Goal: Task Accomplishment & Management: Manage account settings

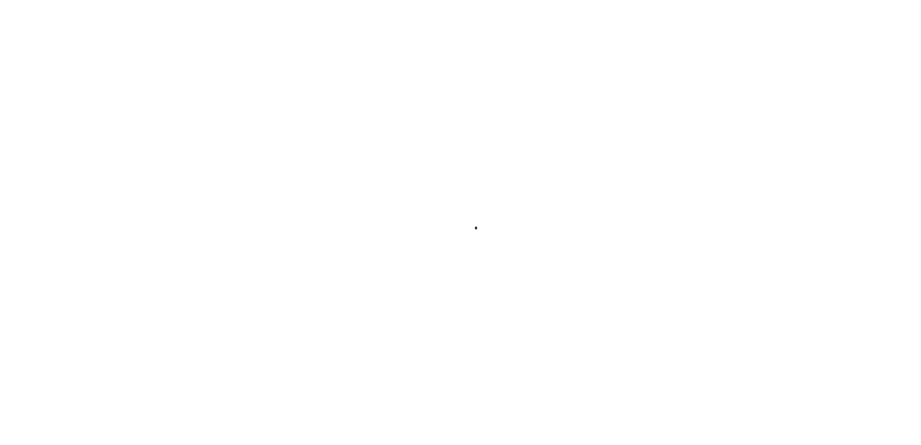
select select
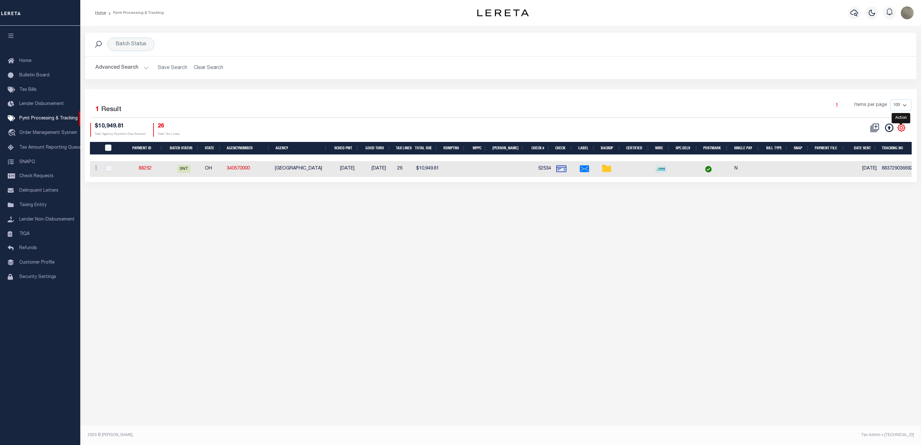
click at [902, 129] on icon "" at bounding box center [901, 127] width 3 height 3
click at [858, 180] on link "Show Filter" at bounding box center [874, 176] width 63 height 13
select select
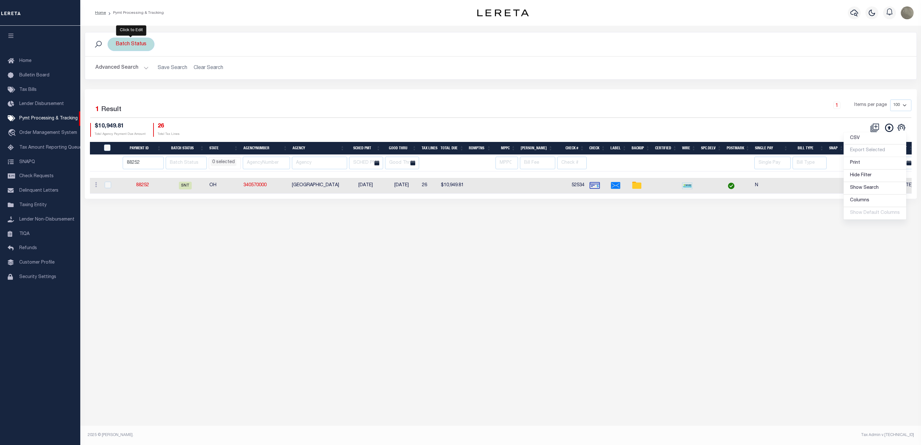
click at [140, 43] on div "Batch Status" at bounding box center [131, 44] width 47 height 13
click at [136, 85] on div "Cancel Apply" at bounding box center [163, 89] width 94 height 11
click at [136, 79] on select "Awaiting Funds (AWF) Cleared and Complete (CAC) New Check Needed (NCN) Payment …" at bounding box center [163, 76] width 94 height 12
select select "RFP"
click at [116, 70] on select "Awaiting Funds (AWF) Cleared and Complete (CAC) New Check Needed (NCN) Payment …" at bounding box center [163, 76] width 94 height 12
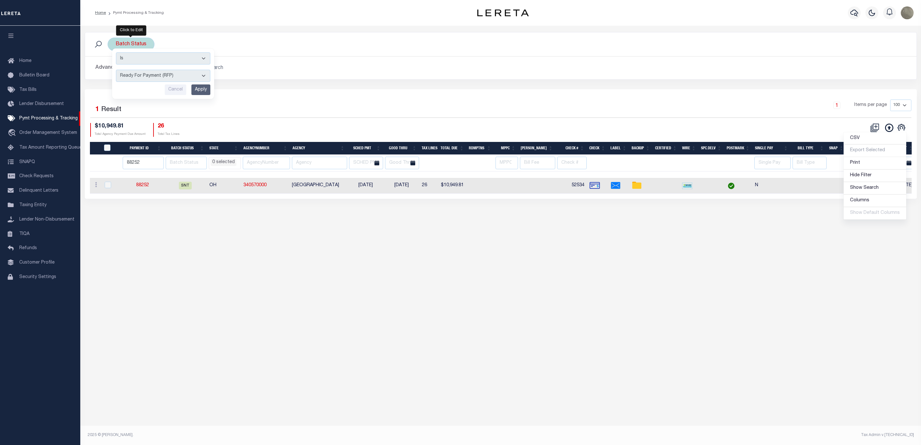
click at [197, 88] on input "Apply" at bounding box center [200, 89] width 19 height 11
select select
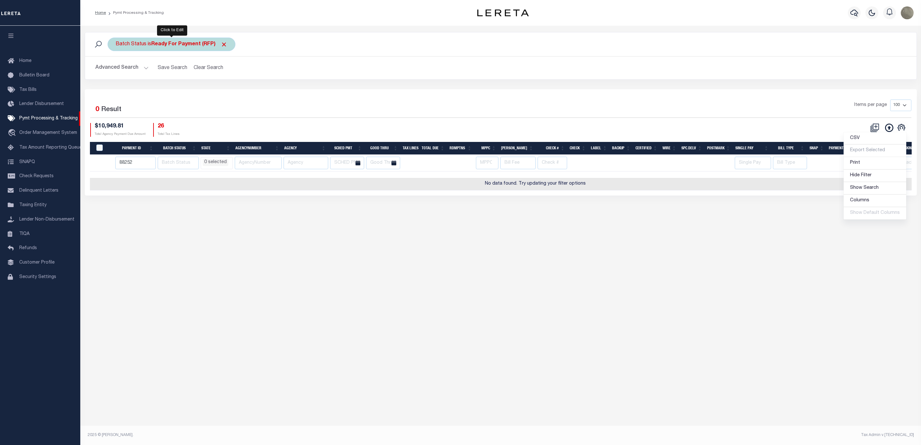
click at [186, 41] on div "Batch Status is Ready For Payment (RFP)" at bounding box center [172, 44] width 128 height 13
select select "RFP"
click at [131, 161] on input "88252" at bounding box center [135, 163] width 41 height 13
click at [132, 161] on input "88252" at bounding box center [135, 163] width 41 height 13
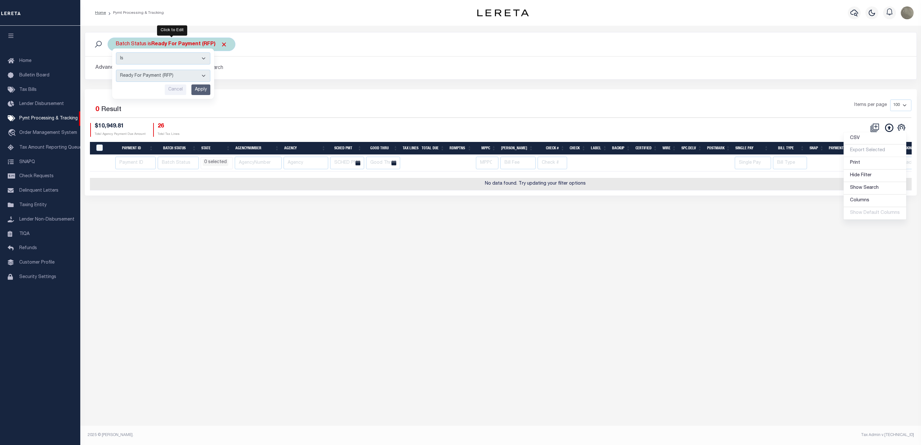
click at [165, 43] on b "Ready For Payment (RFP)" at bounding box center [189, 44] width 76 height 5
select select "RFP"
click at [164, 80] on select "Awaiting Funds (AWF) Cleared and Complete (CAC) New Check Needed (NCN) Payment …" at bounding box center [163, 76] width 94 height 12
select select
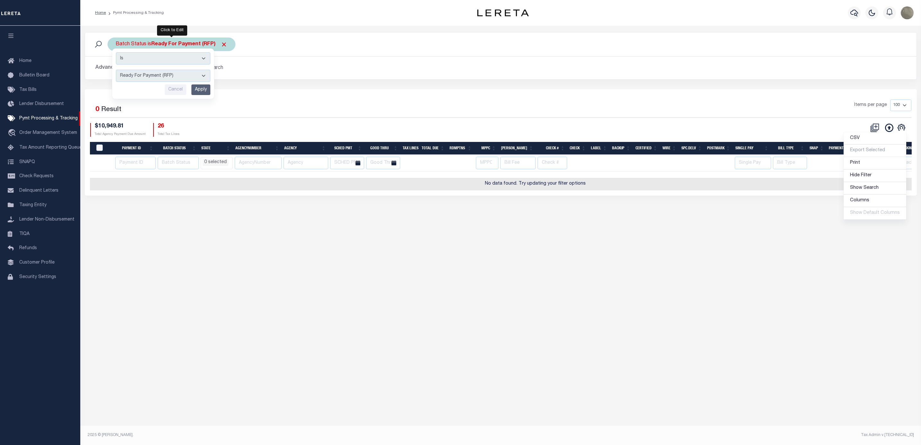
select select "SFP"
click at [116, 70] on select "Awaiting Funds (AWF) Cleared and Complete (CAC) New Check Needed (NCN) Payment …" at bounding box center [163, 76] width 94 height 12
click at [197, 87] on input "Apply" at bounding box center [200, 89] width 19 height 11
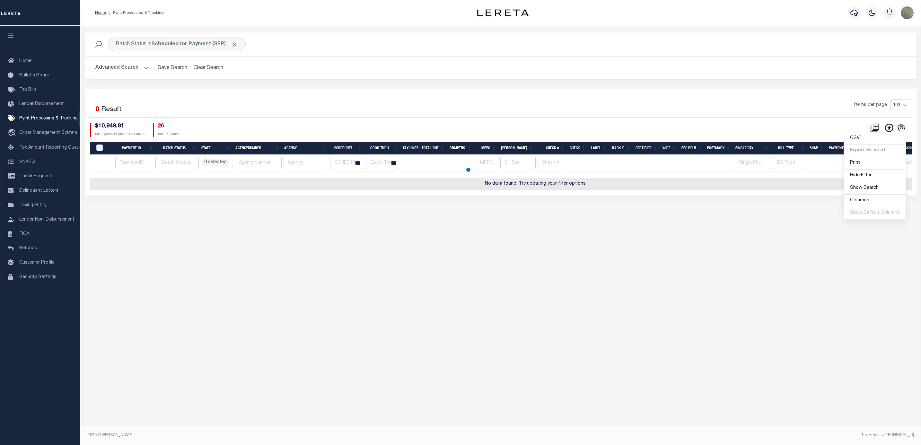
select select
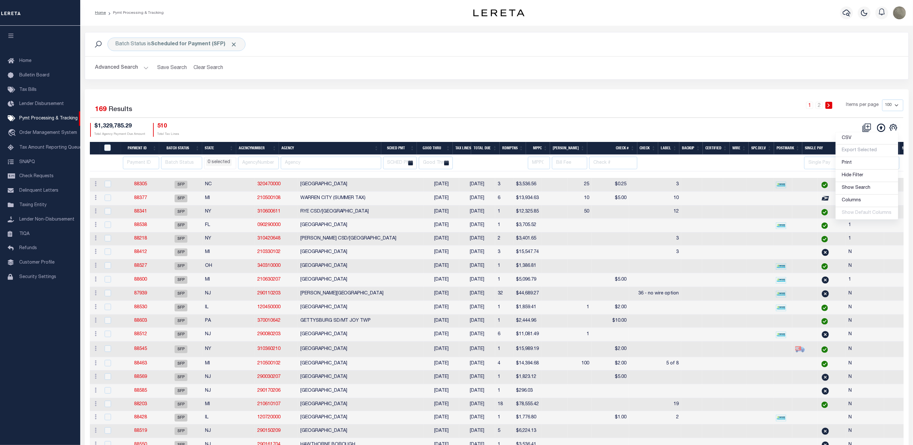
click at [304, 114] on div "1 2 Items per page 100 200 500 1000" at bounding box center [600, 108] width 608 height 17
click at [312, 162] on input "text" at bounding box center [331, 163] width 100 height 13
type input "newburgh"
select select
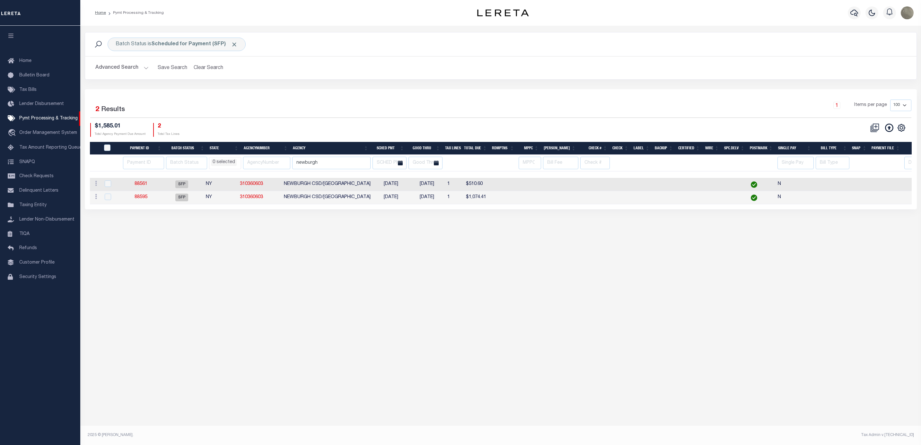
click at [349, 116] on div "1 Items per page 100 200 500 1000" at bounding box center [604, 108] width 613 height 17
select select
click at [384, 108] on div "1 Items per page 100 200 500 1000" at bounding box center [604, 108] width 613 height 17
click at [355, 94] on div "Selected 2 Results 1 Items per page 100 200 500 1000 $1,585.01 2" at bounding box center [501, 149] width 832 height 120
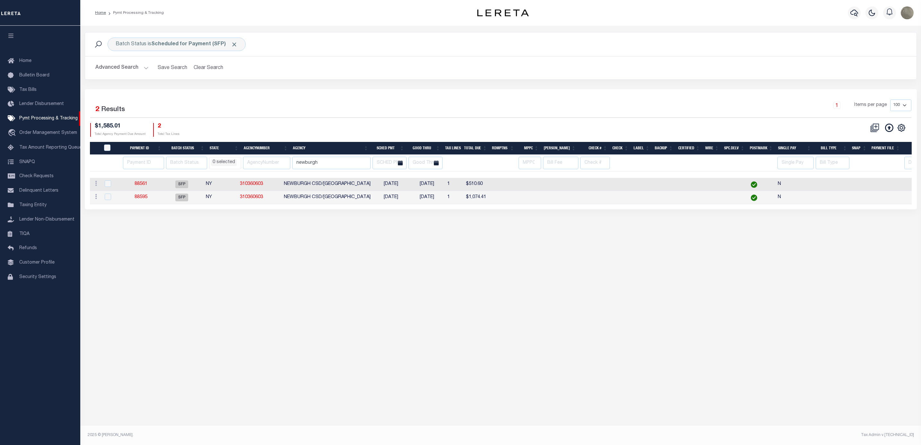
drag, startPoint x: 367, startPoint y: 103, endPoint x: 365, endPoint y: 99, distance: 4.2
click at [367, 102] on div "1 Items per page 100 200 500 1000" at bounding box center [604, 108] width 613 height 17
click at [37, 115] on link "Pymt Processing & Tracking" at bounding box center [40, 118] width 80 height 14
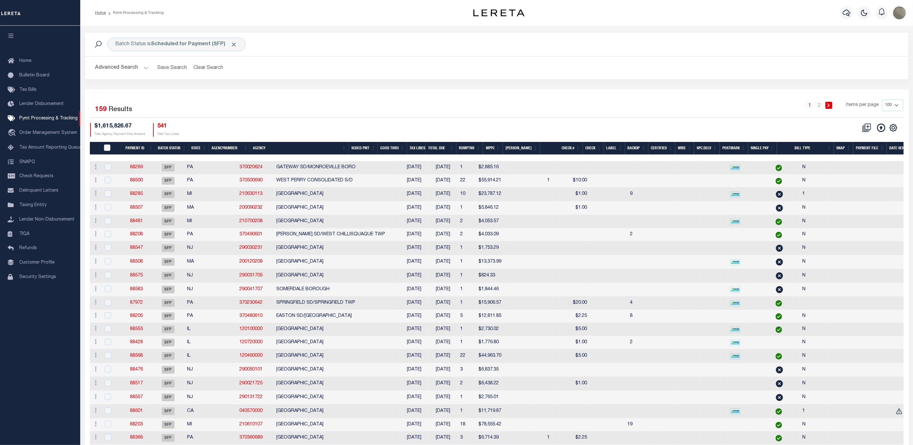
drag, startPoint x: 325, startPoint y: 113, endPoint x: 328, endPoint y: 125, distance: 12.8
click at [325, 113] on div "1 2 Items per page 100 200 500 1000" at bounding box center [600, 108] width 608 height 17
click at [893, 128] on icon "" at bounding box center [893, 127] width 3 height 3
click at [860, 175] on span "Show Filter" at bounding box center [854, 175] width 24 height 4
select select
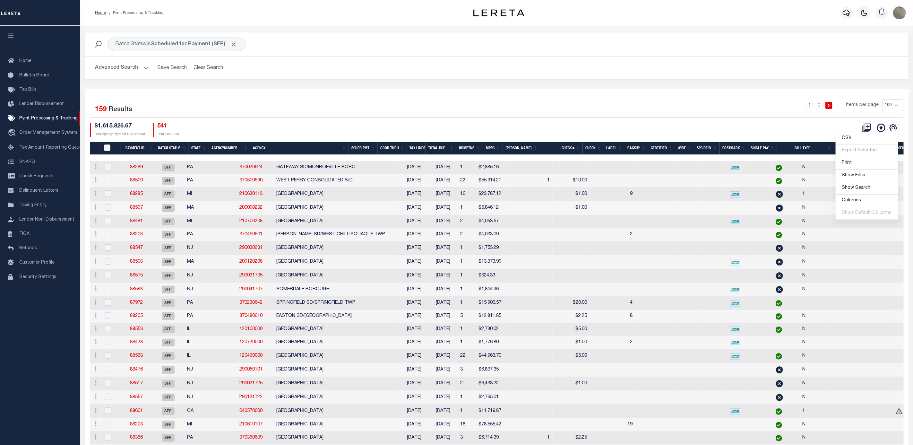
select select
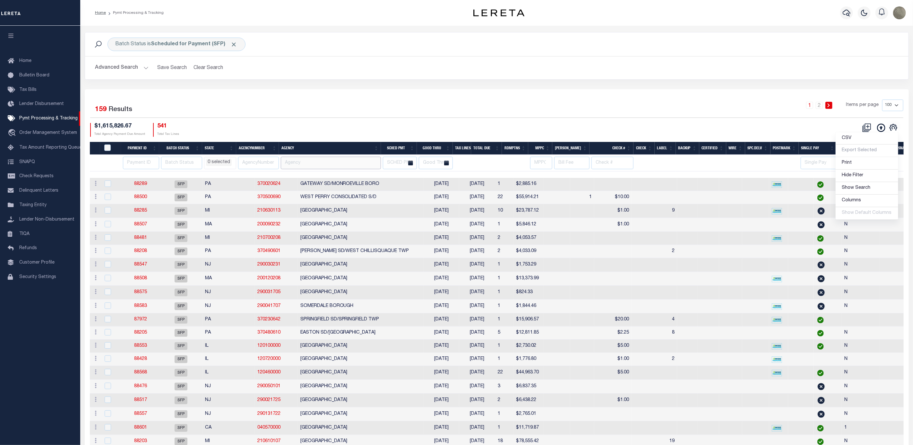
click at [309, 161] on input "text" at bounding box center [331, 163] width 100 height 13
type input "newburgh"
click at [321, 122] on div "Selected 159 Results 1 2 Items per page 100 200 500 1000 $1,615,826.67 Total Ag…" at bounding box center [497, 118] width 824 height 37
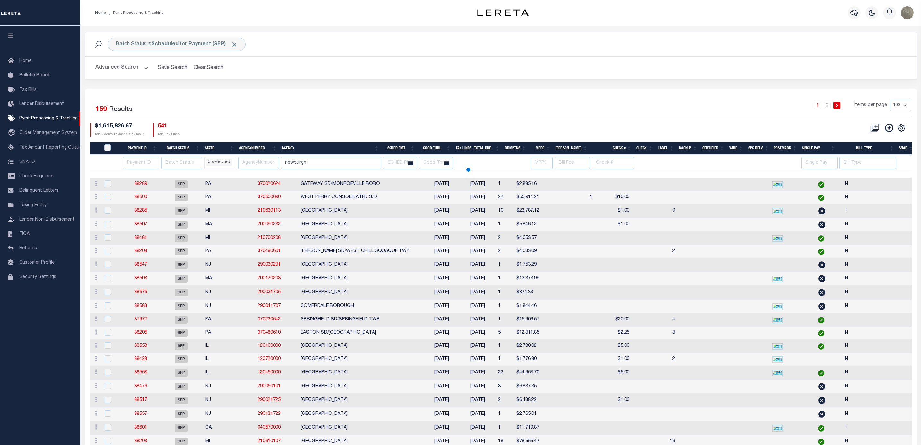
select select
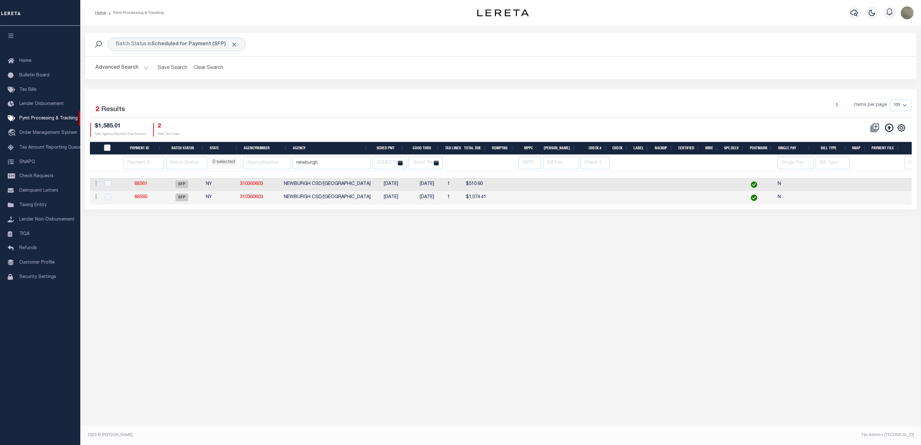
click at [342, 174] on div at bounding box center [557, 174] width 934 height 6
click at [328, 161] on input "newburgh" at bounding box center [331, 163] width 78 height 13
select select
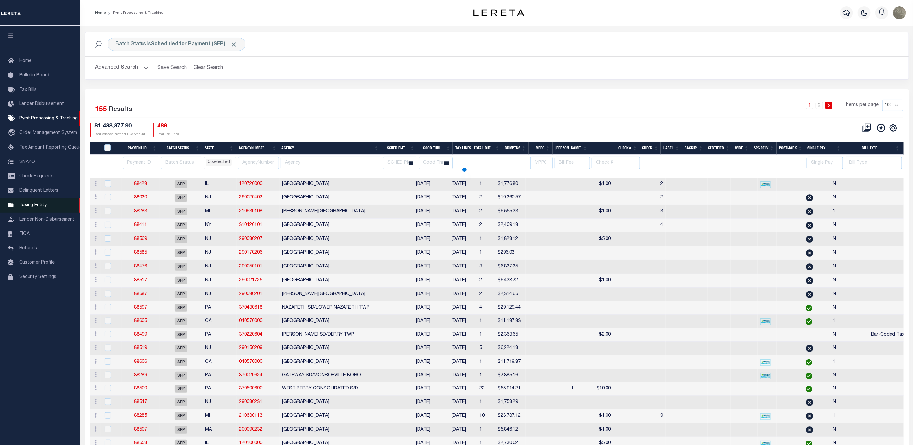
select select
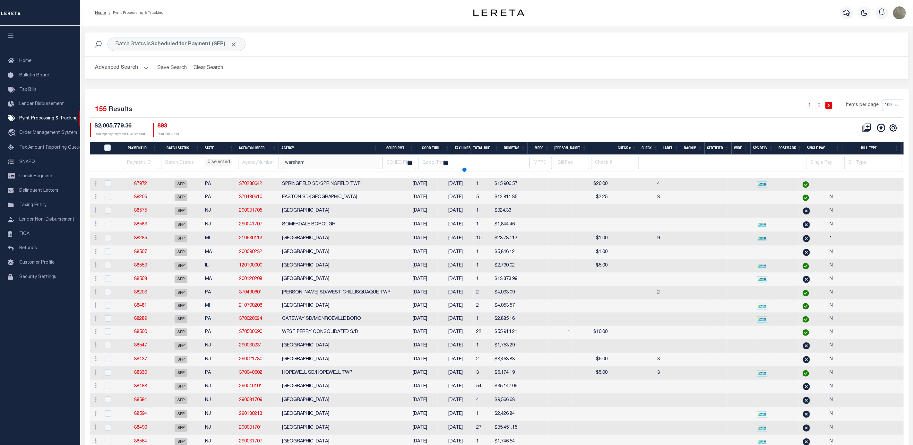
type input "wareham"
select select
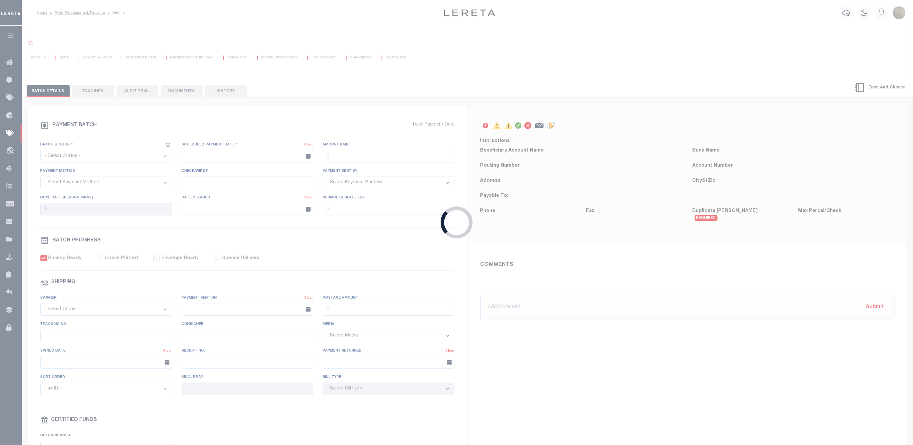
select select "SFP"
type input "08/22/2025"
checkbox input "true"
type input "N"
radio input "true"
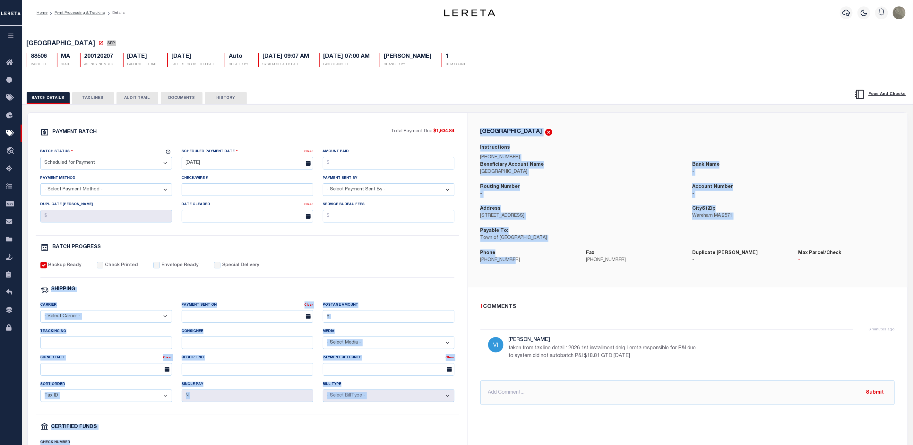
drag, startPoint x: 510, startPoint y: 263, endPoint x: 467, endPoint y: 268, distance: 43.6
click at [467, 268] on div "PAYMENT BATCH Total Payment Due: $1,634.84 Batch Status" at bounding box center [468, 301] width 880 height 376
click at [519, 260] on p "508-291-3150" at bounding box center [529, 260] width 96 height 7
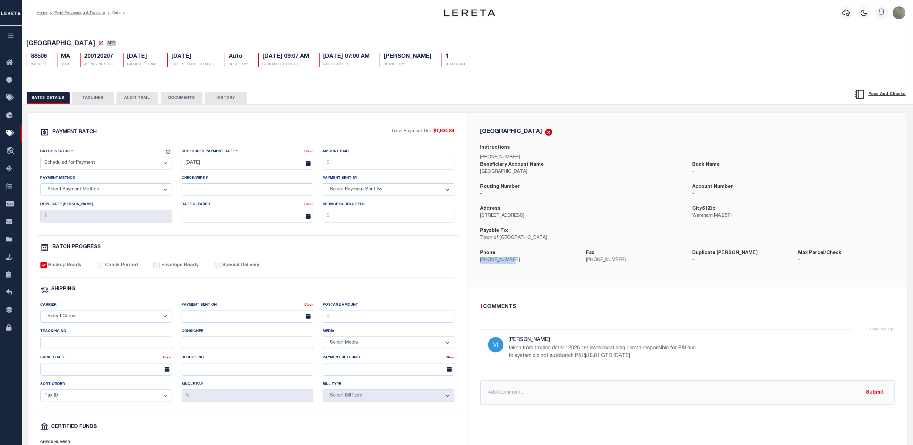
drag, startPoint x: 514, startPoint y: 262, endPoint x: 478, endPoint y: 265, distance: 35.7
click at [478, 265] on div "Phone 508-291-3150" at bounding box center [529, 260] width 106 height 22
copy p "508-291-3150"
click at [302, 113] on div "PAYMENT BATCH Total Payment Due: $1,634.84 Batch Status" at bounding box center [468, 311] width 898 height 415
click at [87, 101] on button "TAX LINES" at bounding box center [93, 98] width 42 height 12
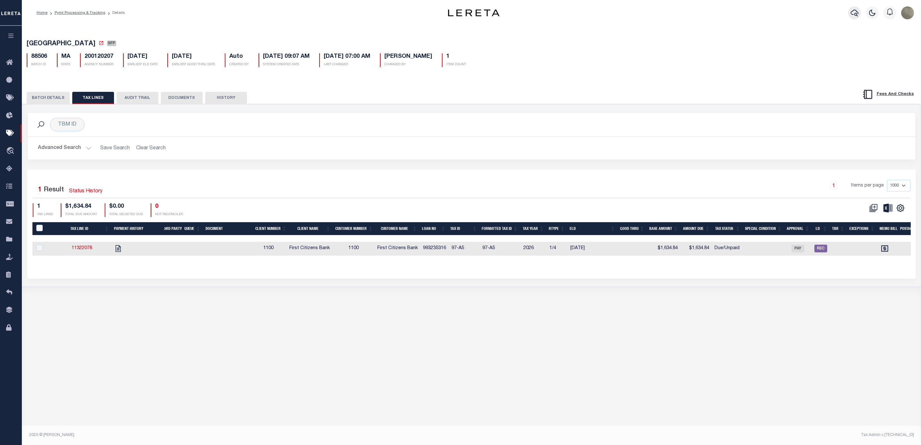
click at [854, 10] on icon "button" at bounding box center [854, 13] width 8 height 7
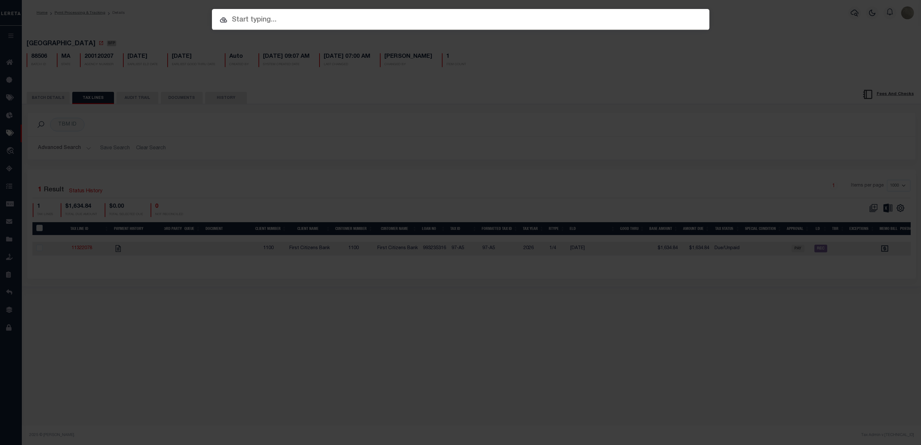
click at [276, 143] on div "Include Loans TBM Customers Borrowers Payments (Lender Non-Disb) Payments (Lend…" at bounding box center [460, 222] width 921 height 445
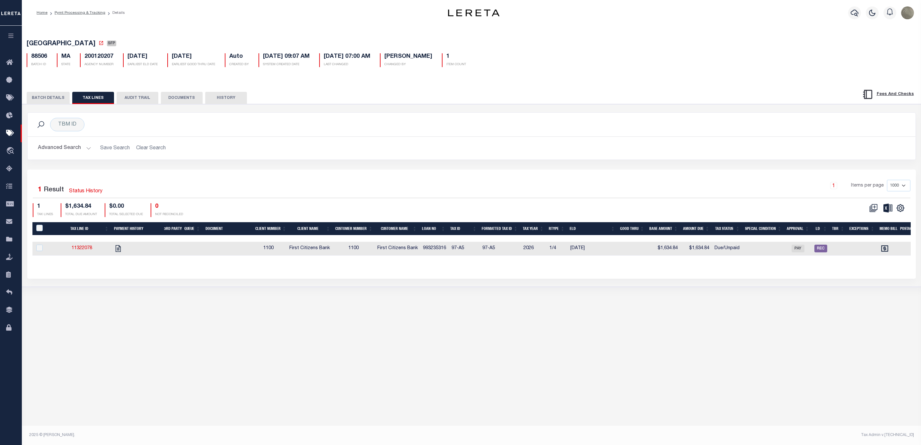
click at [52, 99] on button "BATCH DETAILS" at bounding box center [48, 98] width 43 height 12
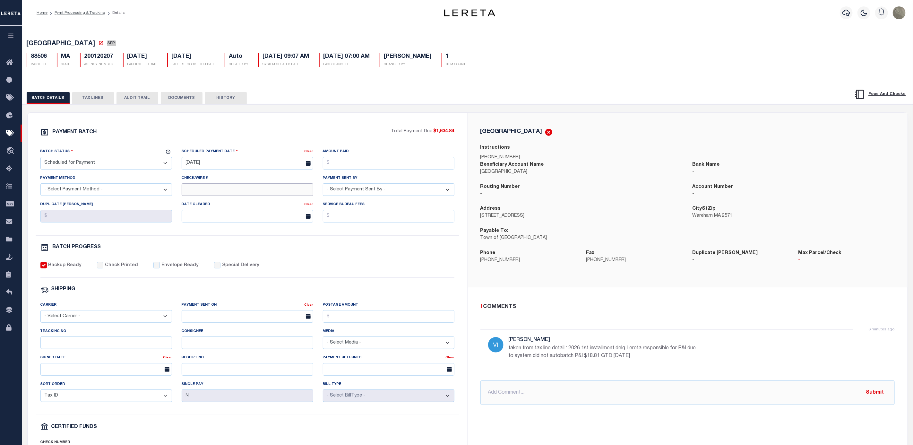
click at [231, 195] on input "Check/Wire #" at bounding box center [248, 189] width 132 height 13
type input "p&I requested 8/1"
click at [436, 282] on div "PAYMENT BATCH Total Payment Due: $1,634.84 Batch Status - Select Status -" at bounding box center [247, 300] width 424 height 345
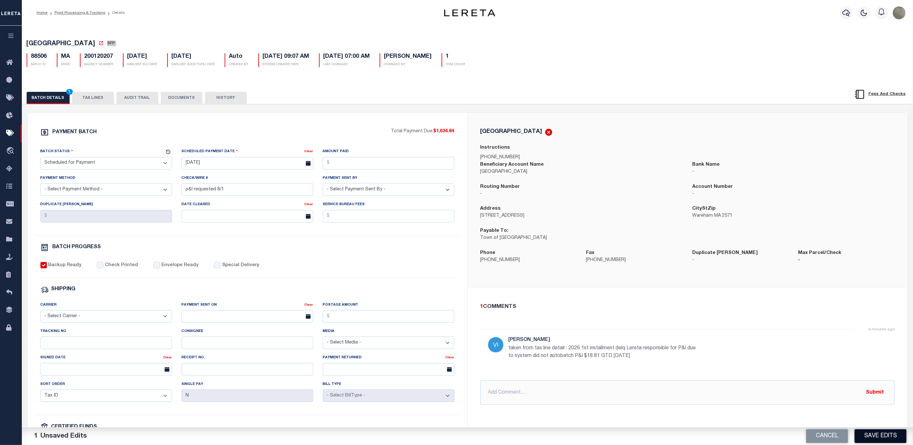
click at [883, 432] on button "Save Edits" at bounding box center [881, 436] width 52 height 14
select select
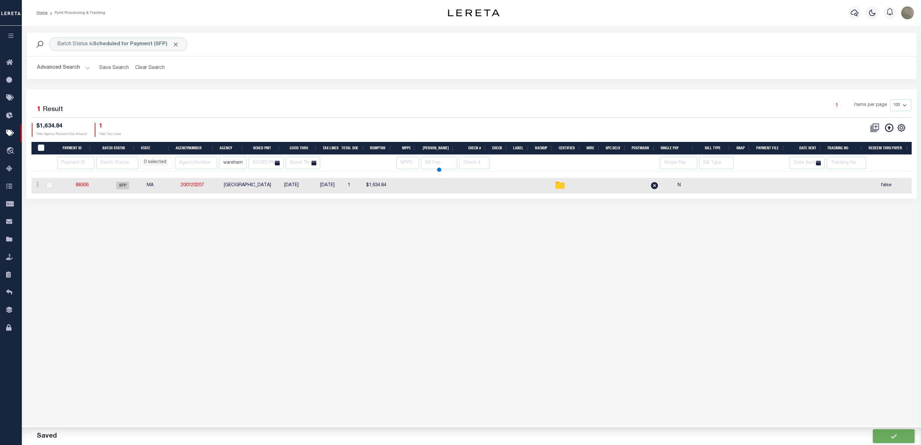
select select
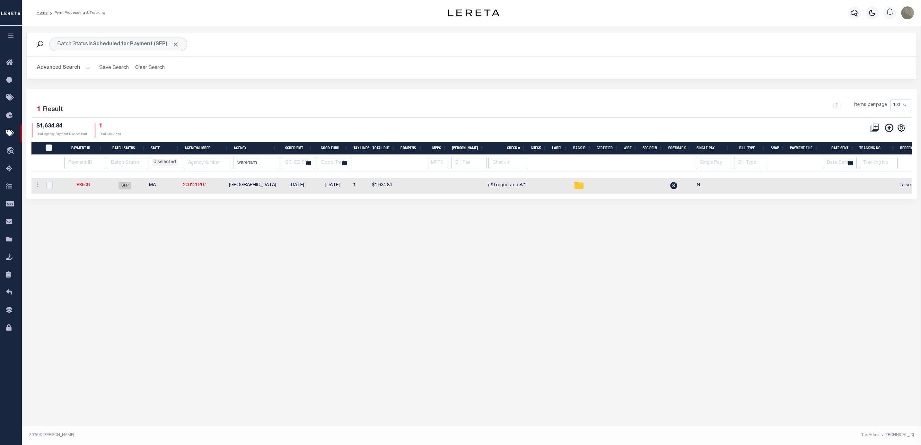
click at [847, 8] on div at bounding box center [854, 13] width 18 height 22
click at [853, 12] on icon "button" at bounding box center [854, 13] width 8 height 8
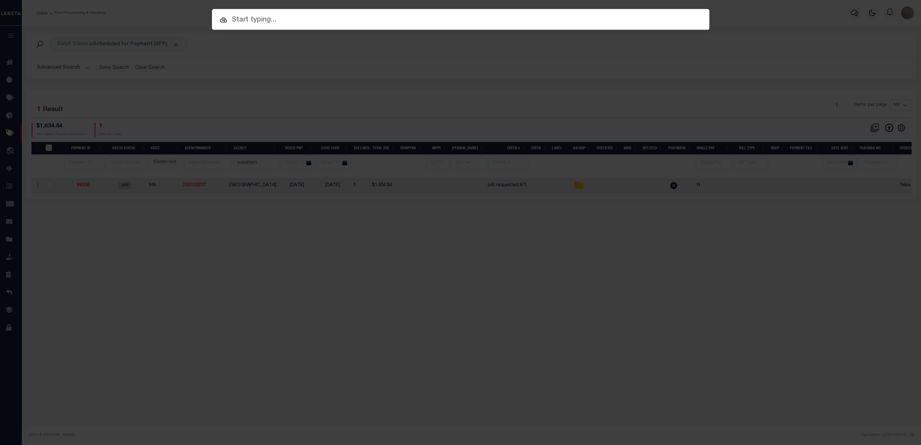
click at [328, 22] on input "text" at bounding box center [460, 19] width 497 height 11
drag, startPoint x: 403, startPoint y: 17, endPoint x: 406, endPoint y: 15, distance: 4.3
click at [403, 17] on input "text" at bounding box center [460, 19] width 497 height 11
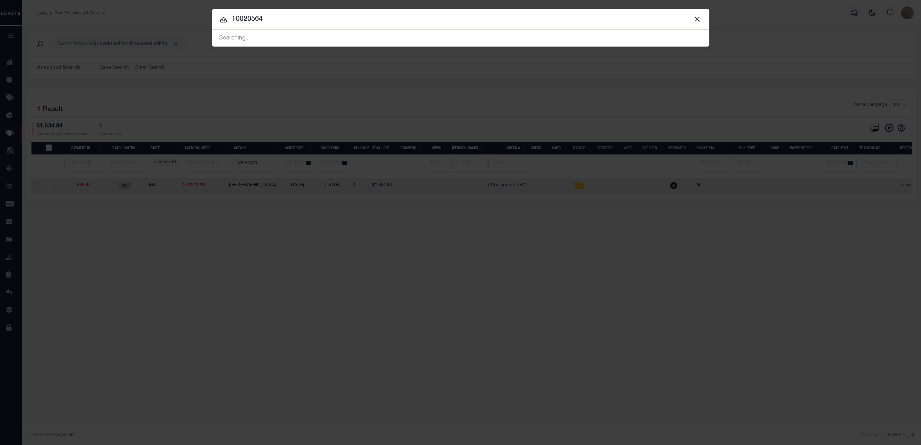
type input "10020564"
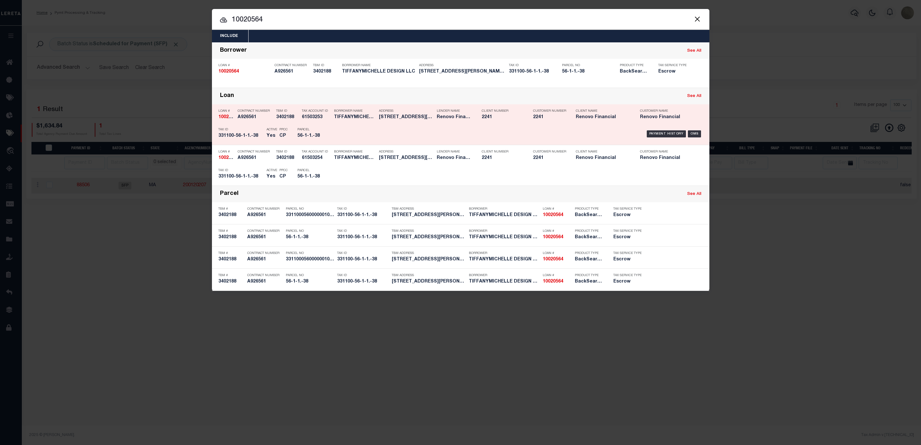
click at [339, 126] on div "Payment History OMS" at bounding box center [519, 134] width 367 height 19
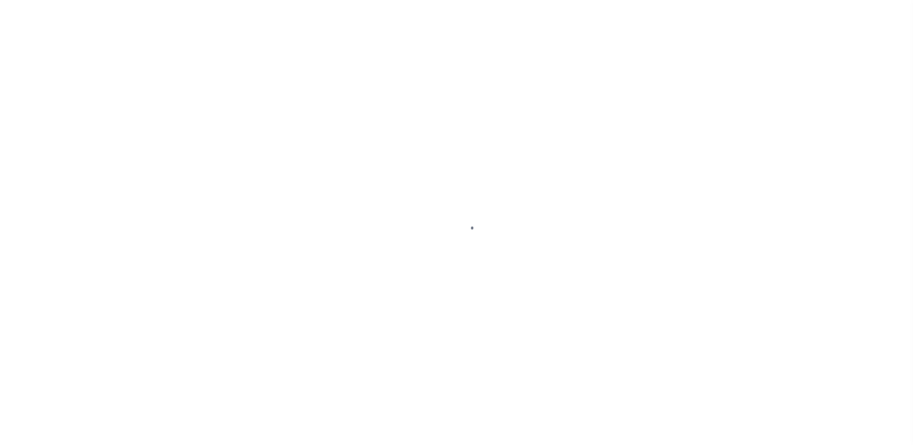
select select "SFP"
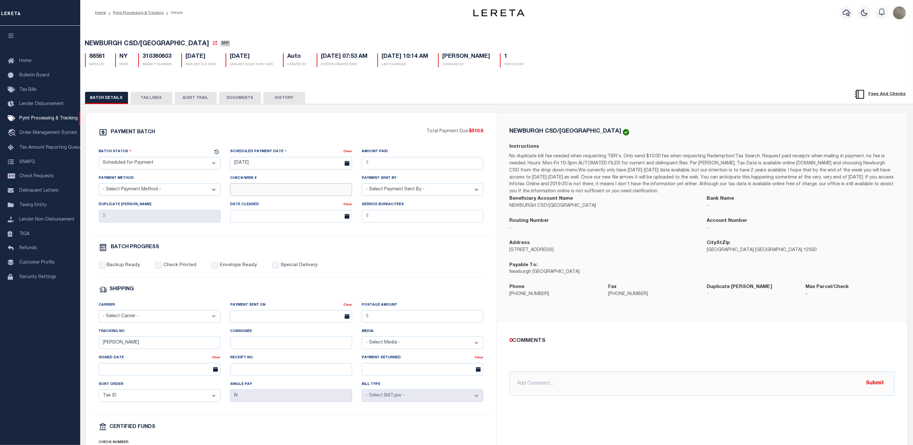
click at [297, 196] on input "Check/Wire #" at bounding box center [291, 189] width 122 height 13
type input "n"
click at [232, 193] on input "CAS - certified funds" at bounding box center [291, 189] width 122 height 13
drag, startPoint x: 248, startPoint y: 192, endPoint x: 198, endPoint y: 195, distance: 50.2
click at [198, 195] on div "Batch Status - Select Status - Scheduled for Payment Ready For Payment Payment …" at bounding box center [291, 191] width 395 height 87
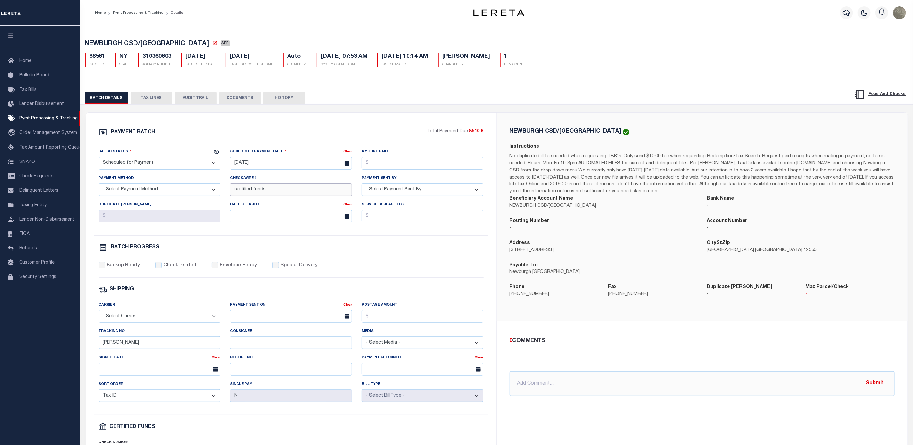
type input "certified funds"
click at [347, 244] on div "PAYMENT BATCH Total Payment Due: $510.6 Batch Status - Select Status -" at bounding box center [291, 300] width 395 height 345
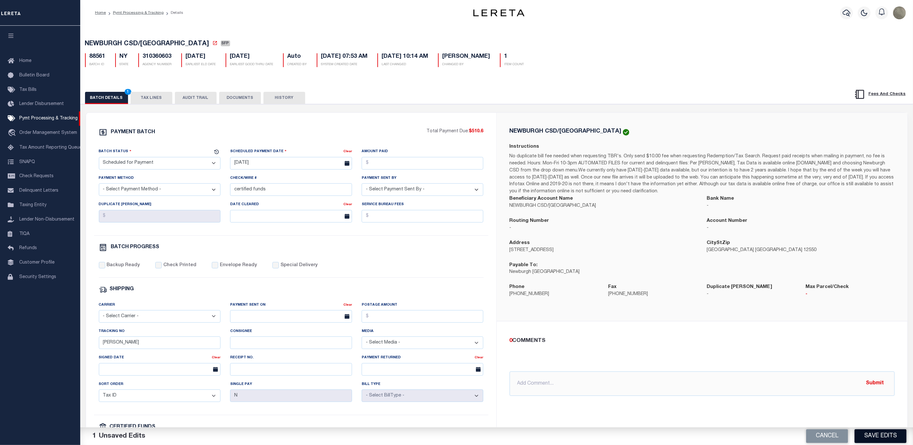
click at [886, 433] on button "Save Edits" at bounding box center [881, 436] width 52 height 14
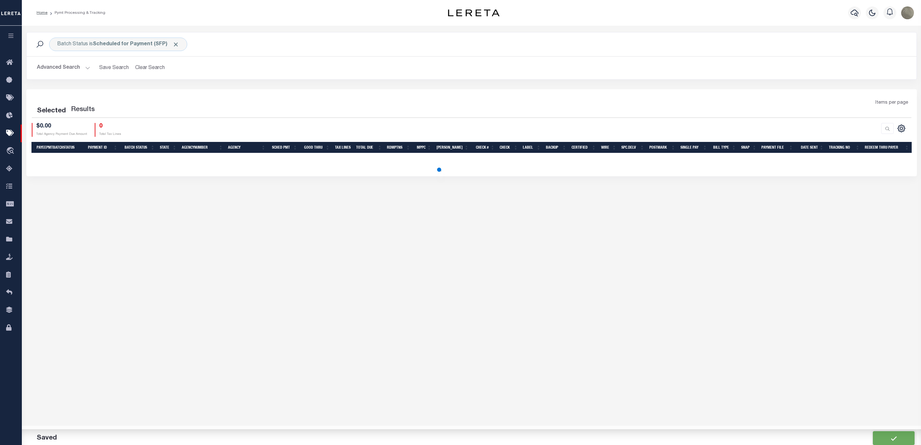
select select
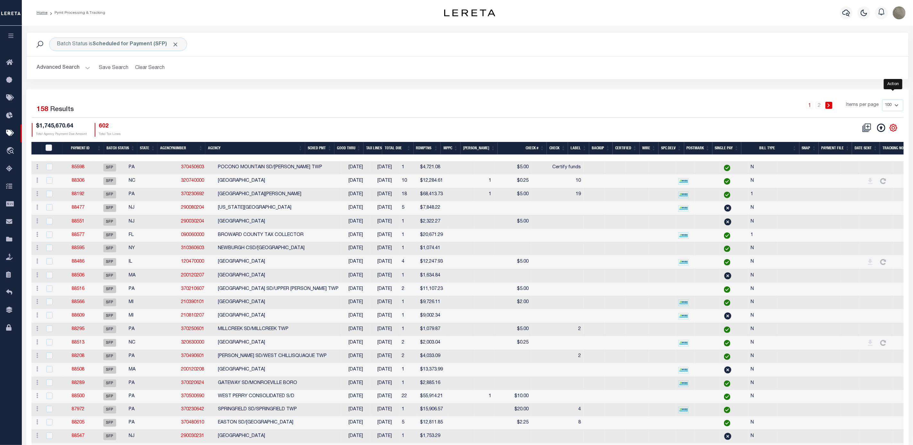
click at [897, 131] on icon "" at bounding box center [893, 127] width 7 height 7
drag, startPoint x: 855, startPoint y: 179, endPoint x: 336, endPoint y: 136, distance: 519.9
click at [854, 178] on span "Show Filter" at bounding box center [854, 175] width 24 height 4
select select
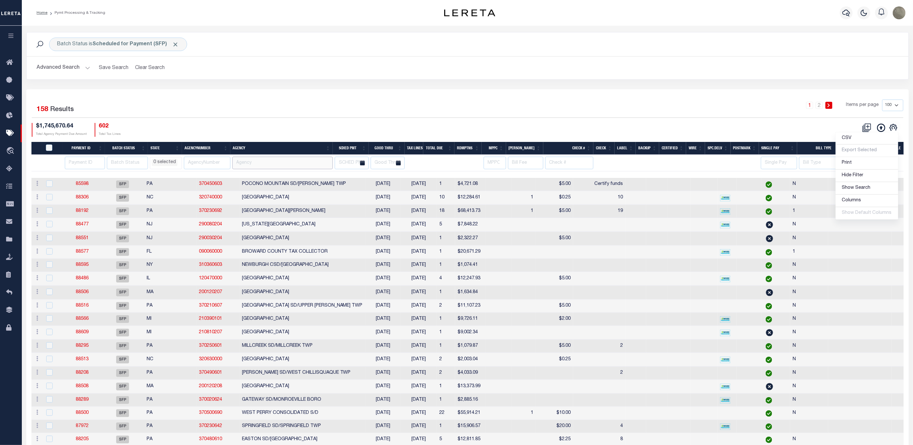
click at [265, 167] on input "text" at bounding box center [282, 163] width 100 height 13
type input "newburgh"
select select
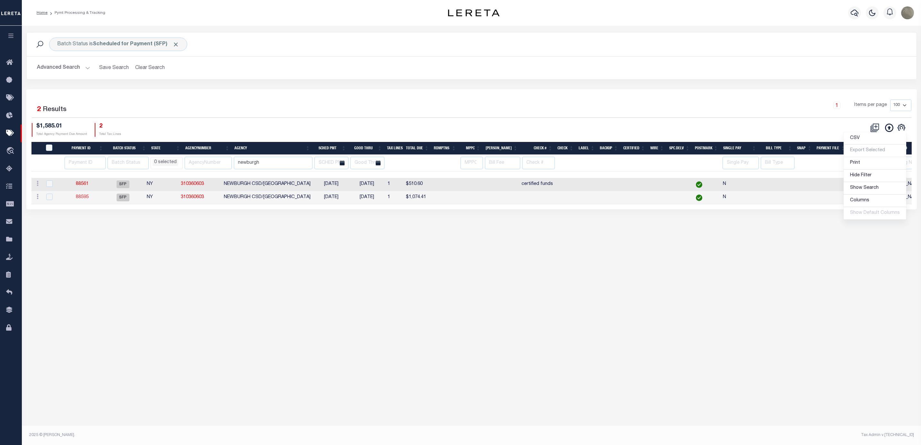
click at [87, 199] on link "88595" at bounding box center [82, 197] width 13 height 4
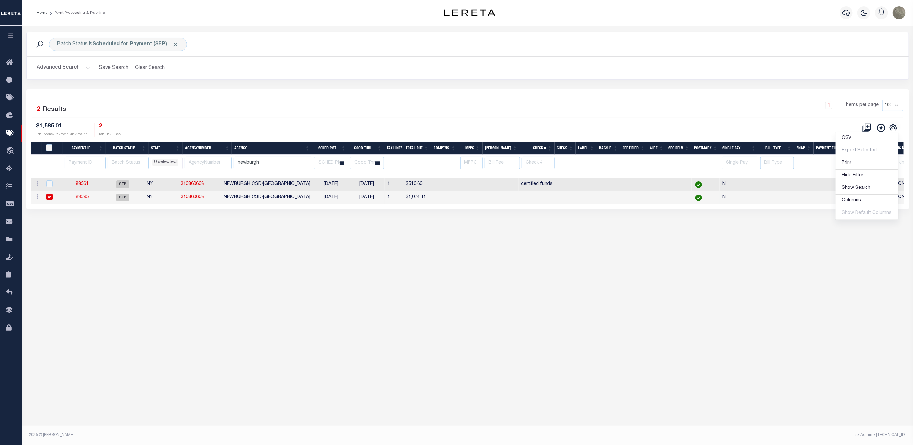
type input "02/24/2024"
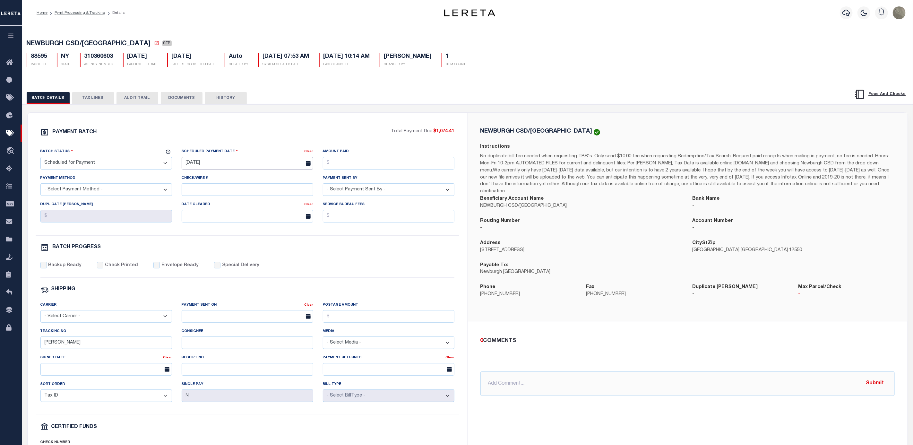
click at [202, 167] on input "02/24/2024" at bounding box center [248, 163] width 132 height 13
click at [214, 135] on div "PAYMENT BATCH" at bounding box center [215, 134] width 351 height 12
click at [203, 191] on input "Check/Wire #" at bounding box center [248, 189] width 132 height 13
type input "certified funds"
click at [831, 353] on div "0 COMMENTS @Aakash Patel @Abdul Muzain @Adams, Pamela S @Adhikary Rinki @Agusti…" at bounding box center [687, 366] width 425 height 59
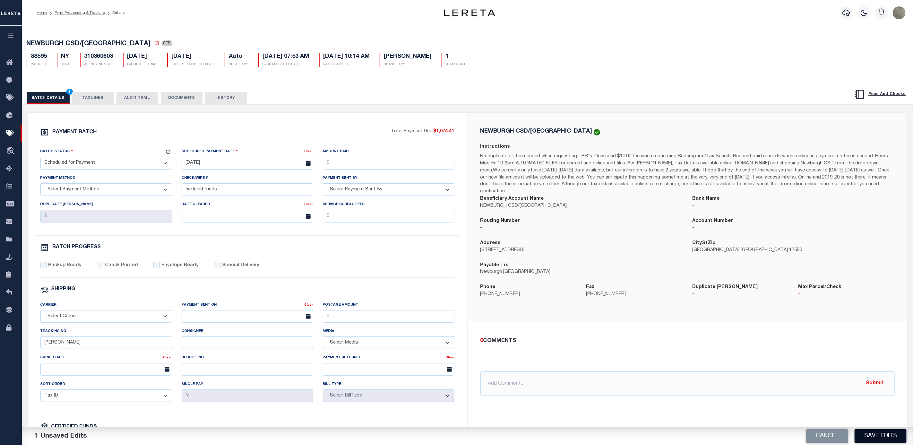
click at [888, 434] on button "Save Edits" at bounding box center [881, 436] width 52 height 14
select select
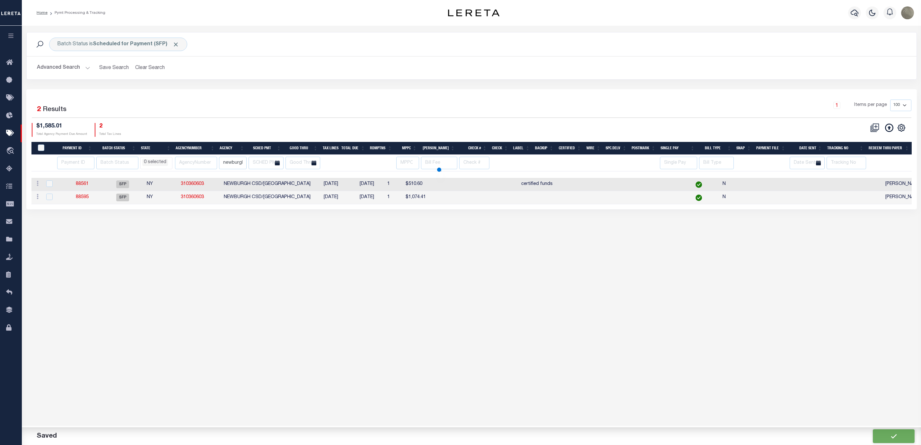
select select
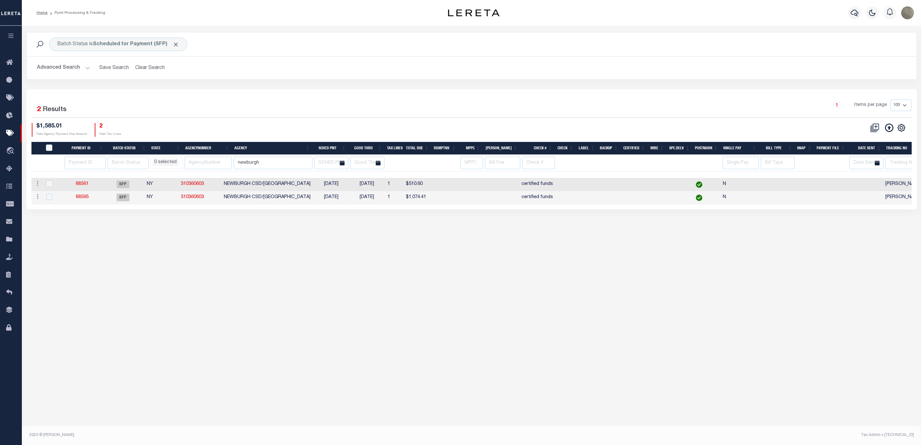
click at [321, 96] on div "1 Selected 2 Results 1 Items per page 100 200 500 1000 $1,585.01 2" at bounding box center [471, 149] width 890 height 120
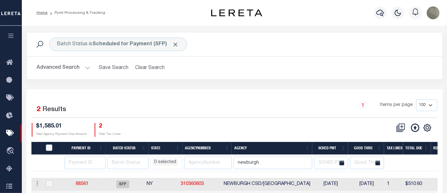
select select
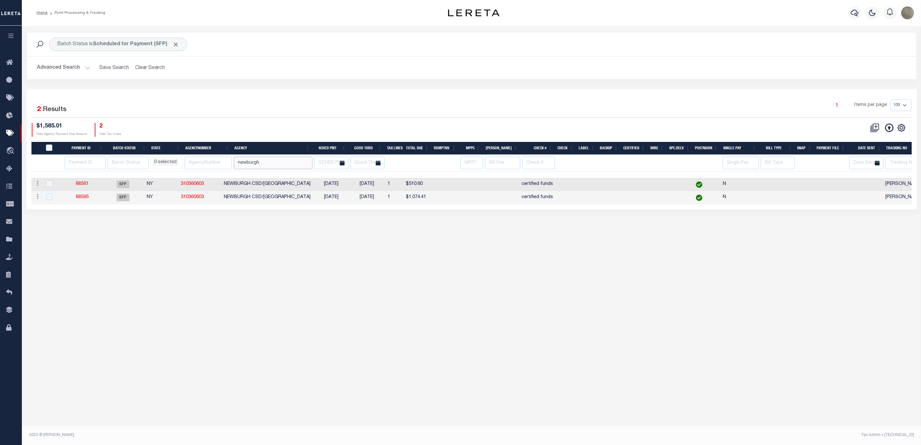
click at [256, 169] on input "newburgh" at bounding box center [273, 163] width 79 height 13
click at [200, 227] on div "Batch Status is Scheduled for Payment (SFP) Search Advanced Search Save Search …" at bounding box center [471, 127] width 899 height 203
click at [260, 163] on input "newburgh" at bounding box center [273, 163] width 79 height 13
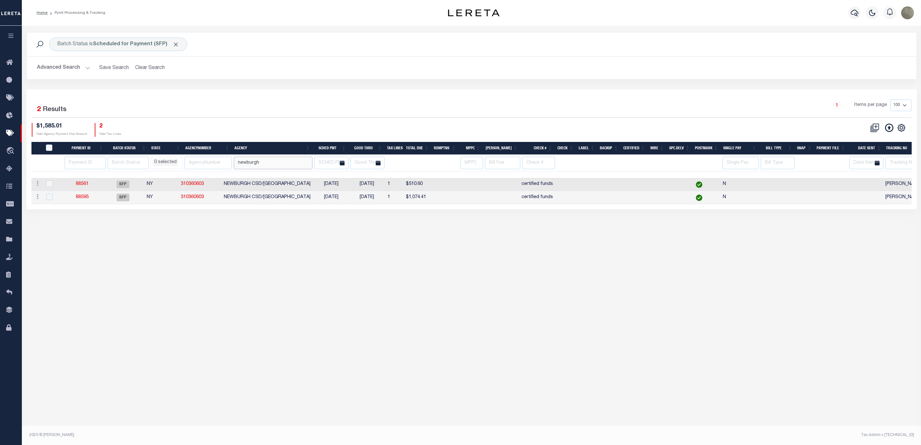
click at [260, 163] on input "newburgh" at bounding box center [273, 163] width 79 height 13
select select
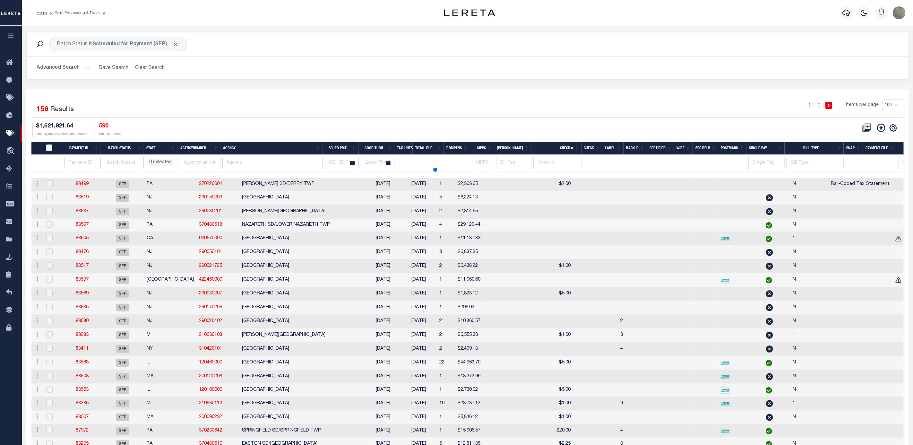
select select
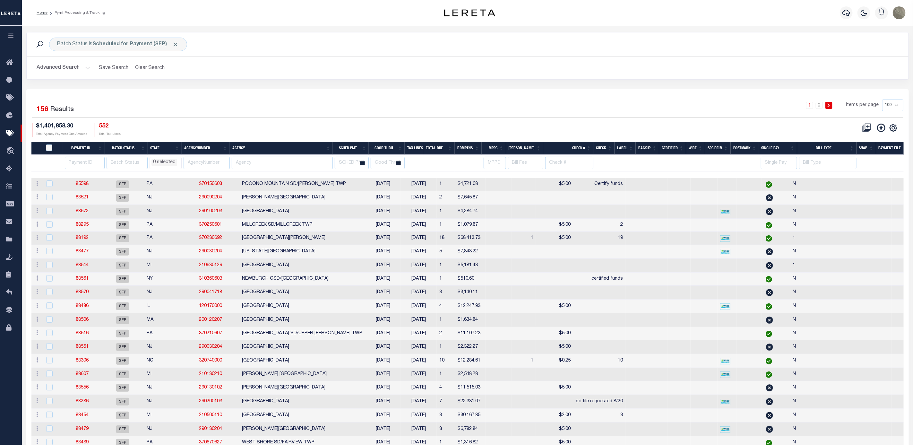
click at [382, 108] on div "1 2 Items per page 100 200 500 1000" at bounding box center [578, 108] width 652 height 17
click at [82, 70] on button "Advanced Search" at bounding box center [63, 68] width 53 height 13
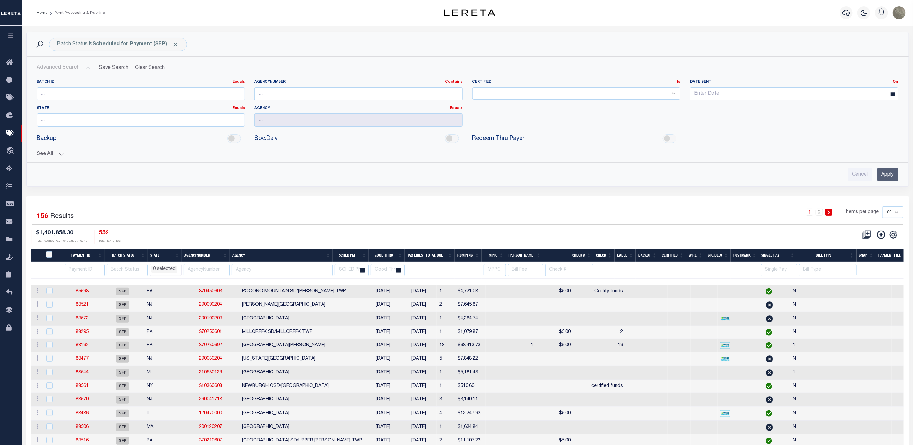
click at [54, 159] on div "Batch ID Equals Equals Is Not Equal To Is Greater Than Is Less Than AgencyNumbe…" at bounding box center [468, 127] width 872 height 107
click at [54, 157] on button "See All" at bounding box center [468, 154] width 862 height 6
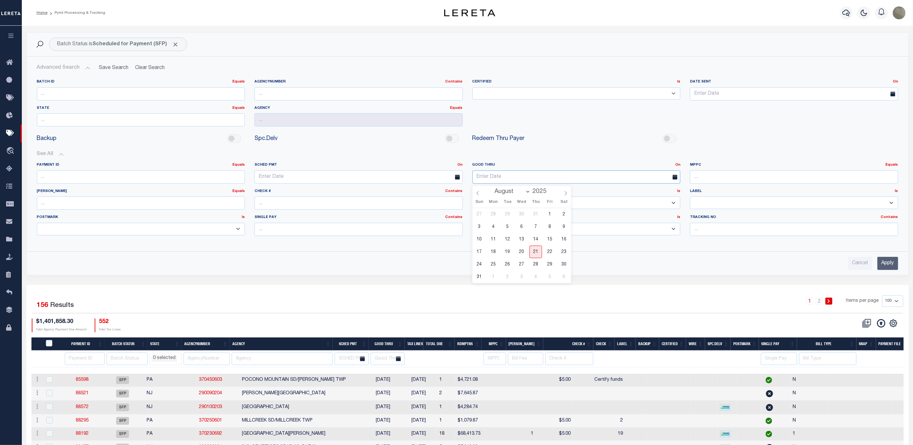
click at [487, 177] on input "text" at bounding box center [577, 176] width 208 height 13
click at [676, 165] on link "On" at bounding box center [677, 165] width 5 height 4
click at [652, 190] on link "Before" at bounding box center [655, 191] width 51 height 9
click at [512, 174] on input "text" at bounding box center [577, 176] width 208 height 13
click at [538, 249] on span "21" at bounding box center [536, 252] width 13 height 13
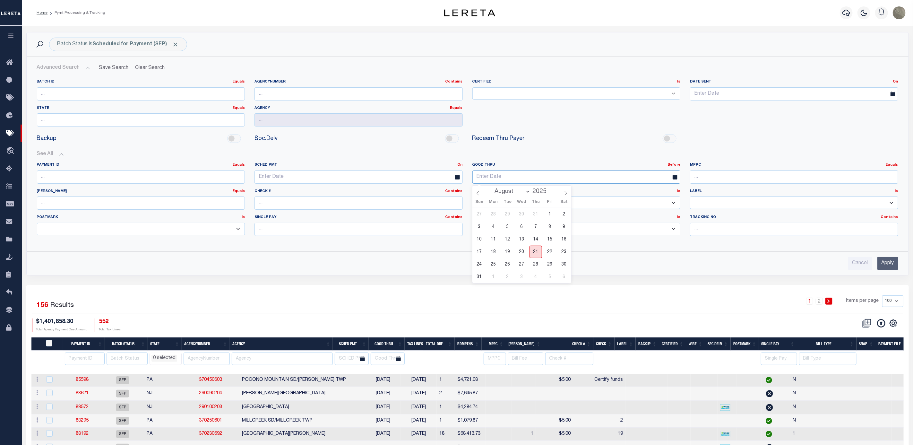
type input "08-21-2025"
click at [889, 266] on input "Apply" at bounding box center [888, 263] width 21 height 13
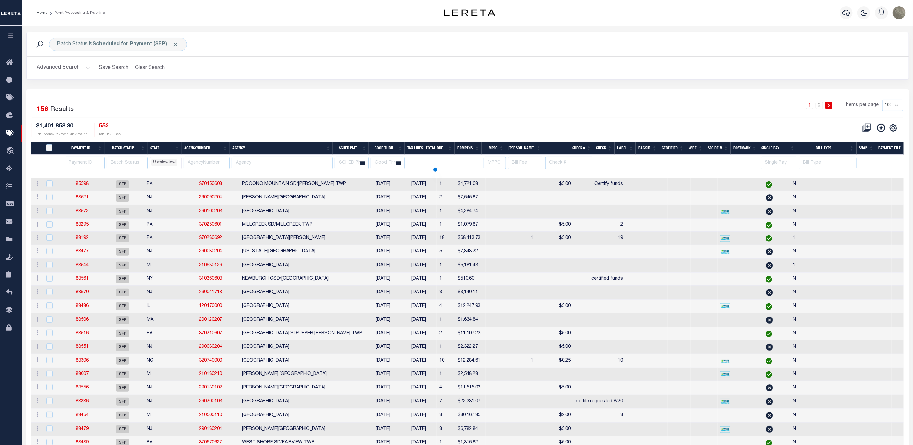
select select
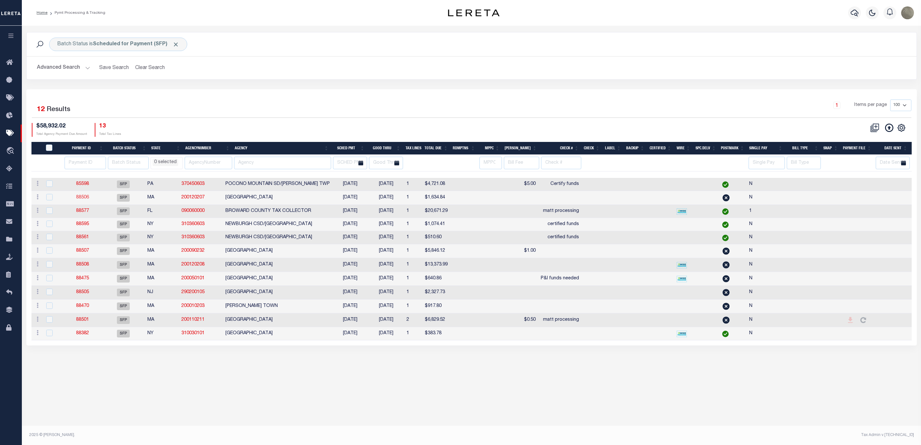
click at [88, 198] on link "88506" at bounding box center [82, 197] width 13 height 4
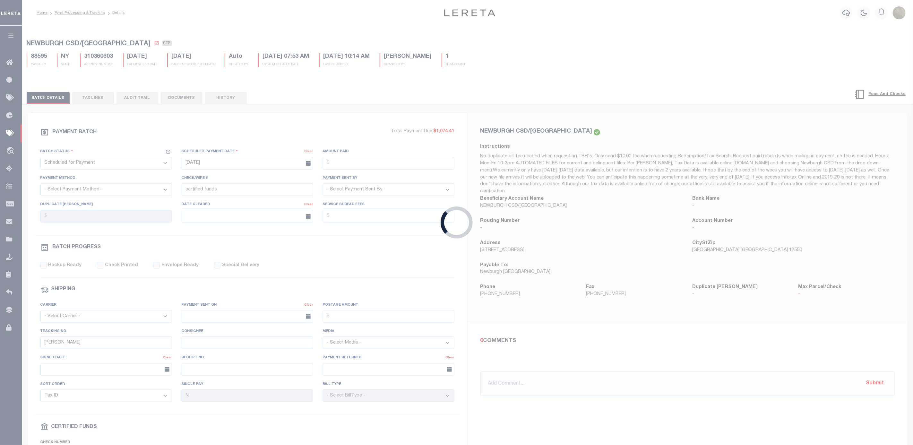
type input "[DATE]"
type input "[PERSON_NAME]"
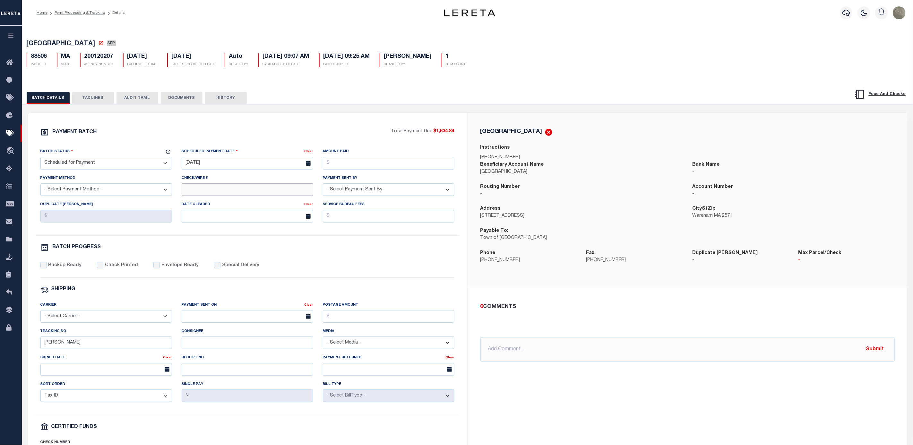
click at [206, 194] on input "Check/Wire #" at bounding box center [248, 189] width 132 height 13
type input "[PERSON_NAME] processing"
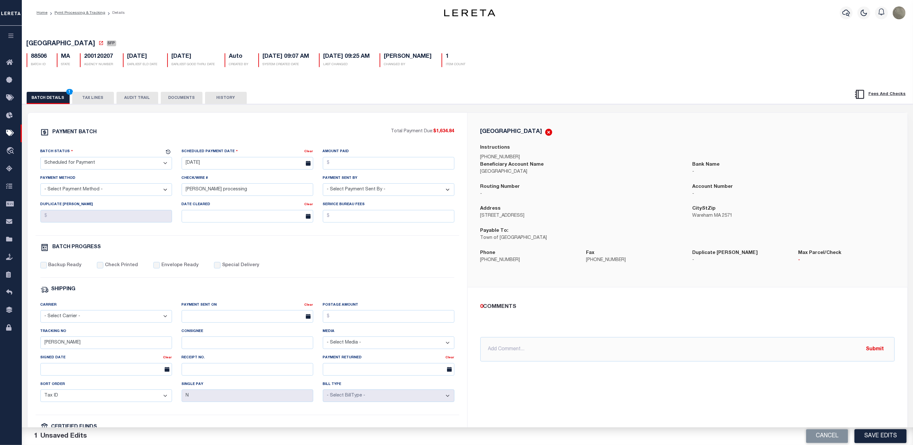
drag, startPoint x: 881, startPoint y: 431, endPoint x: 880, endPoint y: 420, distance: 10.6
click at [881, 430] on button "Save Edits" at bounding box center [881, 436] width 52 height 14
select select
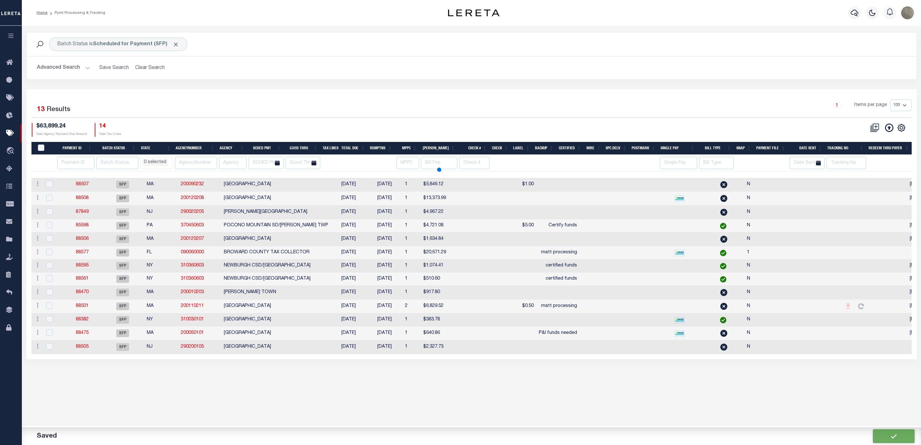
select select
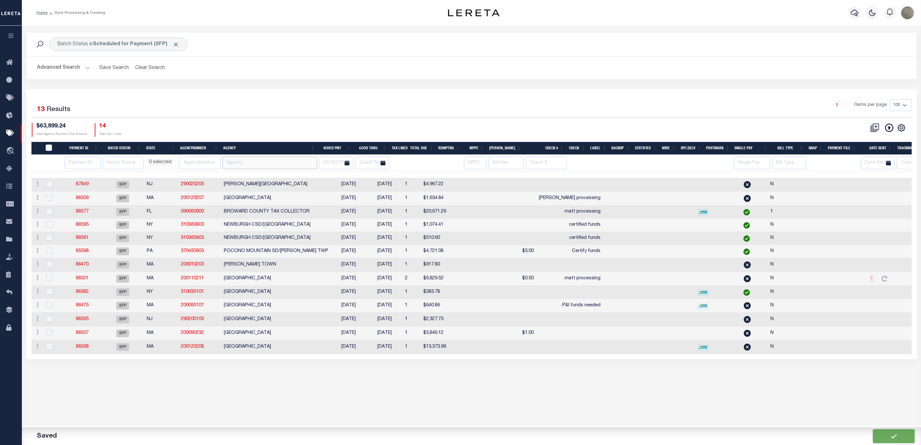
drag, startPoint x: 279, startPoint y: 165, endPoint x: 277, endPoint y: 160, distance: 5.2
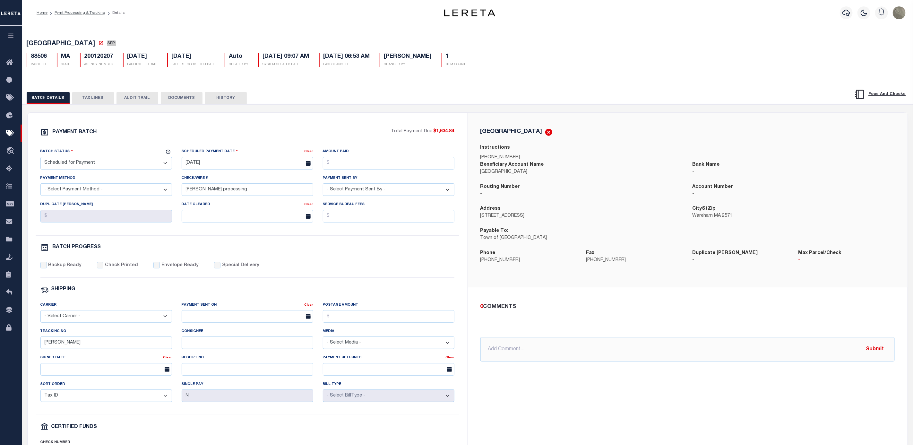
click at [103, 100] on button "TAX LINES" at bounding box center [93, 98] width 42 height 12
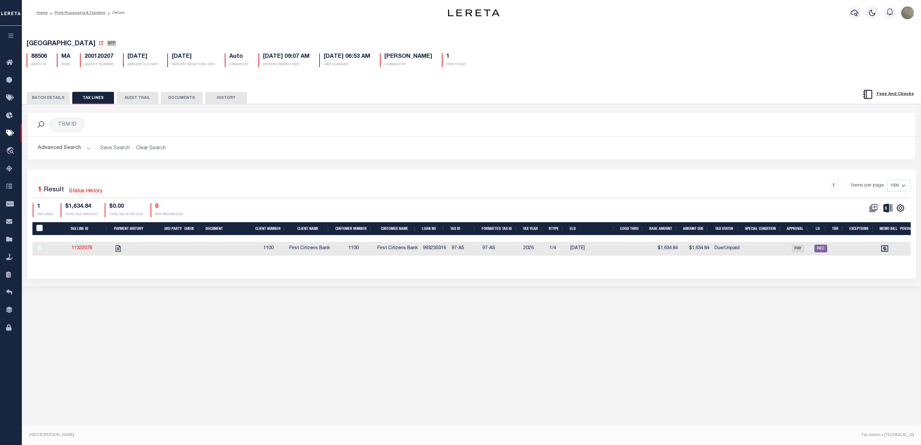
click at [46, 95] on button "BATCH DETAILS" at bounding box center [48, 98] width 43 height 12
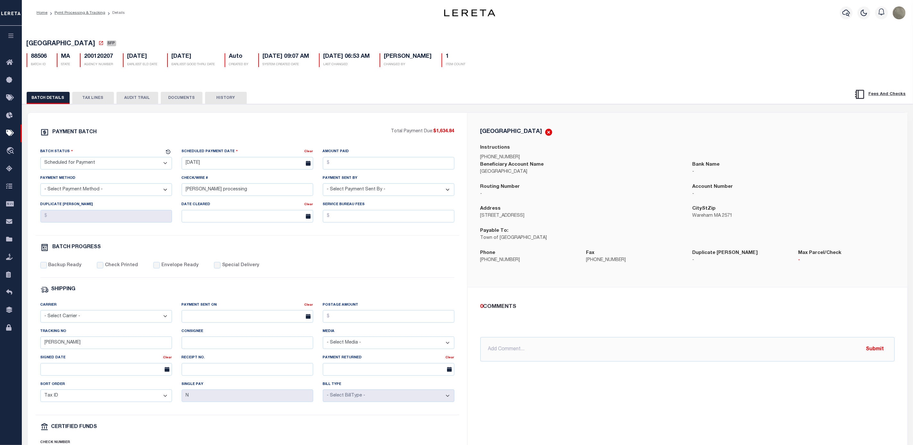
click at [95, 97] on button "TAX LINES" at bounding box center [93, 98] width 42 height 12
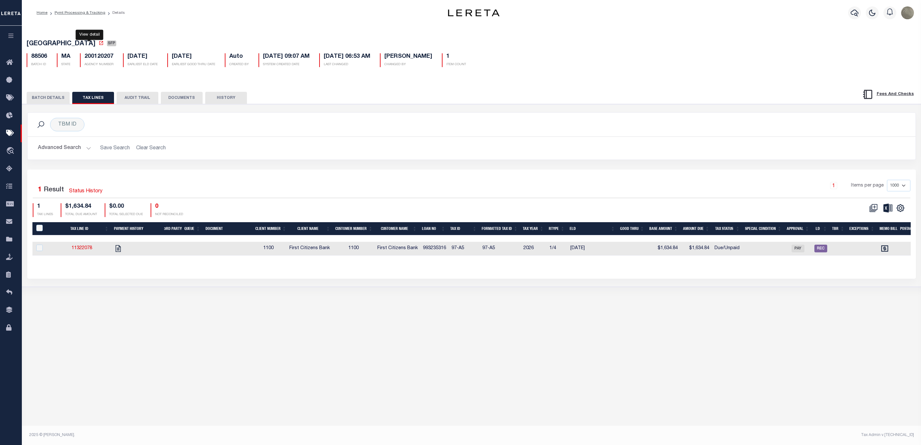
click at [99, 44] on icon at bounding box center [101, 42] width 5 height 5
click at [119, 251] on icon "" at bounding box center [118, 248] width 5 height 7
checkbox input "true"
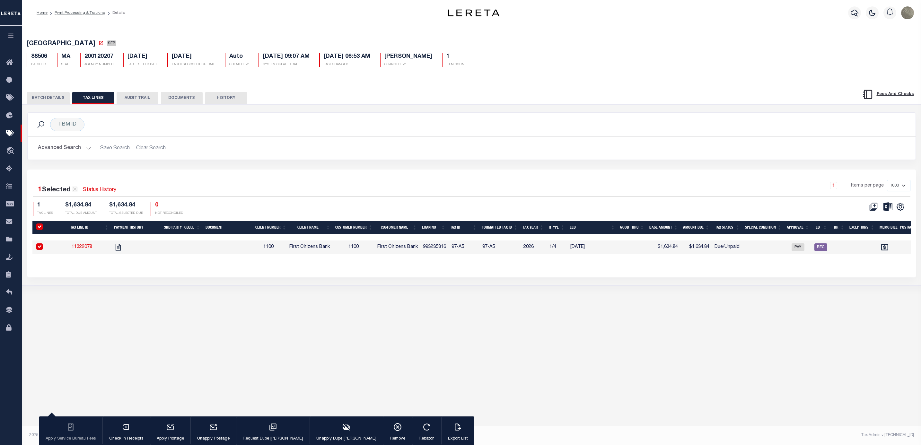
click at [44, 100] on button "BATCH DETAILS" at bounding box center [48, 98] width 43 height 12
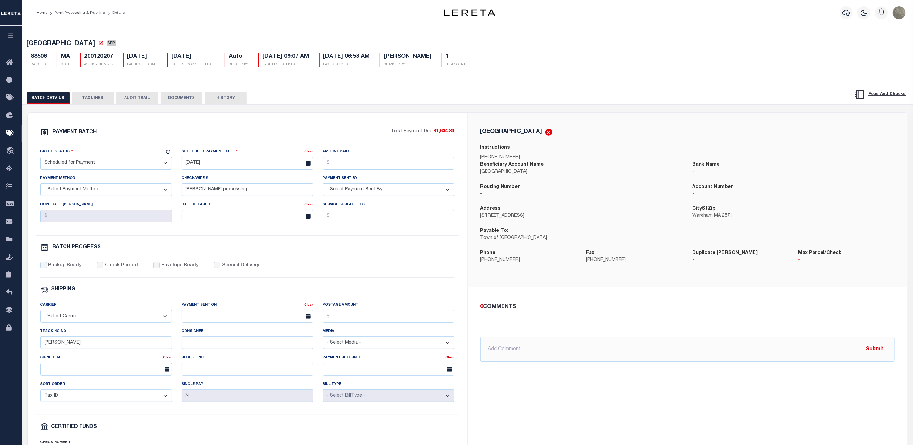
click at [539, 365] on div "0 COMMENTS @Aakash Patel @Abdul Muzain @Adams, Pamela S @Adhikary Rinki @Agusti…" at bounding box center [688, 332] width 440 height 90
click at [543, 356] on input "text" at bounding box center [688, 349] width 414 height 24
paste input "2026 1st installment delq Lereta responsible for P&I due to system did not auto…"
click at [487, 353] on input "2026 1st installment delq Lereta responsible for P&I due to system did not auto…" at bounding box center [688, 349] width 414 height 24
click at [581, 348] on input "taken from tax line detail on 8/21/25 : 2026 1st installment delq Lereta respon…" at bounding box center [688, 349] width 414 height 24
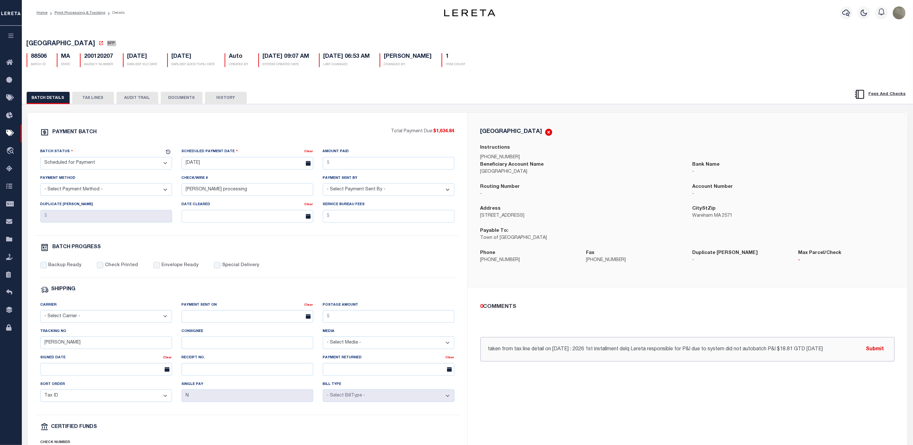
drag, startPoint x: 570, startPoint y: 352, endPoint x: 546, endPoint y: 351, distance: 24.1
click at [546, 351] on input "taken from tax line detail on 8/21/25 : 2026 1st installment delq Lereta respon…" at bounding box center [688, 349] width 414 height 24
type input "taken from tax line detail : 2026 1st installment delq Lereta responsible for P…"
click at [868, 356] on button "Submit" at bounding box center [875, 349] width 26 height 13
drag, startPoint x: 632, startPoint y: 329, endPoint x: 636, endPoint y: 333, distance: 5.9
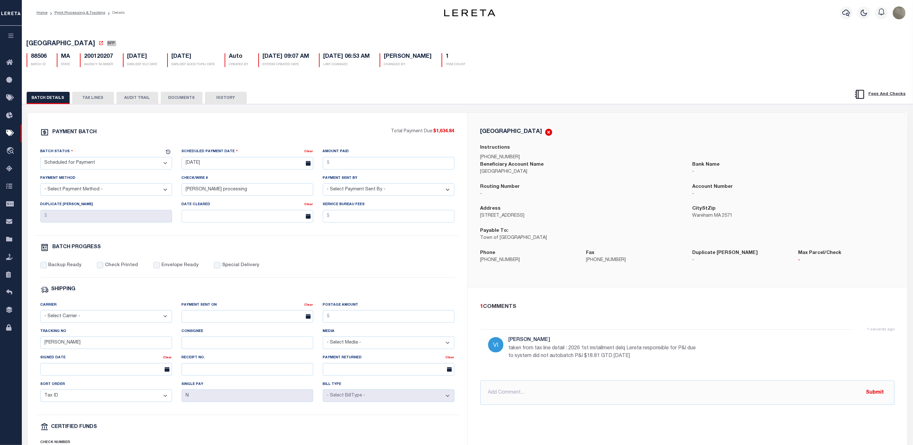
click at [632, 329] on div "1 COMMENTS 1 seconds ago Villatoro-Benitez, Andres taken from tax line detail :…" at bounding box center [687, 354] width 425 height 102
click at [665, 335] on div "1 seconds ago Villatoro-Benitez, Andres taken from tax line detail : 2026 1st i…" at bounding box center [688, 350] width 414 height 43
click at [216, 159] on input "07/27/2025" at bounding box center [248, 163] width 132 height 13
click at [244, 239] on span "21" at bounding box center [245, 238] width 13 height 13
type input "08/21/2025"
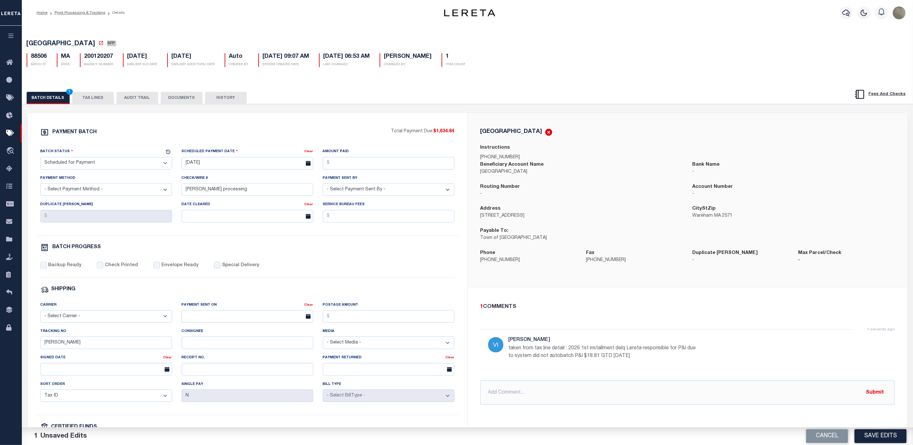
click at [261, 140] on div "PAYMENT BATCH" at bounding box center [215, 134] width 351 height 12
click at [127, 168] on select "- Select Status - Scheduled for Payment Ready For Payment Payment Sent Cleared …" at bounding box center [106, 163] width 132 height 13
select select "RFP"
click at [40, 159] on select "- Select Status - Scheduled for Payment Ready For Payment Payment Sent Cleared …" at bounding box center [106, 163] width 132 height 13
click at [100, 190] on select "- Select Payment Method - ACH Certified Check Check Direct Deposit Wire Transfer" at bounding box center [106, 189] width 132 height 13
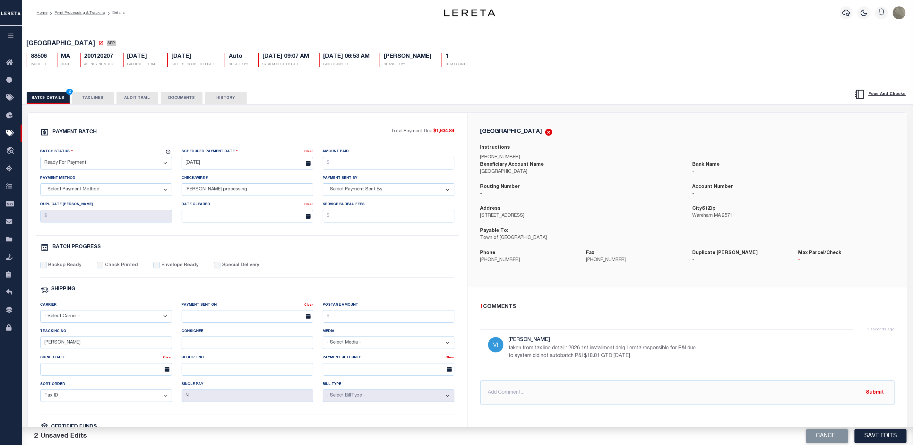
select select "CHK"
click at [40, 186] on select "- Select Payment Method - ACH Certified Check Check Direct Deposit Wire Transfer" at bounding box center [106, 189] width 132 height 13
click at [397, 193] on select "- Select Payment Sent By - Aakash Patel Abdul Muzain Adams, Pamela S Adhikary R…" at bounding box center [389, 189] width 132 height 13
select select "Villatoro-Benitez, Andres"
click at [323, 186] on select "- Select Payment Sent By - Aakash Patel Abdul Muzain Adams, Pamela S Adhikary R…" at bounding box center [389, 189] width 132 height 13
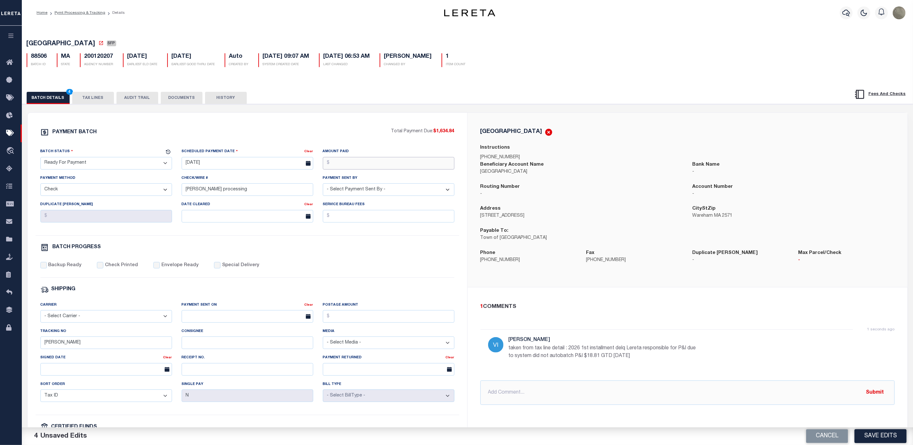
click at [393, 170] on input "Amount Paid" at bounding box center [389, 163] width 132 height 13
type input "$1,634.84"
click at [46, 268] on input "Backup Ready" at bounding box center [43, 265] width 6 height 6
checkbox input "true"
click at [66, 349] on input "Matt" at bounding box center [106, 342] width 132 height 13
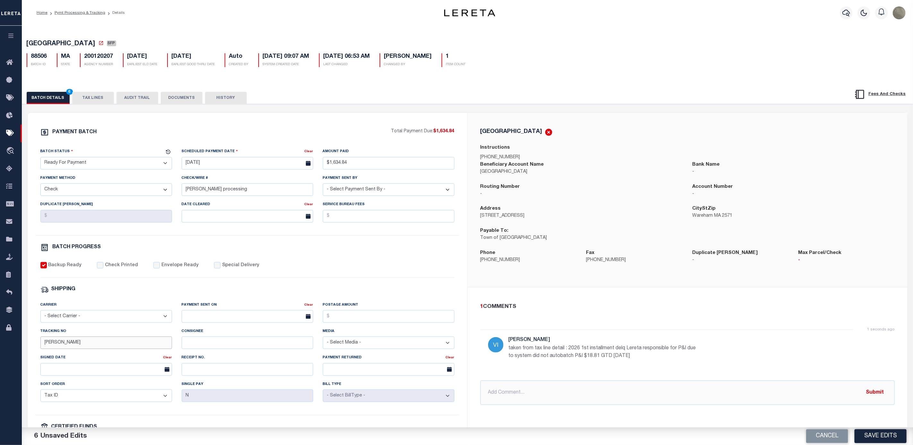
click at [66, 349] on input "Matt" at bounding box center [106, 342] width 132 height 13
click at [258, 192] on input "andres processing" at bounding box center [248, 189] width 132 height 13
click at [230, 191] on input "andres processing" at bounding box center [248, 189] width 132 height 13
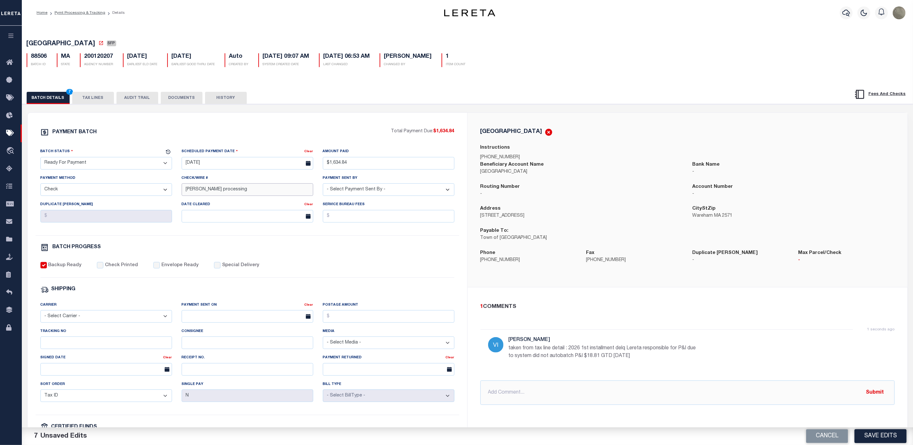
click at [230, 191] on input "andres processing" at bounding box center [248, 189] width 132 height 13
click at [243, 125] on div "PAYMENT BATCH Total Payment Due: $1,634.84 Batch Status" at bounding box center [248, 301] width 440 height 376
click at [891, 439] on button "Save Edits" at bounding box center [881, 436] width 52 height 14
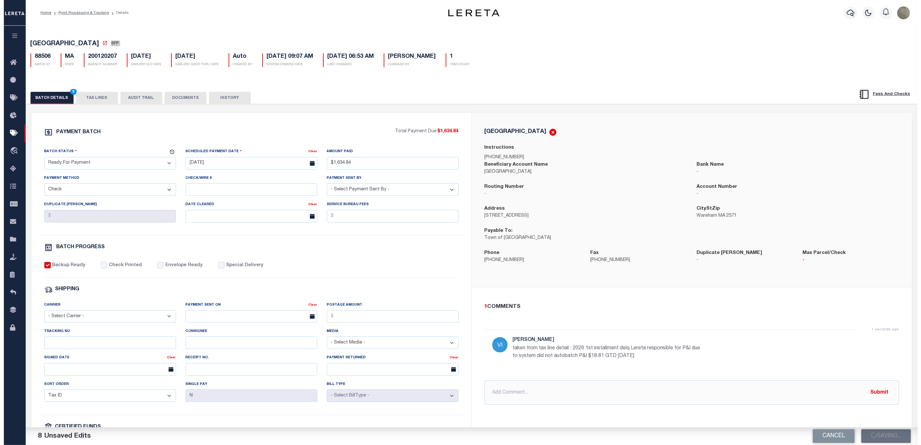
select select
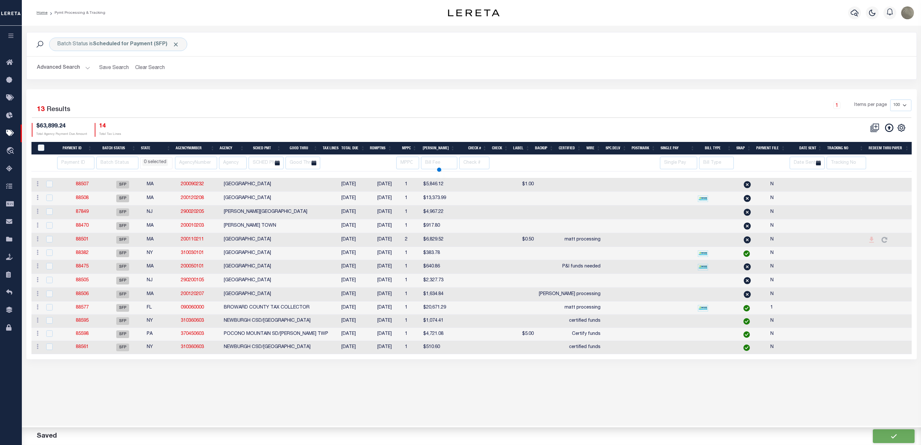
select select
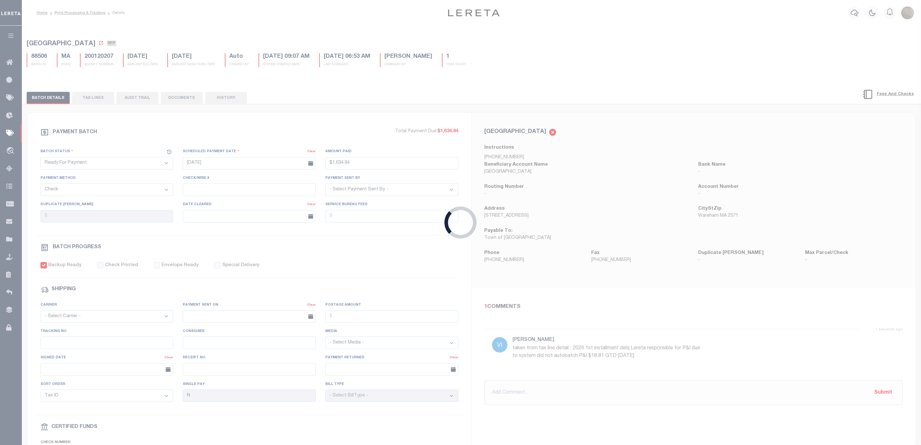
type input "$1,634.84"
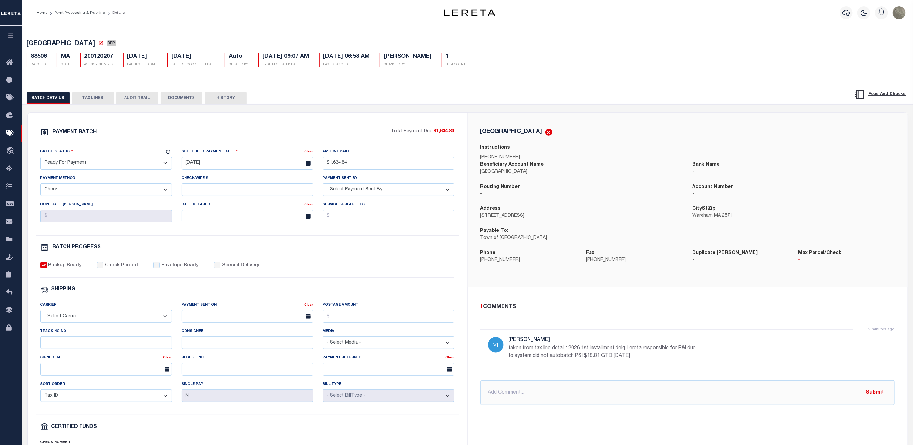
drag, startPoint x: 613, startPoint y: 254, endPoint x: 618, endPoint y: 250, distance: 5.8
select select
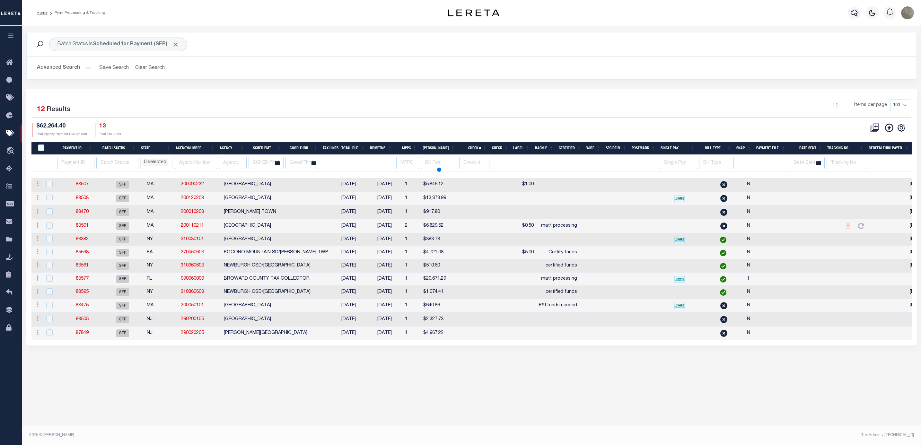
select select
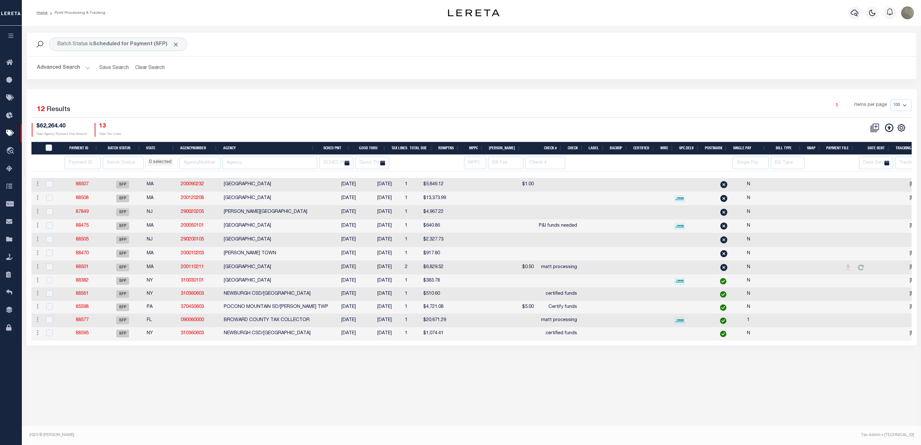
drag, startPoint x: 367, startPoint y: 81, endPoint x: 364, endPoint y: 79, distance: 3.7
click at [367, 80] on div "Batch Status is Scheduled for Payment (SFP) Search Advanced Search Save Search …" at bounding box center [472, 60] width 900 height 57
type input "$1,634.84"
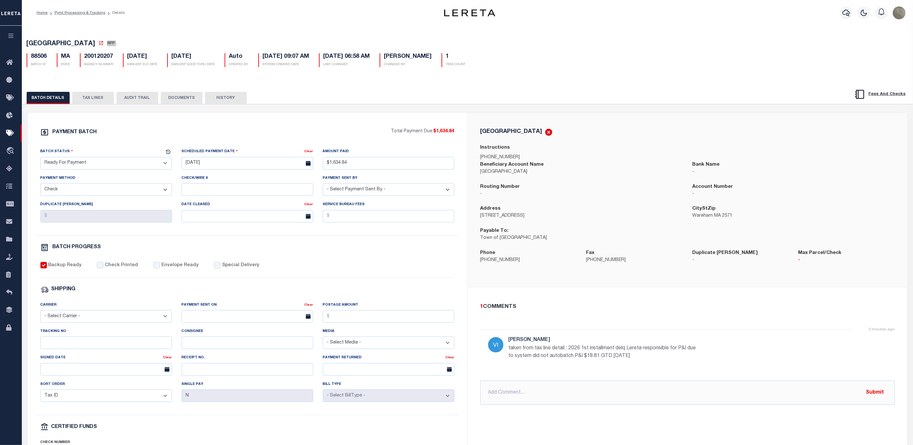
click at [371, 126] on div "PAYMENT BATCH Total Payment Due: $1,634.84 Batch Status" at bounding box center [248, 301] width 440 height 376
click at [151, 165] on select "- Select Status - Scheduled for Payment Ready For Payment Payment Sent Cleared …" at bounding box center [106, 163] width 132 height 13
select select "SFP"
click at [40, 159] on select "- Select Status - Scheduled for Payment Ready For Payment Payment Sent Cleared …" at bounding box center [106, 163] width 132 height 13
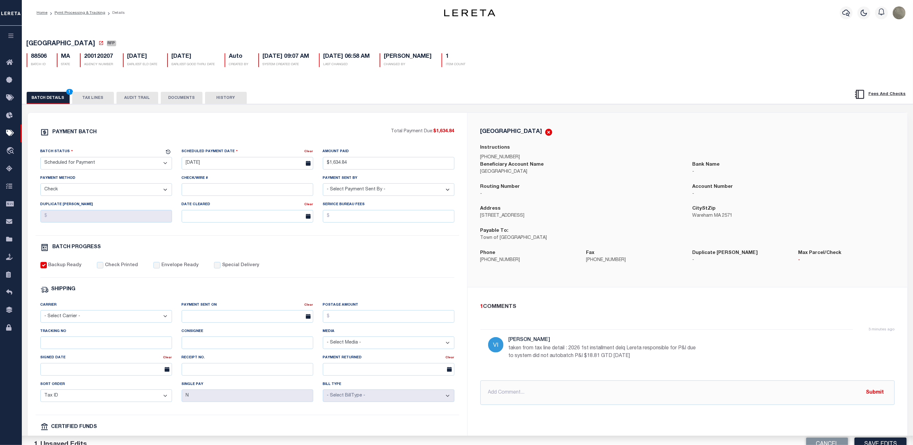
click at [126, 138] on div "PAYMENT BATCH" at bounding box center [215, 134] width 351 height 12
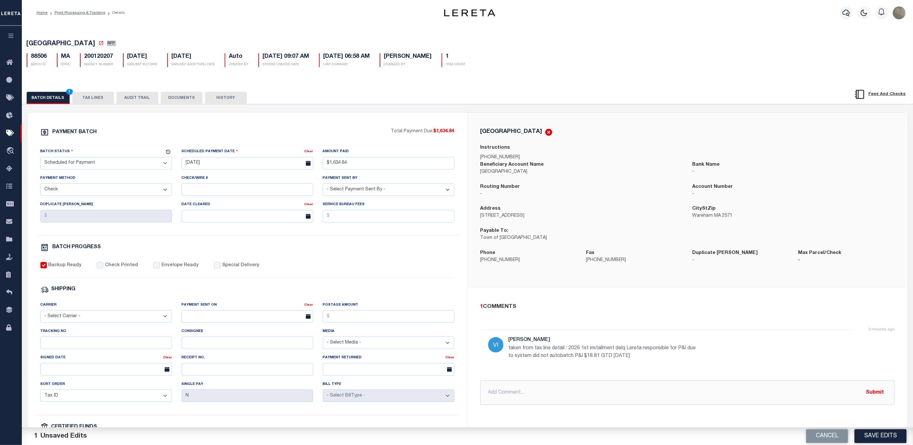
click at [75, 195] on select "- Select Payment Method - ACH Certified Check Check Direct Deposit Wire Transfer" at bounding box center [106, 189] width 132 height 13
select select
click at [40, 186] on select "- Select Payment Method - ACH Certified Check Check Direct Deposit Wire Transfer" at bounding box center [106, 189] width 132 height 13
click at [265, 166] on input "08/21/2025" at bounding box center [248, 163] width 132 height 13
click at [256, 236] on span "22" at bounding box center [259, 238] width 13 height 13
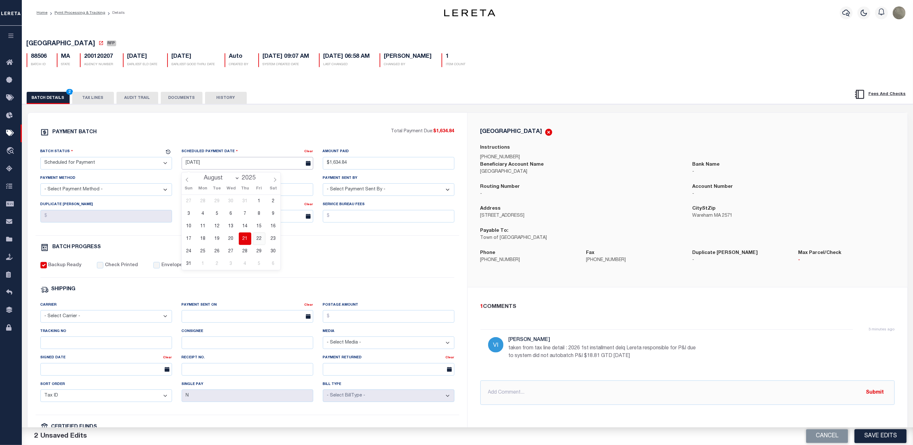
type input "[DATE]"
click at [352, 164] on input "$1,634.84" at bounding box center [389, 163] width 132 height 13
drag, startPoint x: 378, startPoint y: 190, endPoint x: 377, endPoint y: 194, distance: 3.9
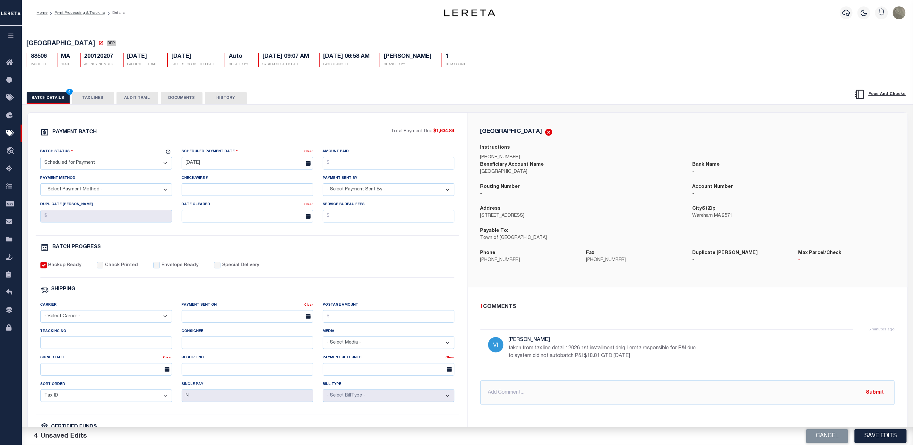
click at [378, 190] on select "- Select Payment Sent By - Aakash Patel Abdul Muzain Adams, Pamela S Adhikary R…" at bounding box center [389, 189] width 132 height 13
click at [421, 200] on div "Payment Sent By - Select Payment Sent By - Aakash Patel Abdul Muzain Adams, Pam…" at bounding box center [388, 188] width 141 height 26
click at [448, 195] on select "- Select Payment Sent By - Aakash Patel Abdul Muzain Adams, Pamela S Adhikary R…" at bounding box center [389, 189] width 132 height 13
select select
click at [323, 186] on select "- Select Payment Sent By - Aakash Patel Abdul Muzain Adams, Pamela S Adhikary R…" at bounding box center [389, 189] width 132 height 13
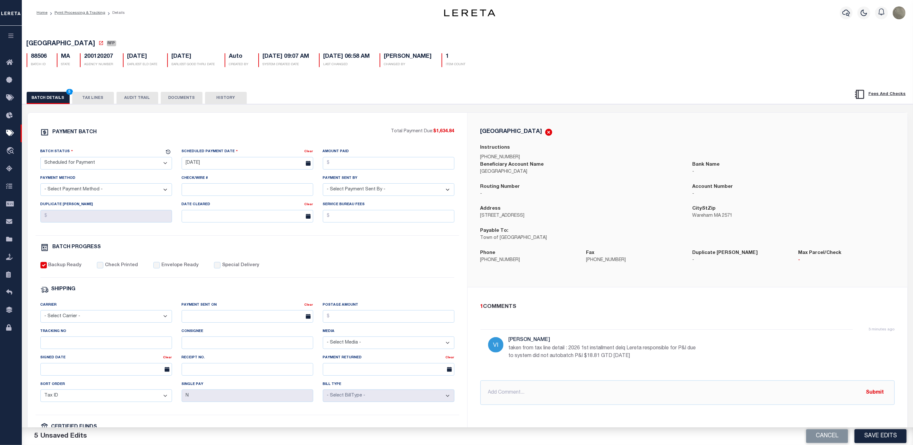
click at [375, 127] on div "PAYMENT BATCH Total Payment Due: $1,634.84 Batch Status" at bounding box center [248, 301] width 440 height 376
click at [883, 434] on button "Save Edits" at bounding box center [881, 436] width 52 height 14
select select
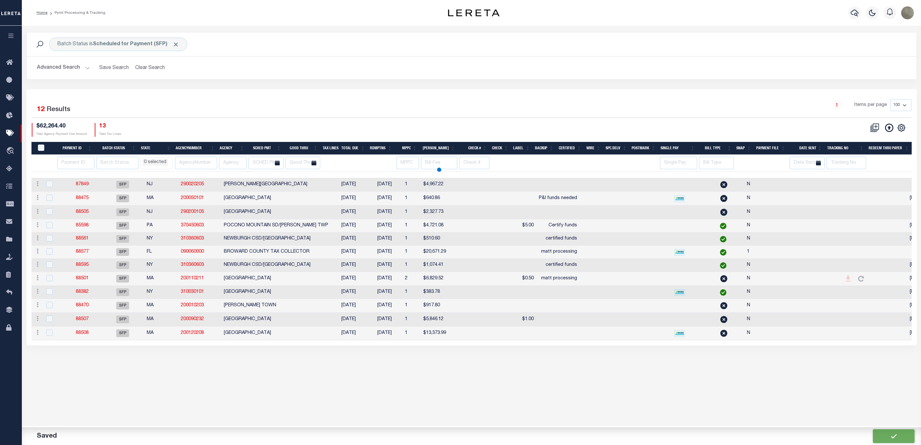
select select
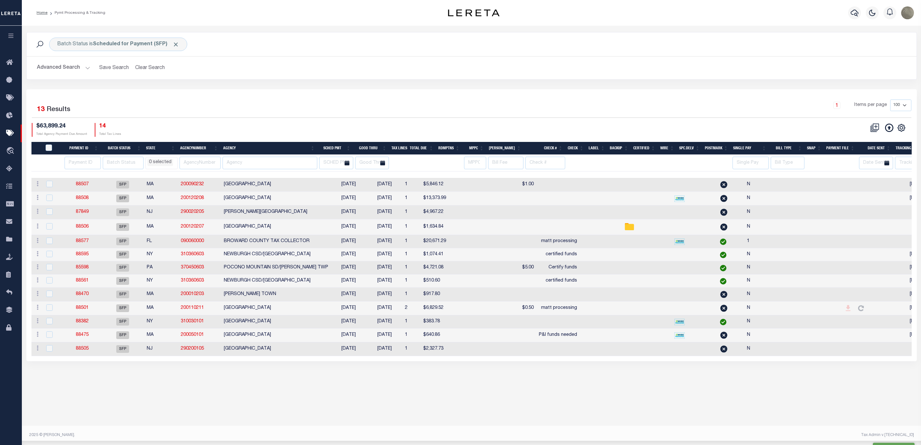
click at [367, 114] on div "1 Items per page 100 200 500 1000" at bounding box center [582, 108] width 657 height 17
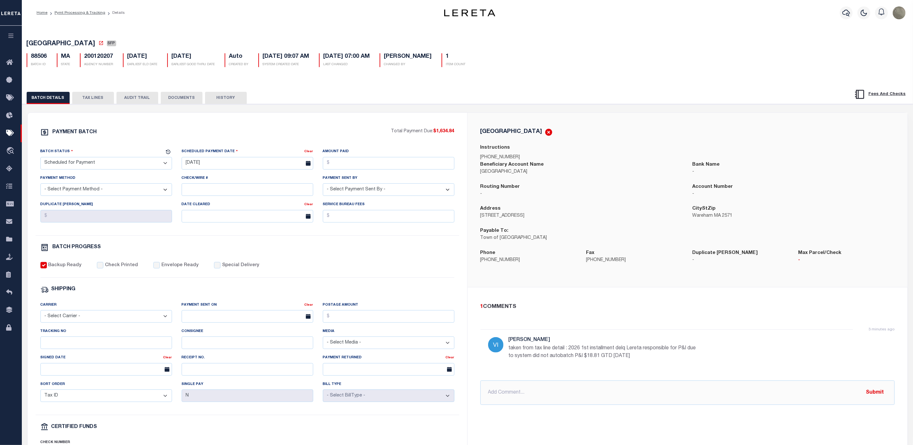
click at [316, 126] on div "PAYMENT BATCH Total Payment Due: $1,634.84 Batch Status" at bounding box center [248, 301] width 440 height 376
click at [253, 120] on div "PAYMENT BATCH Total Payment Due: $1,634.84 Batch Status" at bounding box center [248, 301] width 440 height 376
click at [267, 143] on div "PAYMENT BATCH Total Payment Due: $1,634.84 Batch Status - Select Status -" at bounding box center [247, 300] width 424 height 345
click at [113, 150] on div "Batch Status" at bounding box center [102, 152] width 124 height 9
click at [102, 100] on button "TAX LINES" at bounding box center [93, 98] width 42 height 12
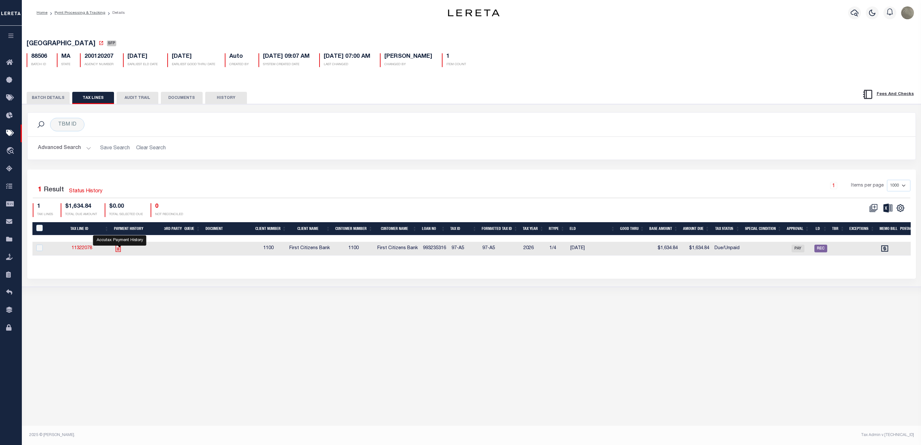
click at [119, 252] on icon "" at bounding box center [118, 248] width 5 height 7
checkbox input "true"
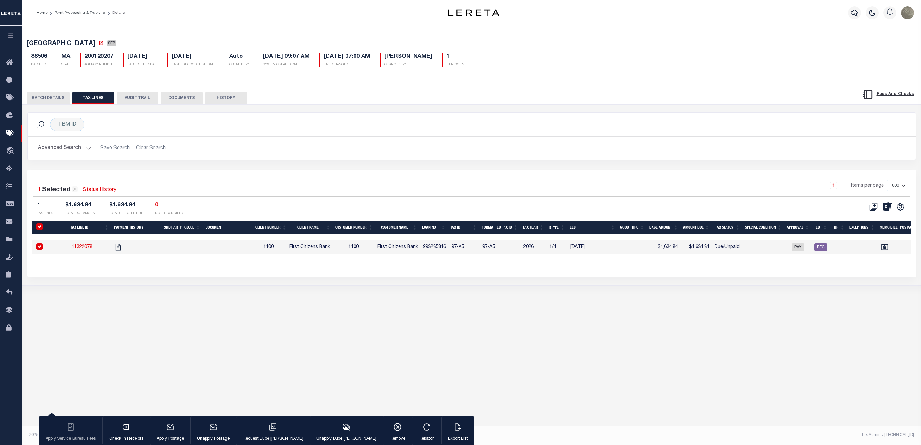
click at [48, 96] on button "BATCH DETAILS" at bounding box center [48, 98] width 43 height 12
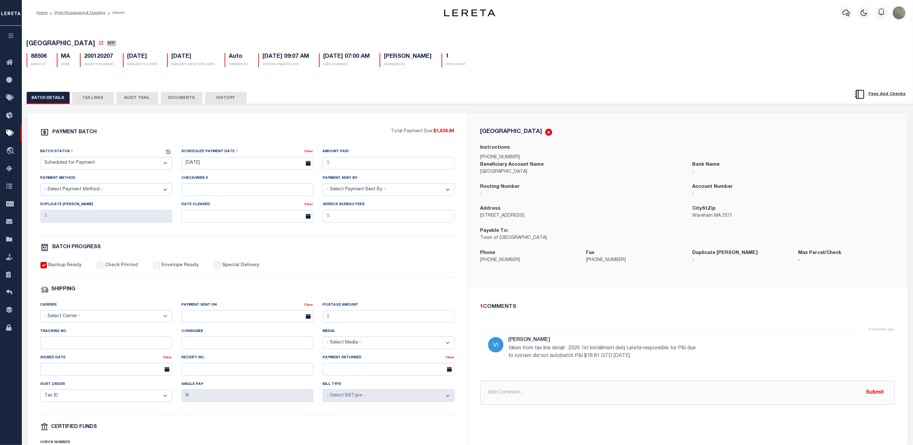
click at [92, 95] on button "TAX LINES" at bounding box center [93, 98] width 42 height 12
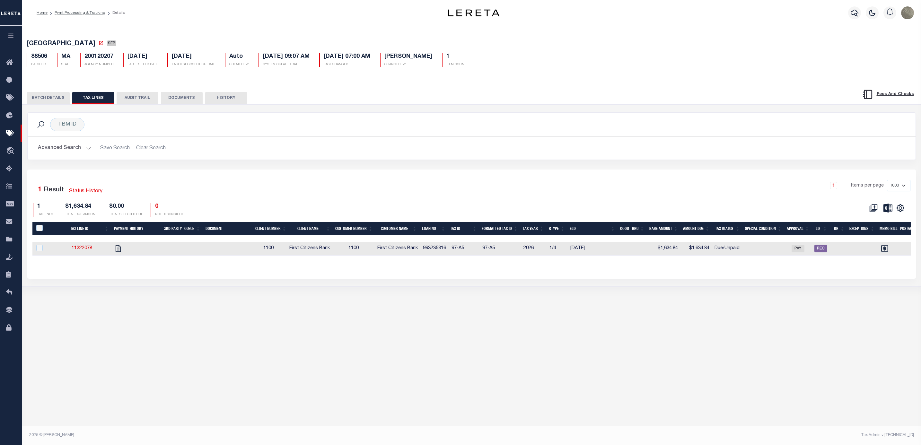
click at [55, 100] on button "BATCH DETAILS" at bounding box center [48, 98] width 43 height 12
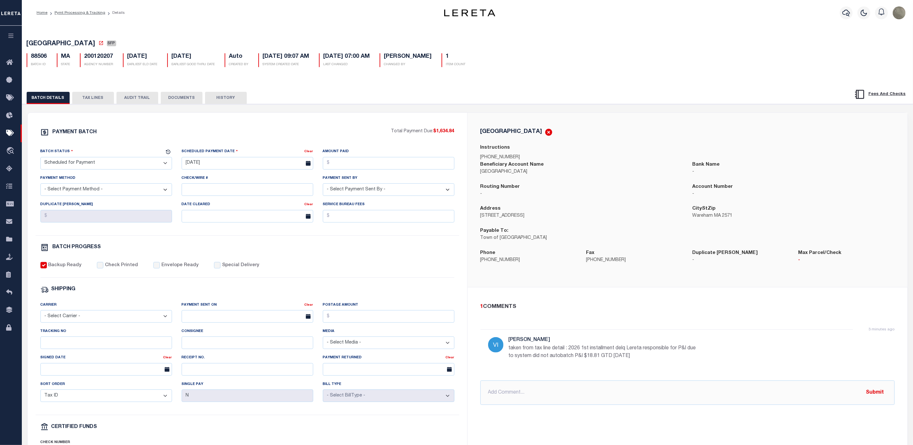
click at [673, 118] on div "WAREHAM TOWN Instructions 508-291-3100 ext 3150 Beneficiary Account Name WAREHA…" at bounding box center [688, 200] width 440 height 174
drag, startPoint x: 89, startPoint y: 46, endPoint x: 75, endPoint y: 47, distance: 13.6
click at [75, 47] on span "[GEOGRAPHIC_DATA]" at bounding box center [61, 44] width 69 height 6
click at [99, 47] on link at bounding box center [102, 44] width 7 height 6
click at [94, 99] on button "TAX LINES" at bounding box center [93, 98] width 42 height 12
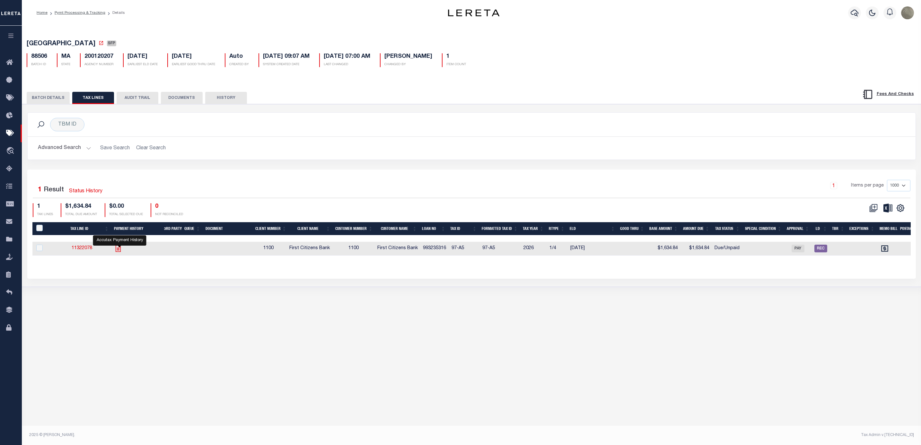
click at [122, 252] on icon "" at bounding box center [118, 248] width 8 height 8
checkbox input "true"
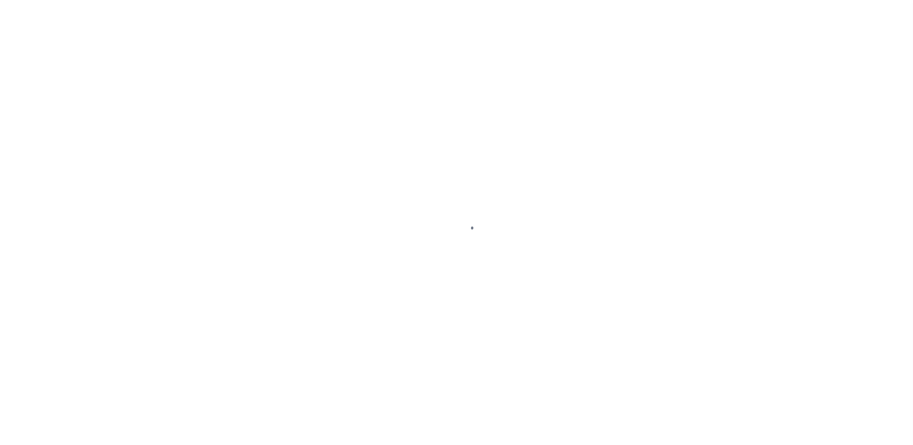
select select "SFP"
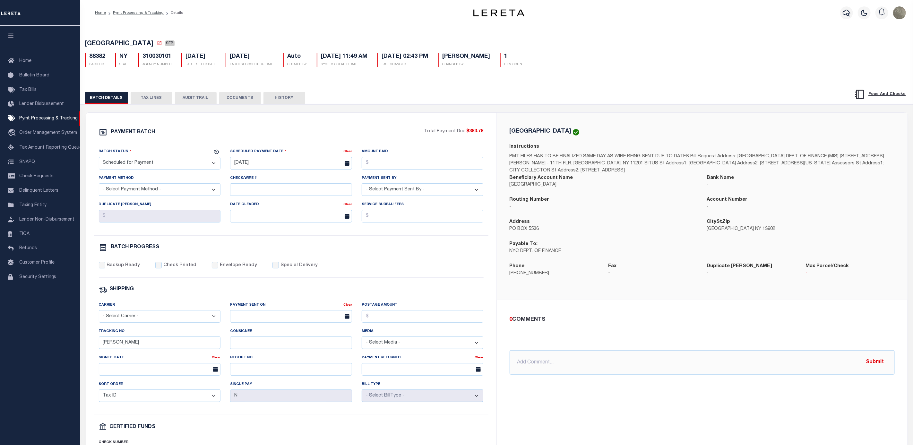
click at [158, 103] on button "TAX LINES" at bounding box center [152, 98] width 42 height 12
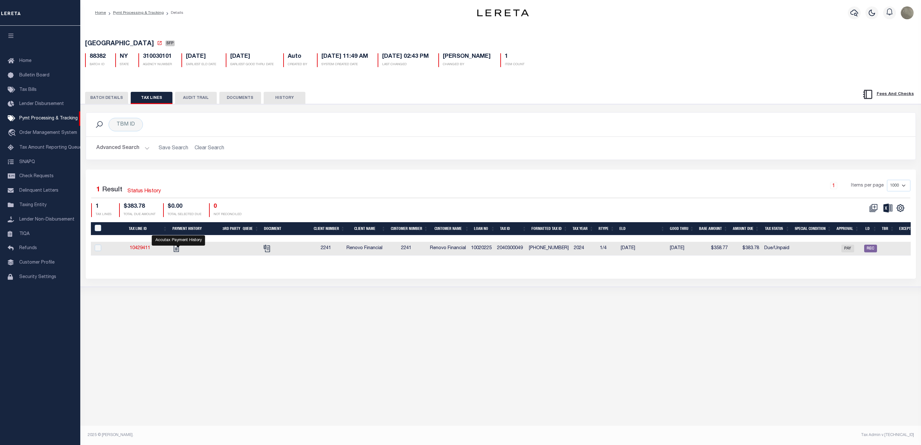
click at [181, 250] on link "" at bounding box center [176, 248] width 10 height 4
checkbox input "true"
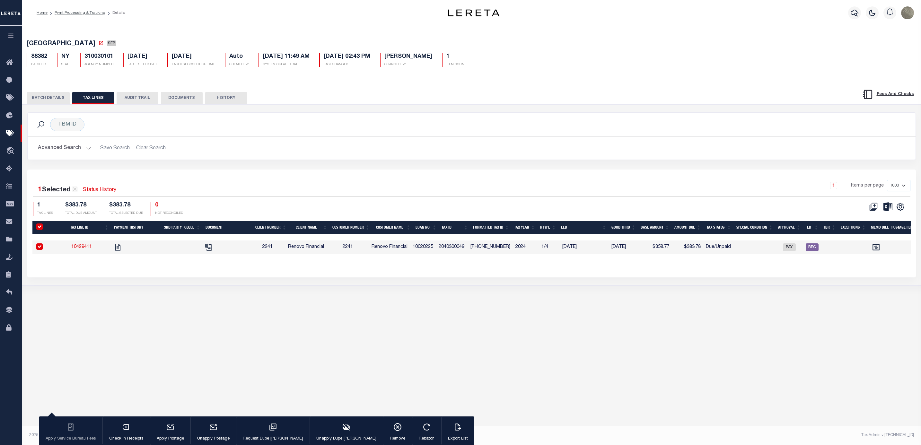
click at [55, 98] on button "BATCH DETAILS" at bounding box center [48, 98] width 43 height 12
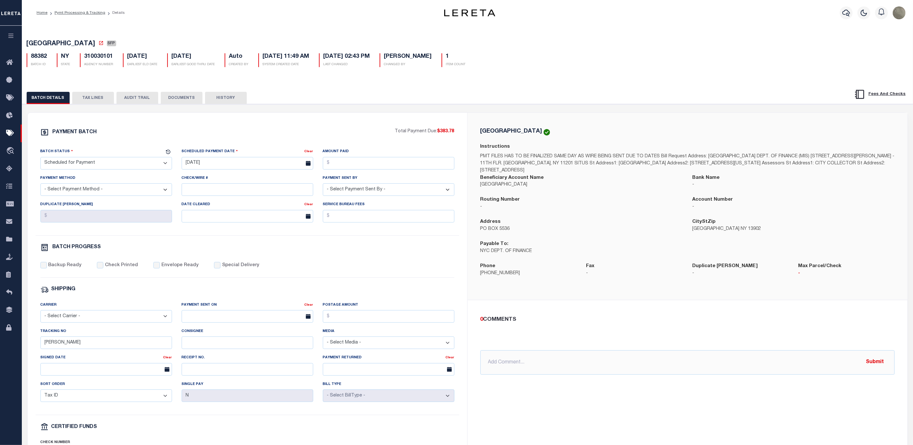
click at [271, 126] on div "PAYMENT BATCH Total Payment Due: $383.78 Batch Status" at bounding box center [248, 301] width 440 height 376
click at [561, 106] on div "PAYMENT BATCH Total Payment Due: $383.78 Batch Status" at bounding box center [468, 311] width 898 height 415
click at [91, 94] on button "TAX LINES" at bounding box center [93, 98] width 42 height 12
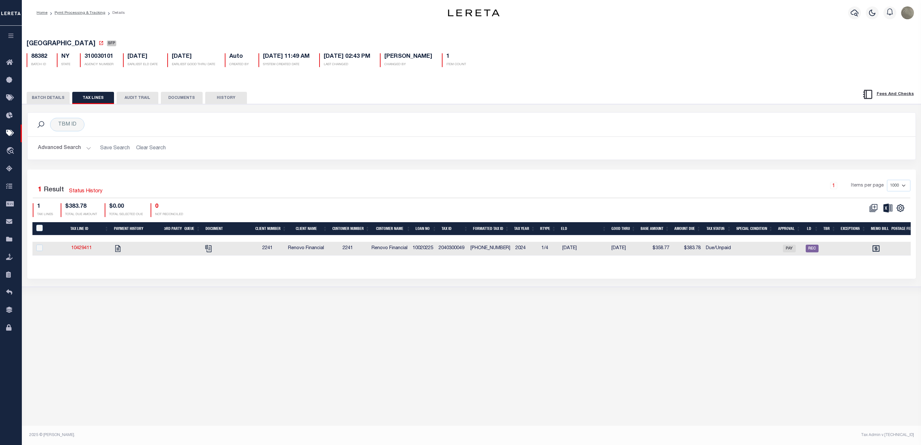
click at [61, 100] on button "BATCH DETAILS" at bounding box center [48, 98] width 43 height 12
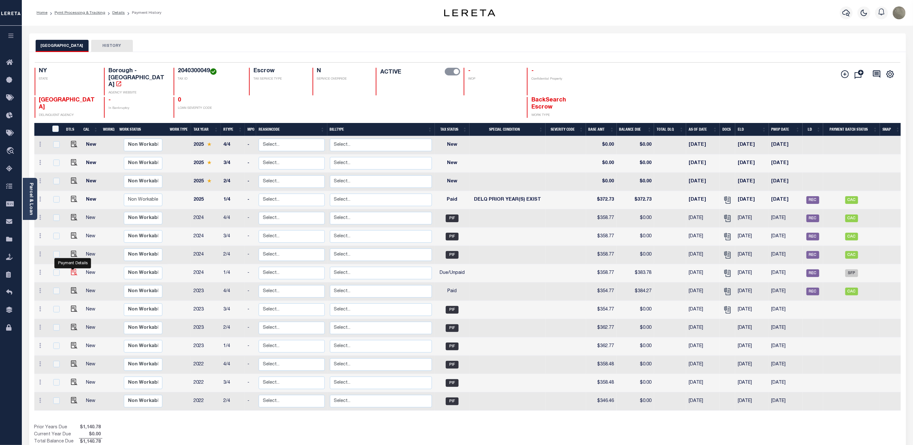
click at [73, 269] on img "" at bounding box center [74, 272] width 6 height 6
checkbox input "true"
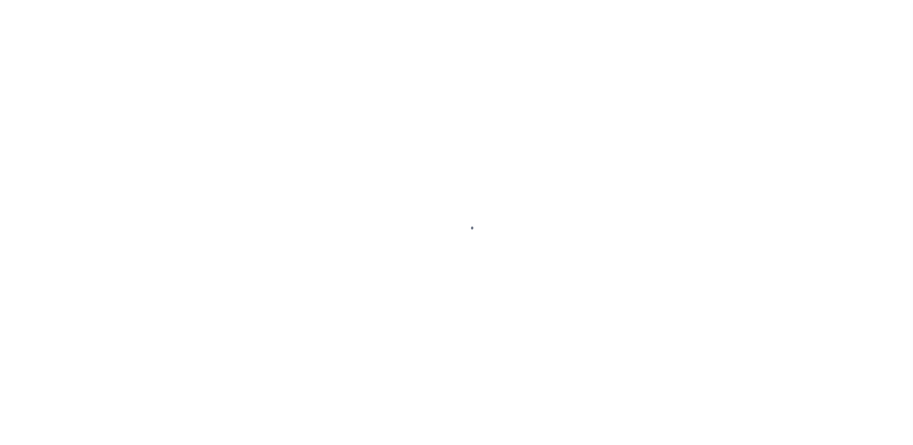
select select "DUE"
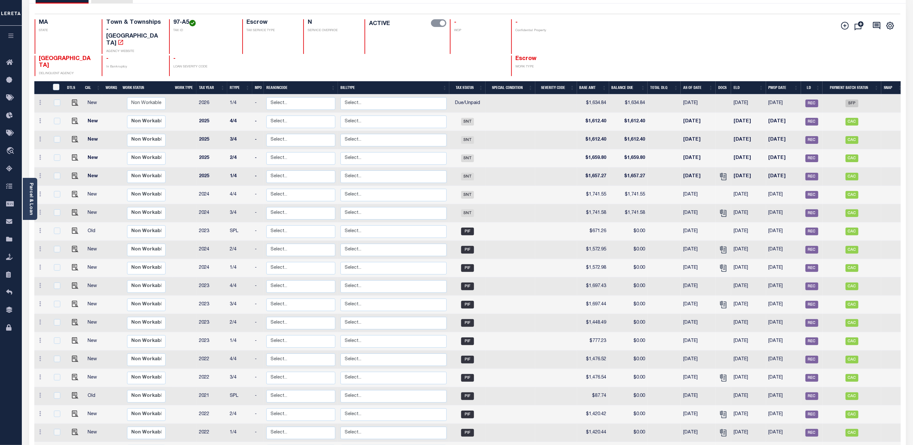
scroll to position [48, 0]
click at [72, 100] on img "" at bounding box center [75, 103] width 6 height 6
checkbox input "true"
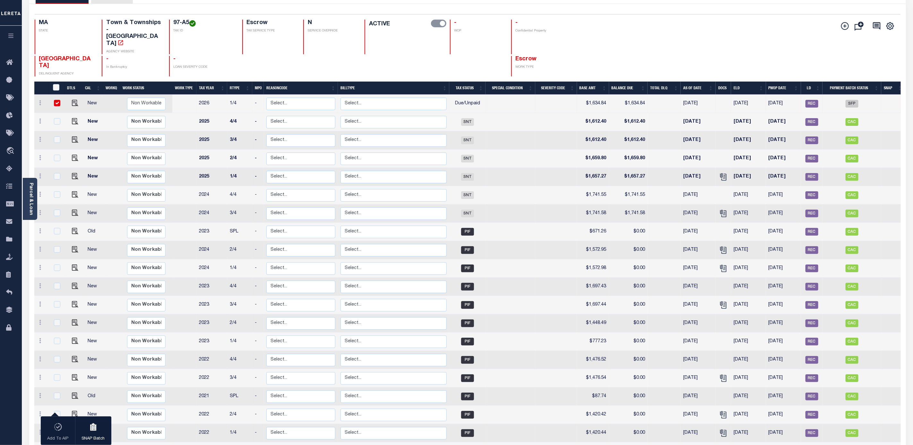
drag, startPoint x: 253, startPoint y: 57, endPoint x: 248, endPoint y: 60, distance: 5.5
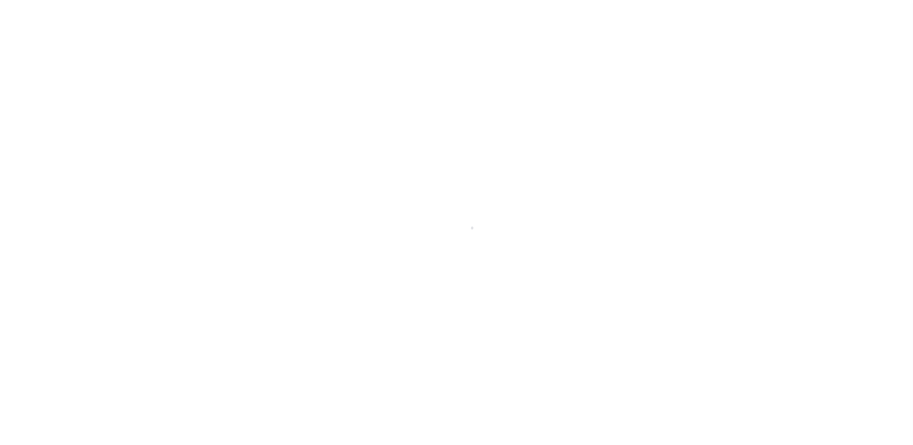
select select "DUE"
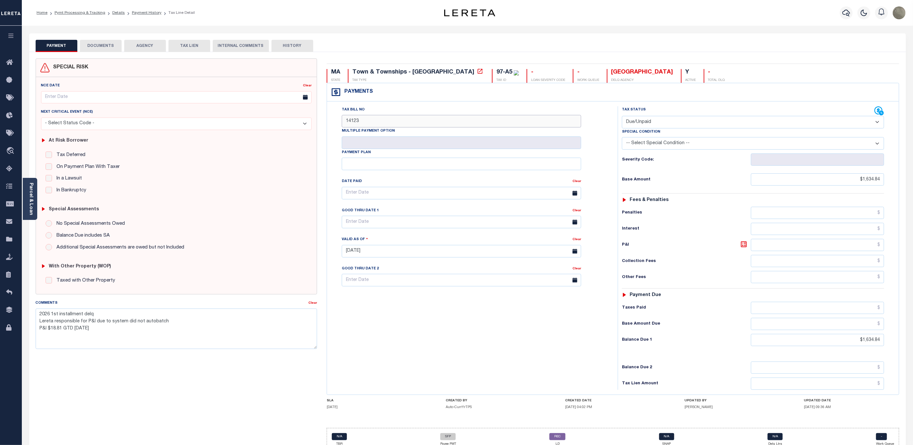
click at [358, 122] on input "14123" at bounding box center [461, 121] width 239 height 13
click at [35, 199] on div "Parcel & Loan" at bounding box center [30, 199] width 14 height 42
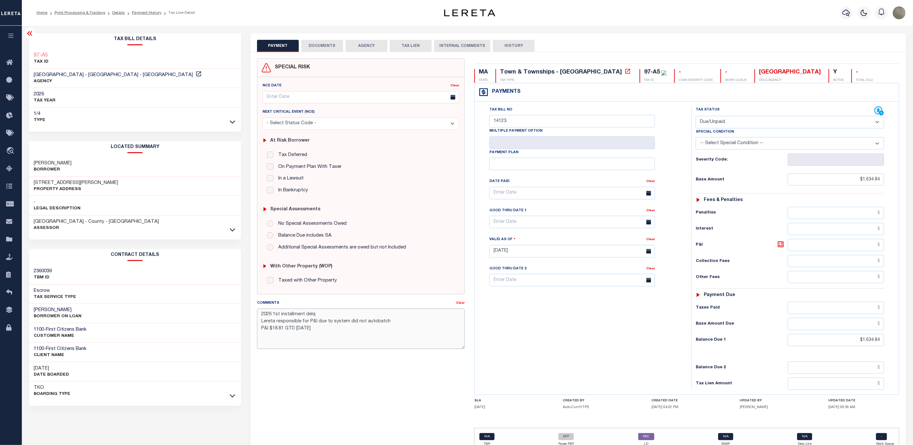
drag, startPoint x: 343, startPoint y: 338, endPoint x: 248, endPoint y: 306, distance: 99.9
click at [248, 306] on div "PAYMENT DOCUMENTS AGENCY DELINQUENT PAYEE" at bounding box center [578, 252] width 665 height 438
click at [319, 21] on div "Home Pymt Processing & Tracking Details Payment History Tax Line Detail" at bounding box center [467, 13] width 891 height 26
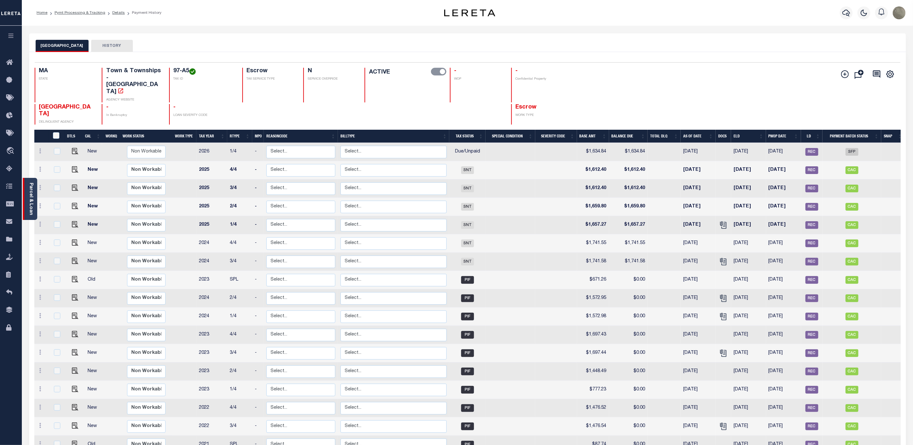
click at [32, 194] on link "Parcel & Loan" at bounding box center [31, 199] width 4 height 32
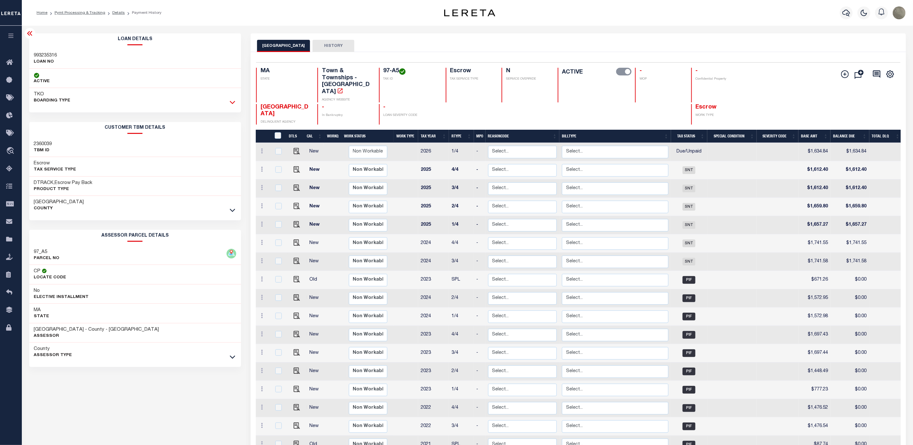
click at [230, 105] on icon at bounding box center [232, 102] width 5 height 7
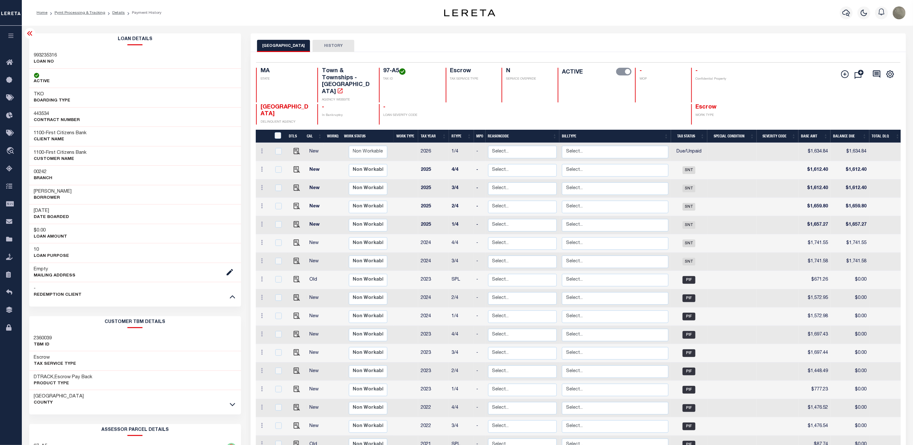
click at [37, 113] on h3 "443534" at bounding box center [57, 114] width 46 height 6
copy h3 "443534"
click at [47, 53] on h3 "993235316" at bounding box center [45, 55] width 23 height 6
click at [46, 53] on h3 "993235316" at bounding box center [45, 55] width 23 height 6
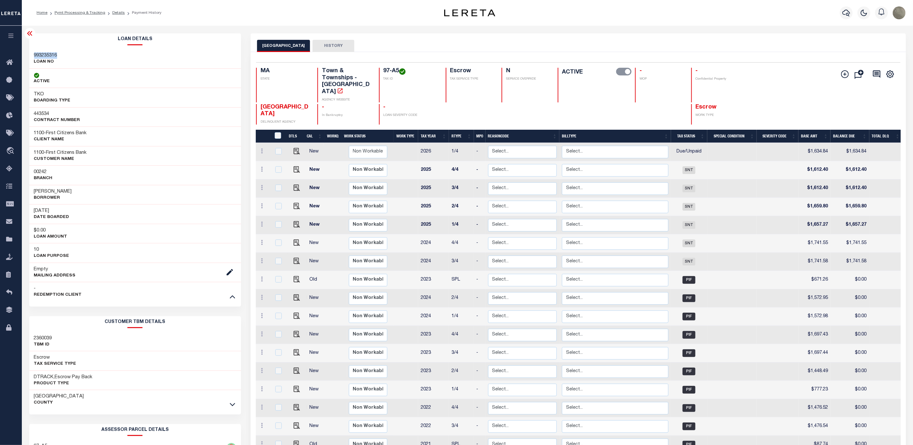
copy h3 "993235316"
drag, startPoint x: 381, startPoint y: 71, endPoint x: 396, endPoint y: 74, distance: 15.8
click at [396, 74] on div "97-A5 TAX ID" at bounding box center [408, 85] width 59 height 35
copy h4 "97-A5"
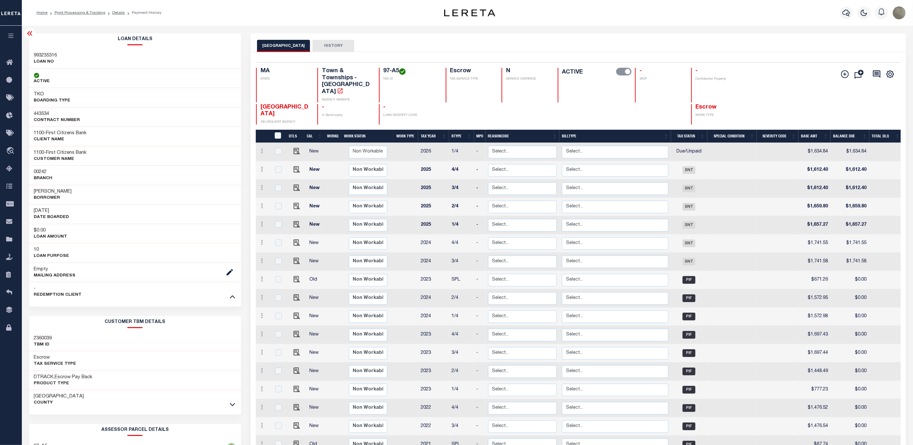
drag, startPoint x: 424, startPoint y: 53, endPoint x: 416, endPoint y: 55, distance: 8.3
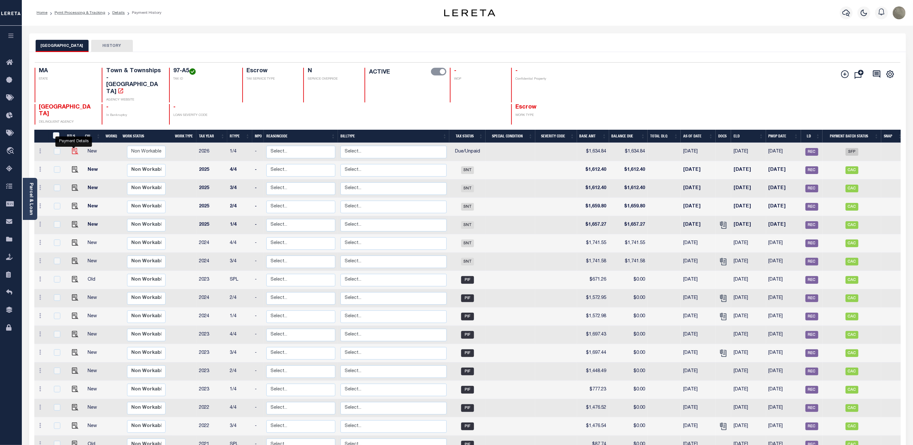
click at [72, 148] on img "" at bounding box center [75, 151] width 6 height 6
checkbox input "true"
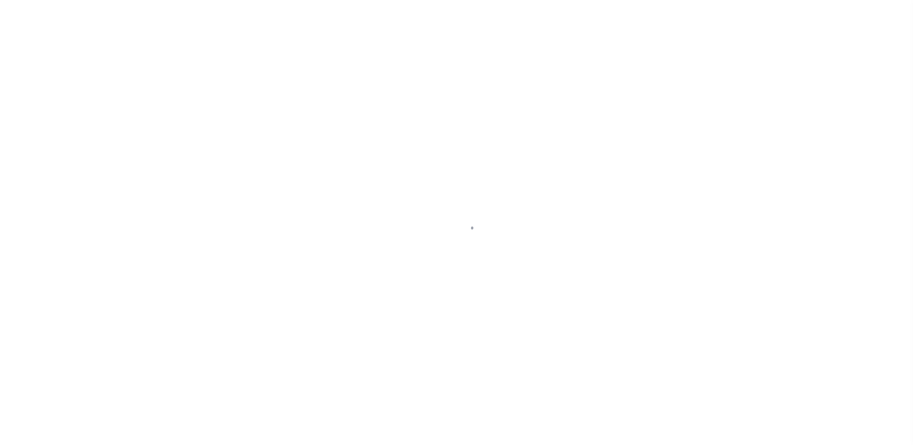
select select "DUE"
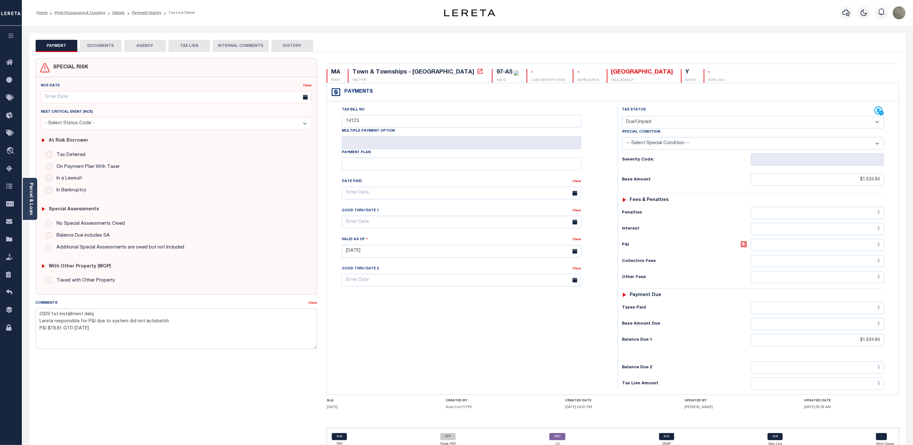
click at [249, 44] on button "INTERNAL COMMENTS" at bounding box center [241, 46] width 56 height 12
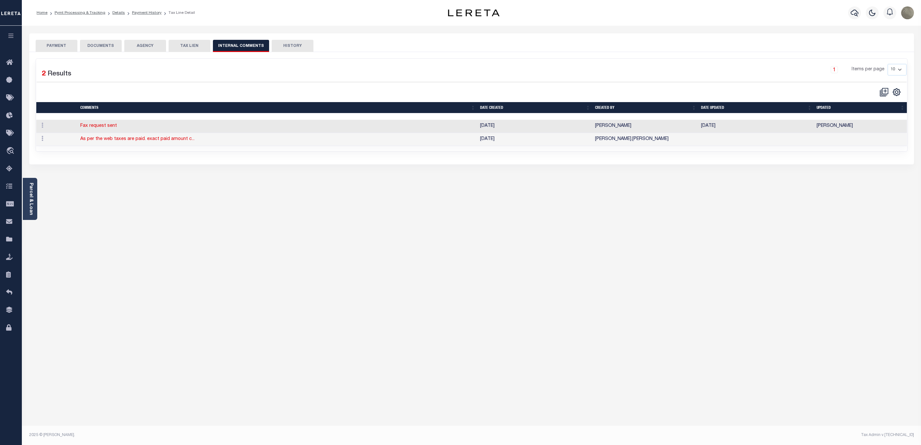
click at [105, 43] on button "DOCUMENTS" at bounding box center [101, 46] width 42 height 12
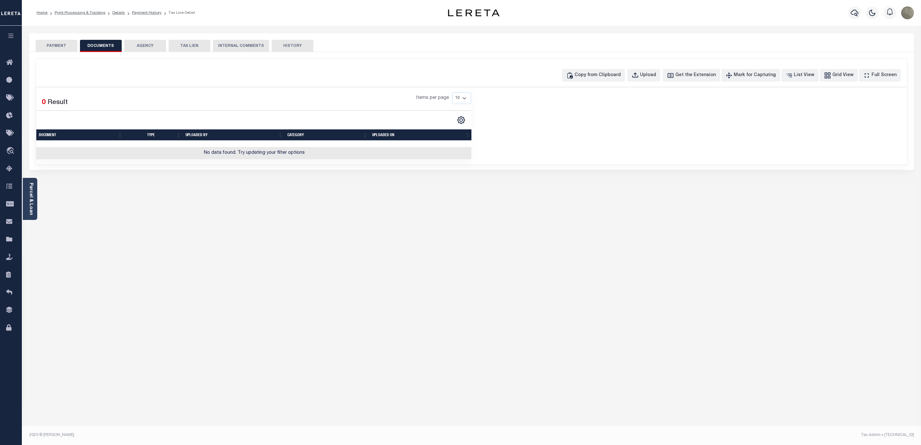
click at [67, 45] on button "PAYMENT" at bounding box center [57, 46] width 42 height 12
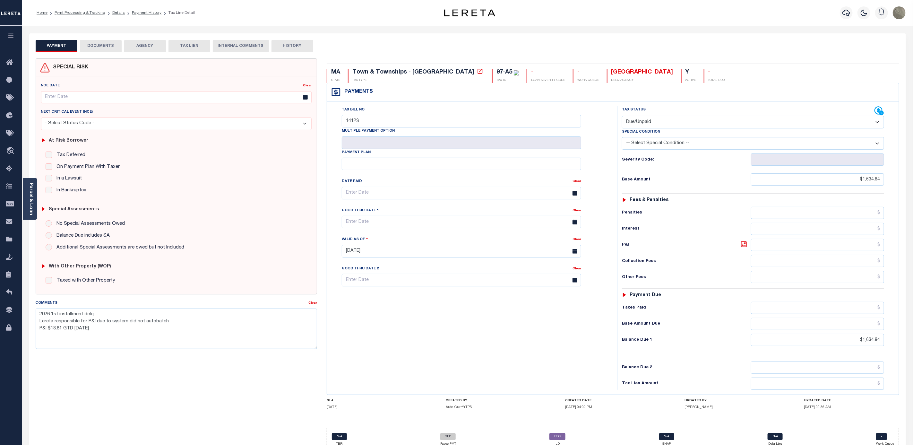
click at [254, 44] on button "INTERNAL COMMENTS" at bounding box center [241, 46] width 56 height 12
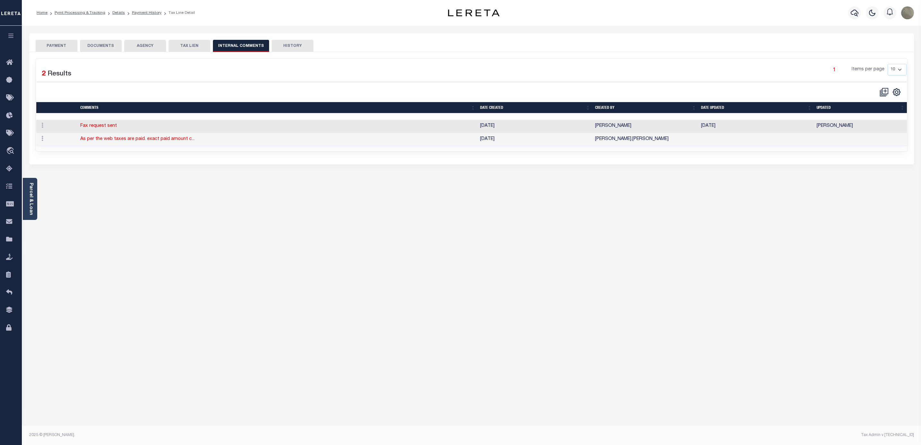
click at [272, 45] on button "HISTORY" at bounding box center [293, 46] width 42 height 12
select select "50"
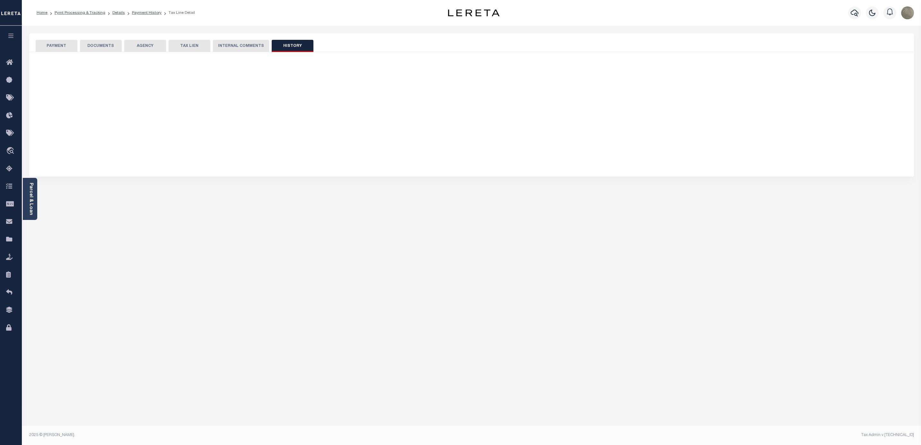
select select "50"
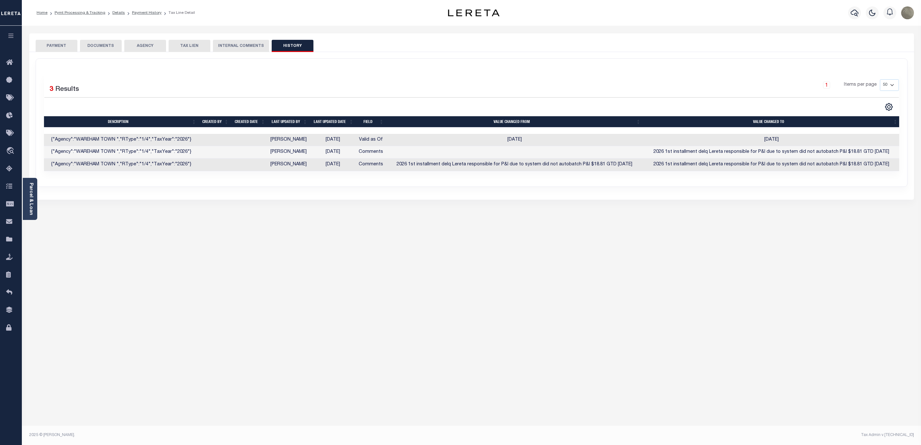
click at [54, 45] on button "PAYMENT" at bounding box center [57, 46] width 42 height 12
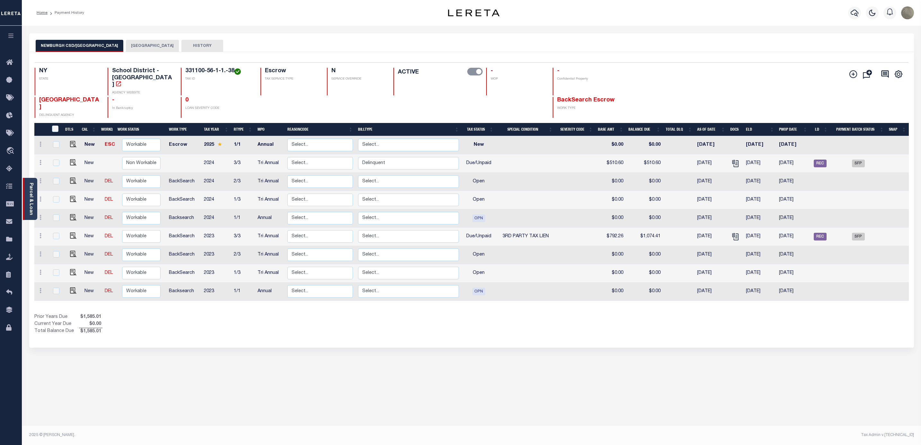
click at [35, 189] on div "Parcel & Loan" at bounding box center [30, 199] width 14 height 42
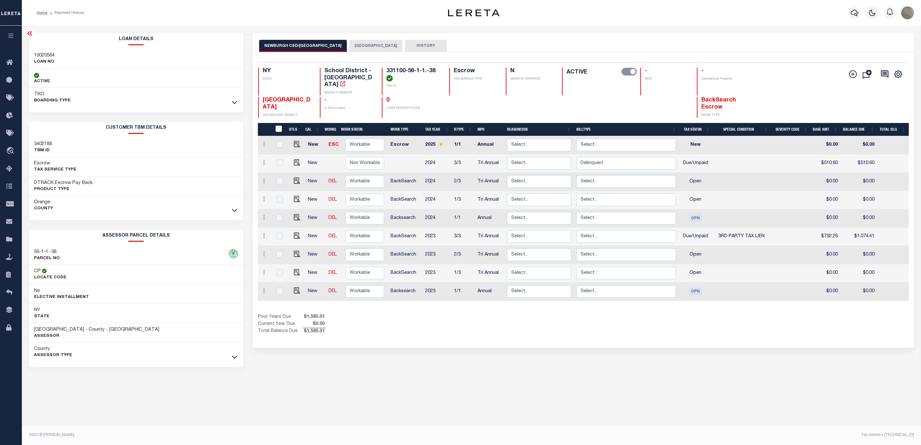
click at [599, 318] on div "Show Tax Lines before Bill Release Date Prior Years Due $1,585.01 Current Year …" at bounding box center [583, 325] width 651 height 22
click at [233, 106] on icon at bounding box center [234, 102] width 5 height 7
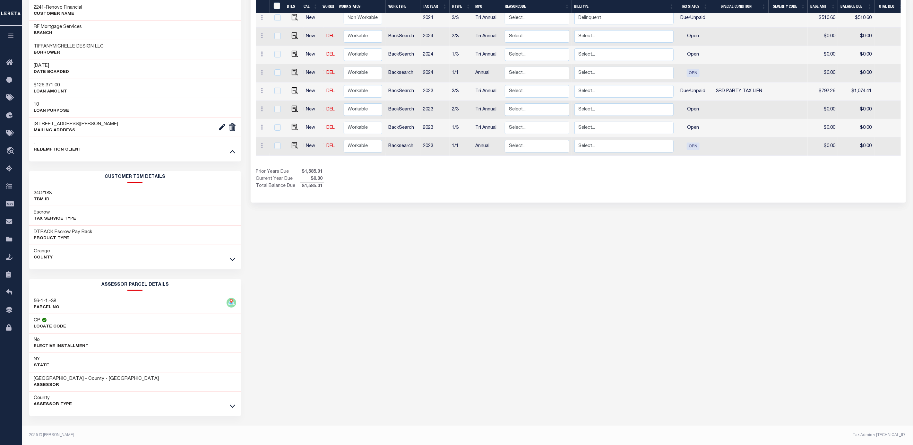
scroll to position [149, 0]
click at [233, 256] on icon at bounding box center [232, 259] width 5 height 7
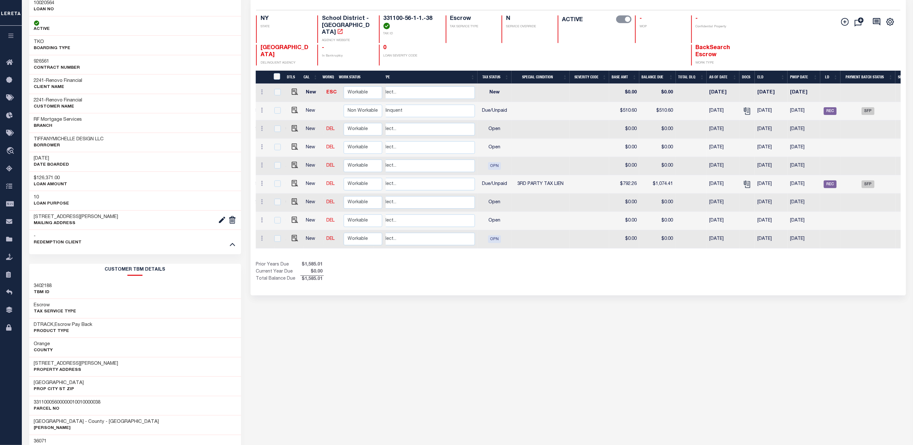
scroll to position [0, 207]
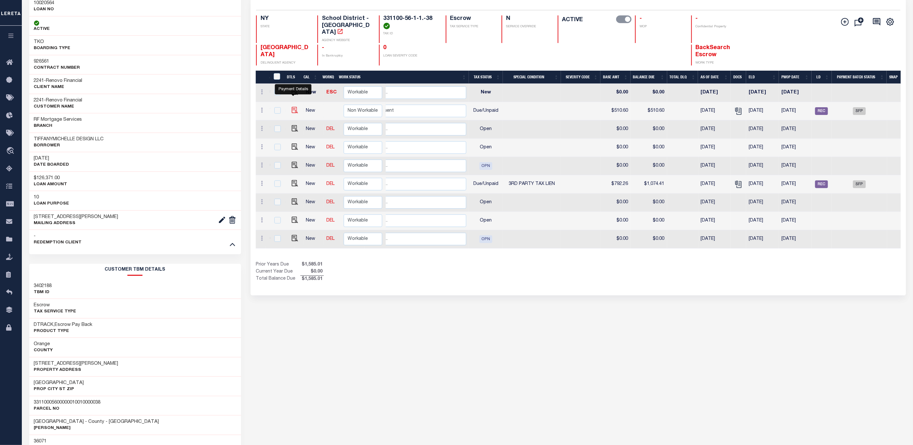
click at [292, 107] on img "" at bounding box center [295, 110] width 6 height 6
checkbox input "true"
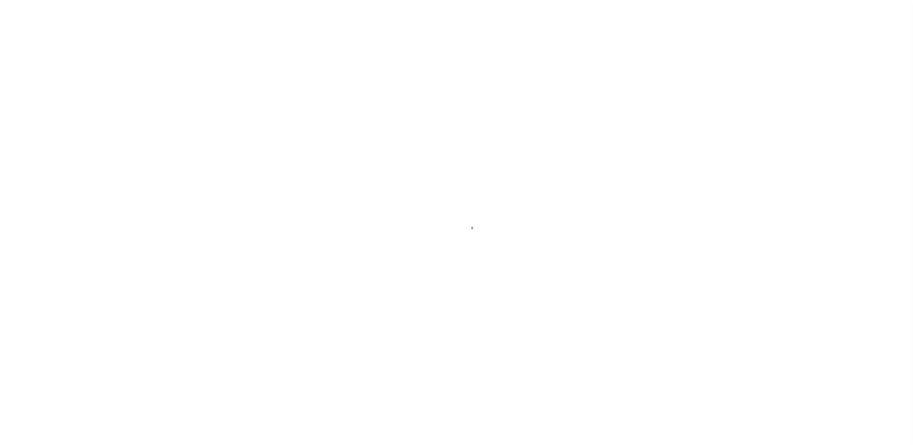
select select "DUE"
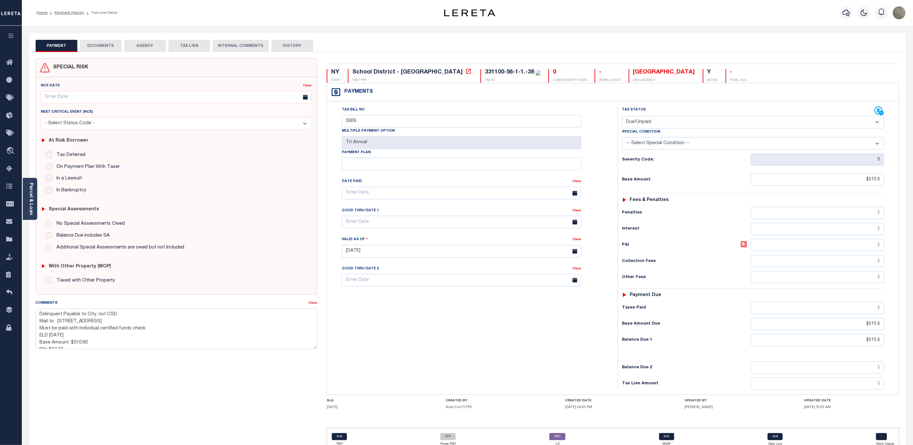
scroll to position [21, 0]
click at [279, 43] on button "HISTORY" at bounding box center [293, 46] width 42 height 12
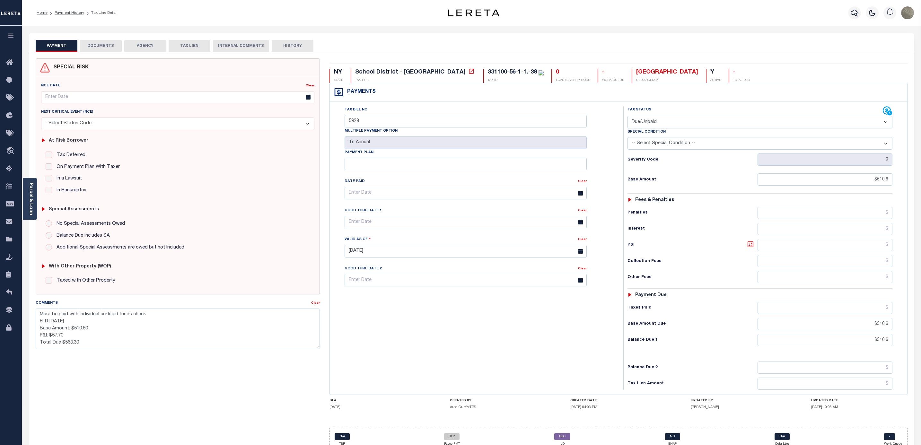
select select "50"
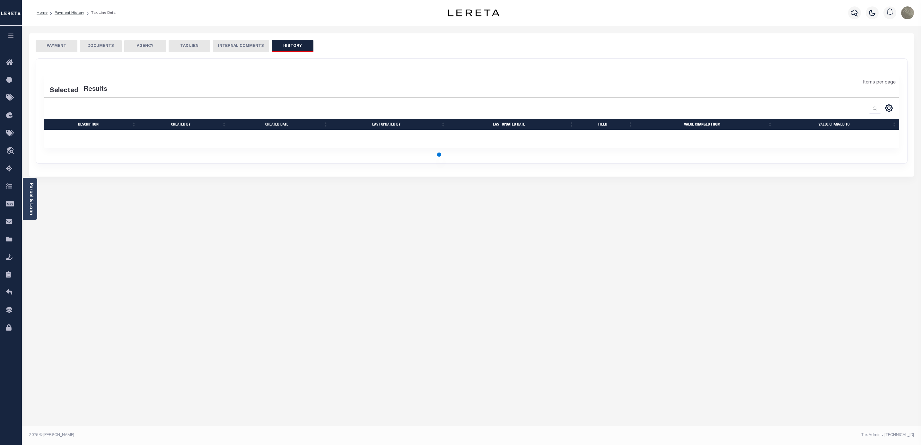
select select "50"
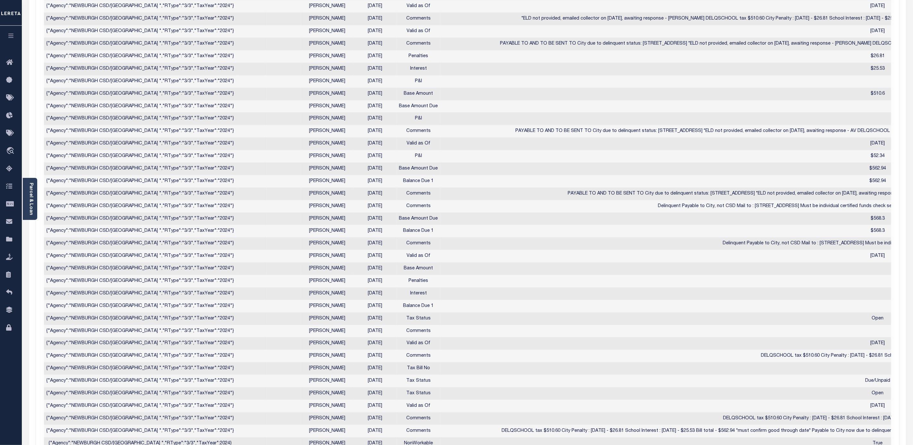
scroll to position [0, 0]
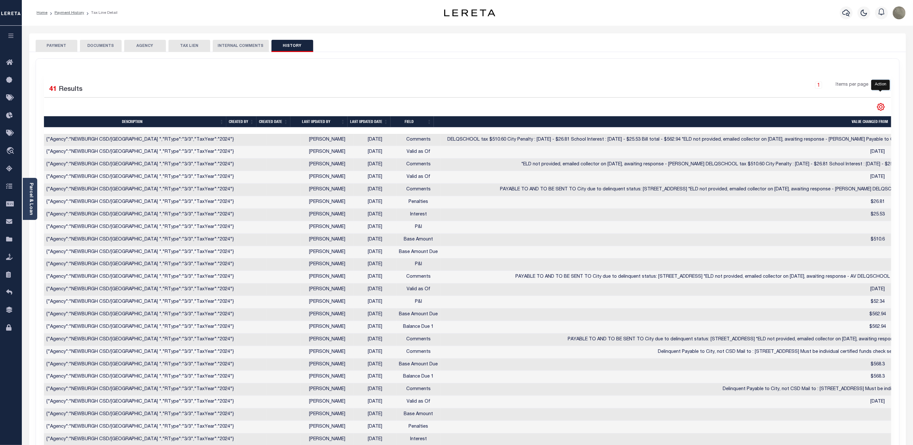
click at [878, 106] on icon "" at bounding box center [881, 106] width 7 height 7
click at [756, 108] on div "CSV Export Selected Print Show Filter Show Search Columns 0: Description 1: Cre…" at bounding box center [679, 107] width 423 height 8
click at [469, 89] on div "1 Items per page 10 25 50 100" at bounding box center [574, 87] width 633 height 17
click at [319, 59] on div "Selected 41 Results 1 Items per page 10 25 50 100" at bounding box center [468, 360] width 864 height 602
click at [57, 48] on button "PAYMENT" at bounding box center [57, 46] width 42 height 12
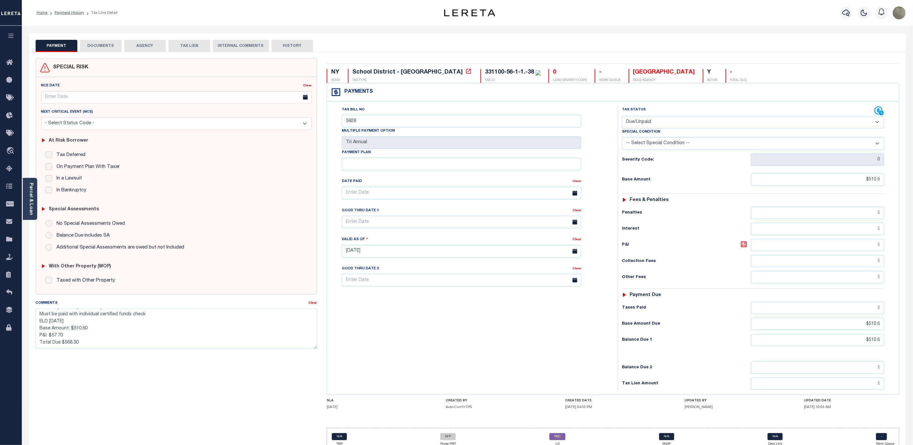
click at [97, 44] on button "DOCUMENTS" at bounding box center [101, 46] width 42 height 12
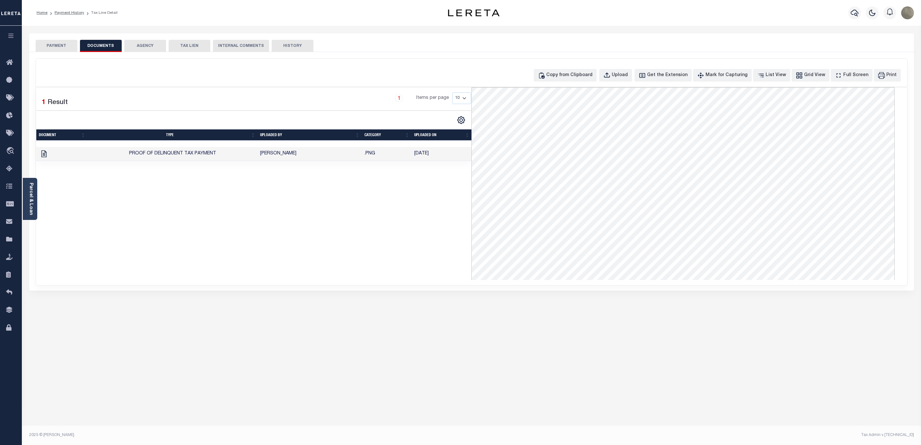
click at [298, 80] on div "Copy from Clipboard Upload Get the Extension Mark for Capturing Got it List Vie…" at bounding box center [471, 75] width 870 height 13
drag, startPoint x: 295, startPoint y: 79, endPoint x: 301, endPoint y: 79, distance: 5.8
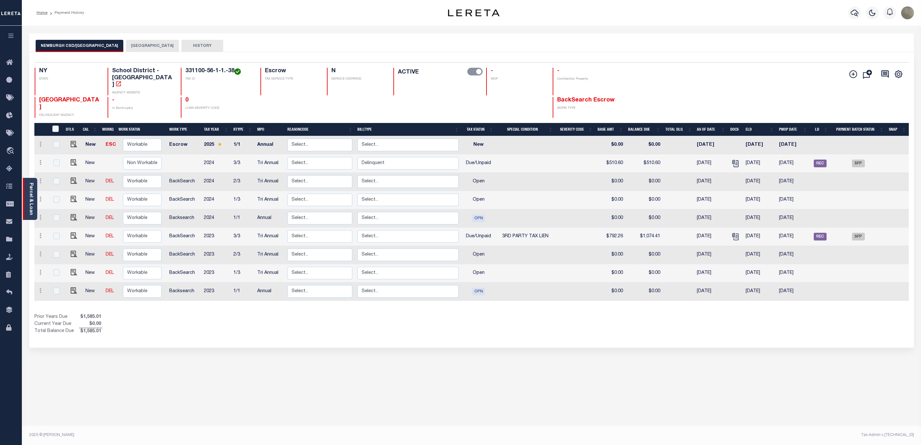
click at [29, 190] on link "Parcel & Loan" at bounding box center [31, 199] width 4 height 32
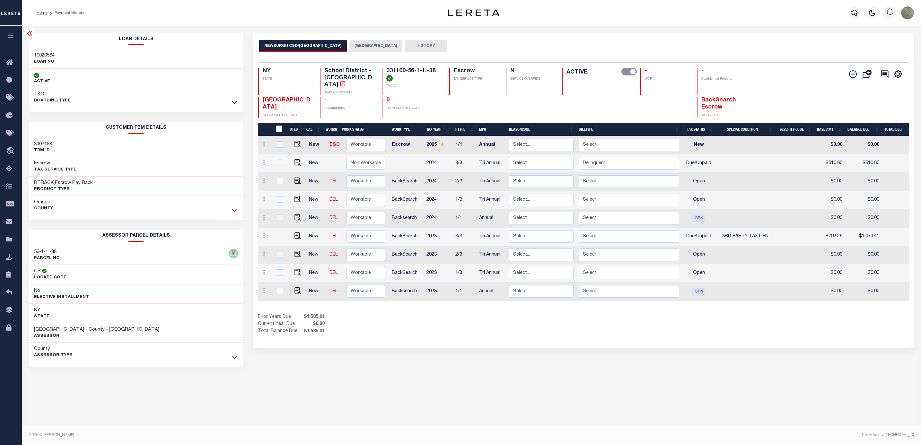
click at [232, 213] on icon at bounding box center [234, 210] width 5 height 7
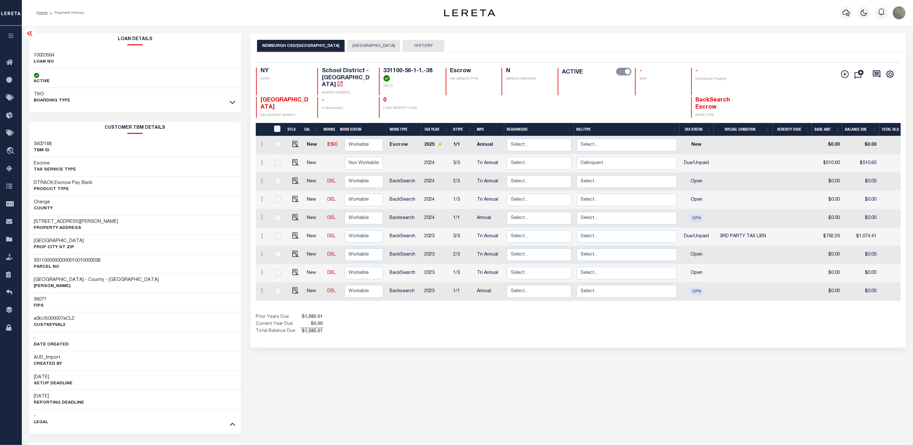
click at [235, 102] on link at bounding box center [232, 102] width 7 height 4
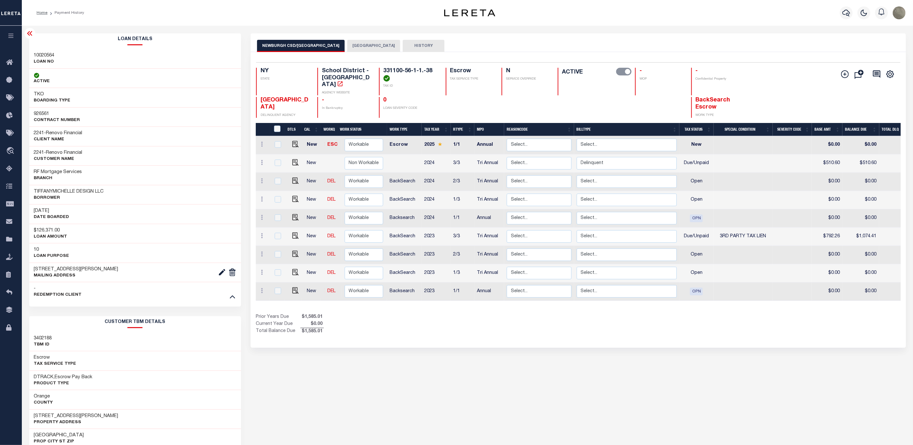
click at [458, 318] on div "Prior Years Due $1,585.01 Current Year Due $0.00 Total Balance Due $1,585.01" at bounding box center [417, 325] width 323 height 22
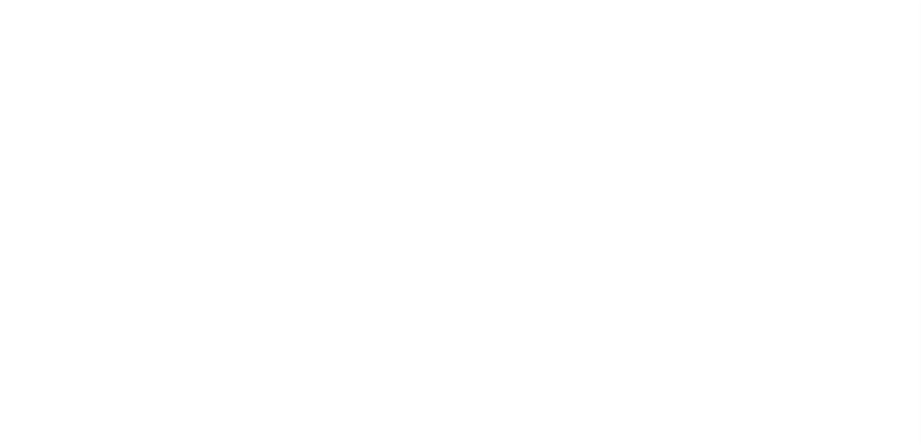
select select
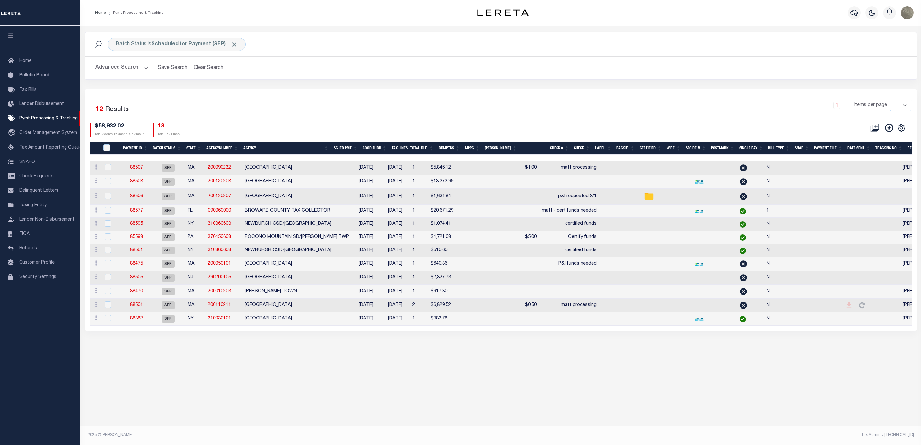
click at [341, 113] on div "1 Items per page 100 200 500 1000" at bounding box center [604, 108] width 613 height 17
click at [901, 129] on icon "" at bounding box center [901, 128] width 8 height 8
click at [875, 178] on link "Show Filter" at bounding box center [874, 176] width 63 height 13
select select
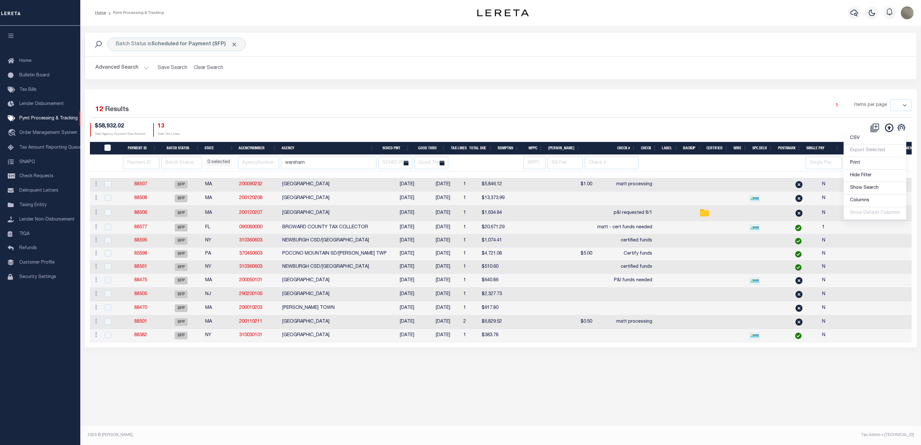
click at [461, 95] on div "Selected 12 Results 1 Items per page 100 200 500 1000 $58,932.02" at bounding box center [501, 218] width 832 height 258
click at [317, 160] on input "wareham" at bounding box center [328, 163] width 95 height 13
click at [318, 160] on input "wareham" at bounding box center [328, 163] width 95 height 13
drag, startPoint x: 294, startPoint y: 120, endPoint x: 290, endPoint y: 119, distance: 4.2
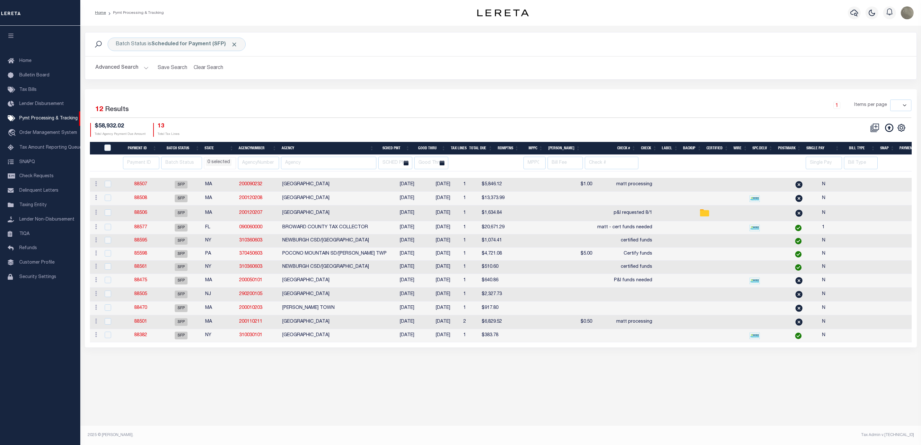
click at [294, 119] on div "Selected 12 Results 1 Items per page 100 200 500 1000 $58,932.02 Total Agency P…" at bounding box center [500, 118] width 831 height 37
select select
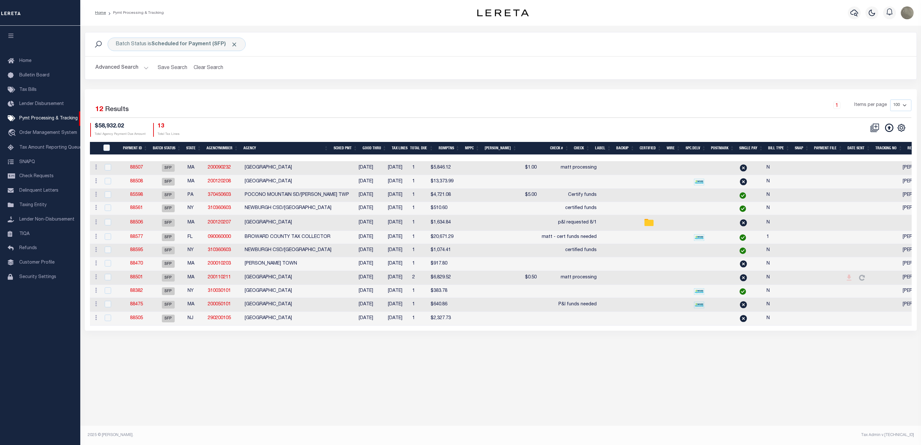
click at [427, 112] on div "1 Items per page 100 200 500 1000" at bounding box center [604, 108] width 613 height 17
click at [140, 222] on td "88506" at bounding box center [137, 223] width 30 height 16
checkbox input "true"
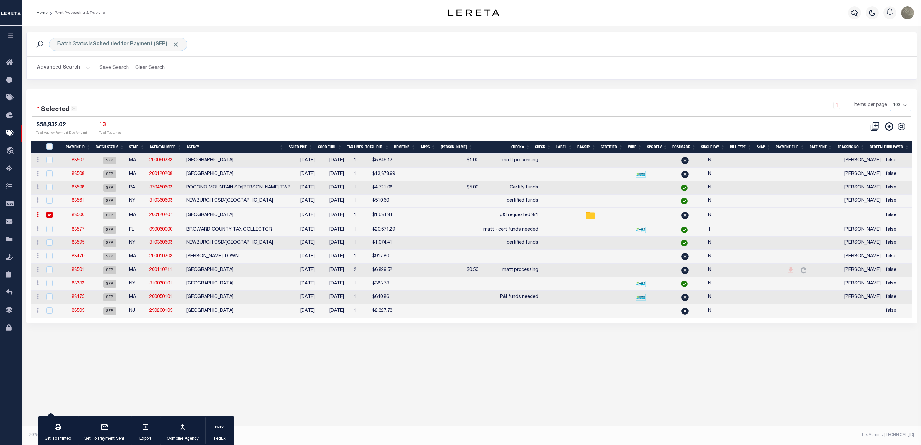
click at [80, 216] on link "88506" at bounding box center [78, 215] width 13 height 4
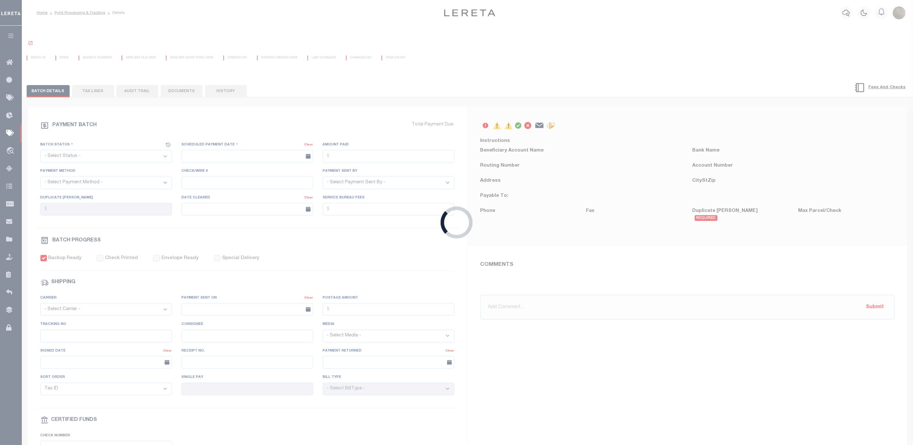
select select "SFP"
type input "08/22/2025"
type input "p&I requested 8/1"
checkbox input "true"
type input "N"
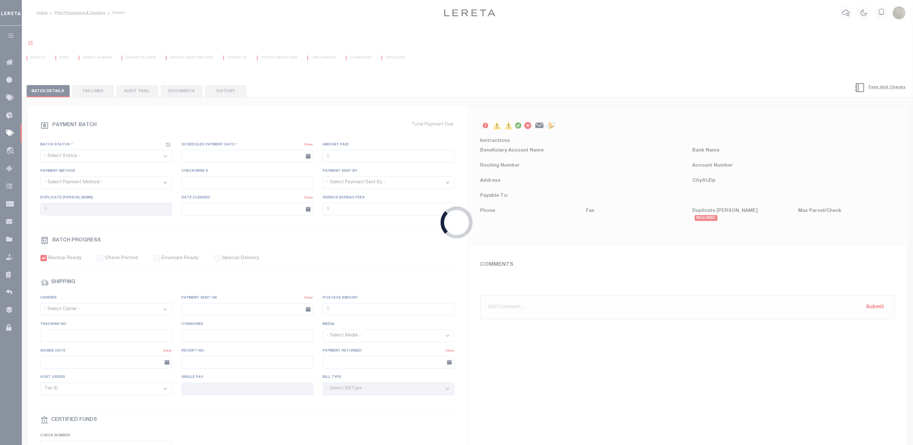
radio input "true"
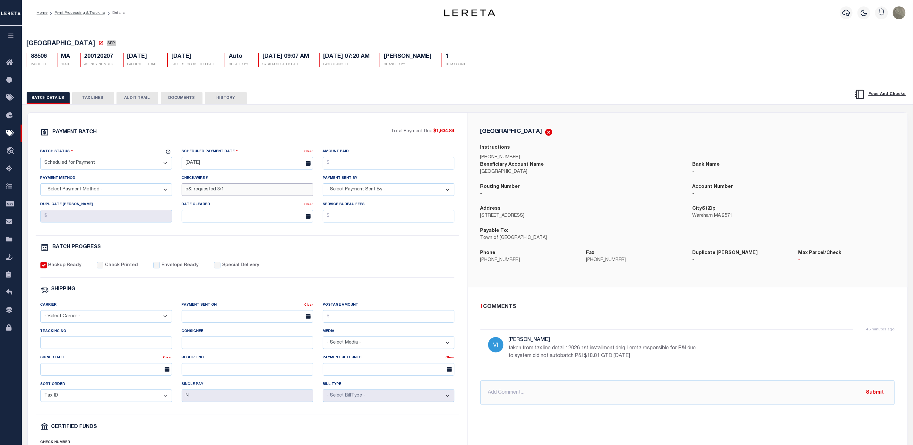
click at [220, 190] on input "p&I requested 8/1" at bounding box center [248, 189] width 132 height 13
type input "p&I requested 8/21"
click at [574, 315] on div "1 COMMENTS 48 minutes ago Villatoro-Benitez, Andres taken from tax line detail …" at bounding box center [687, 354] width 425 height 102
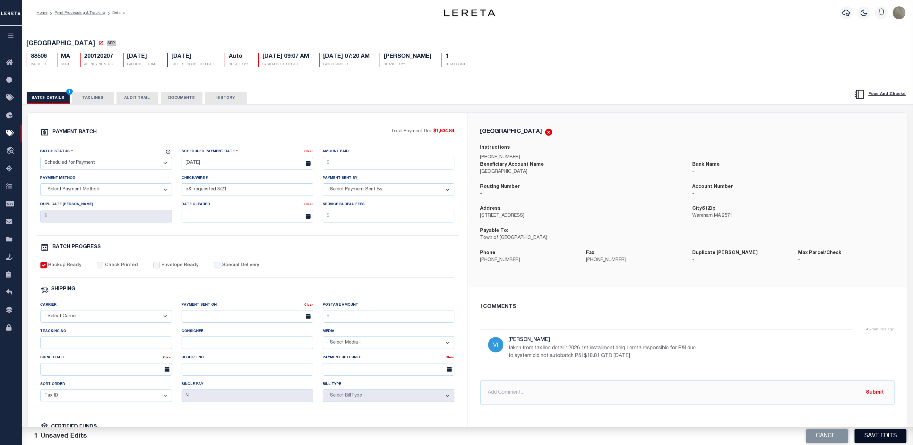
click at [882, 437] on button "Save Edits" at bounding box center [881, 436] width 52 height 14
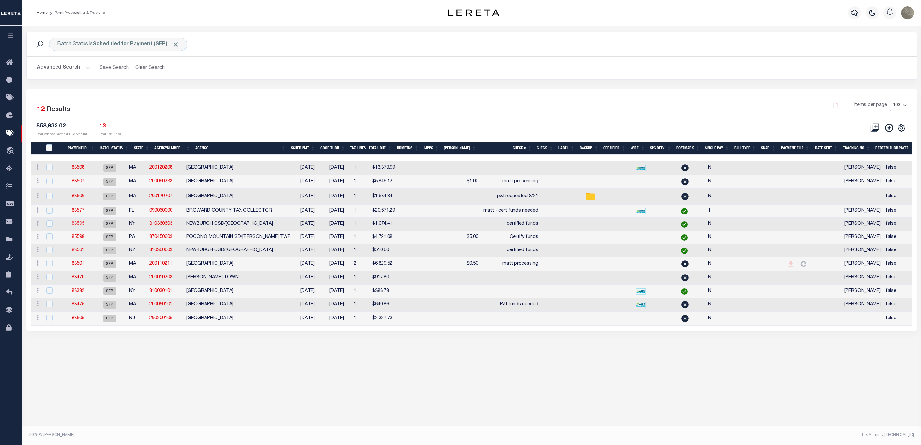
click at [80, 226] on link "88595" at bounding box center [78, 224] width 13 height 4
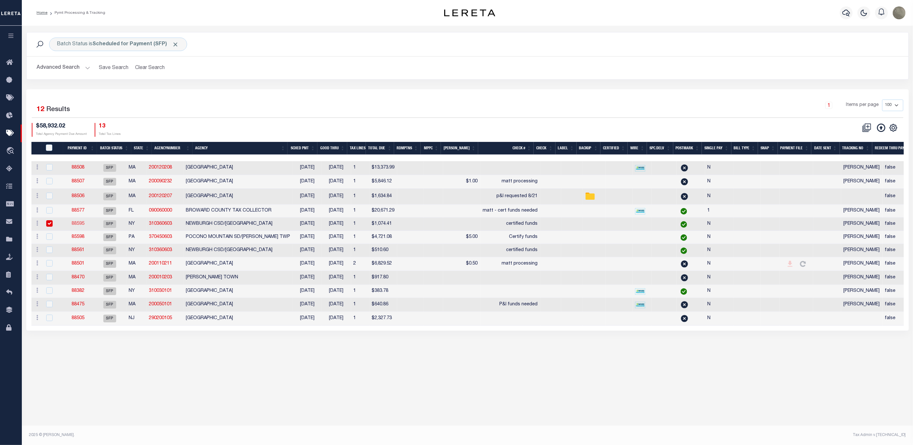
type input "02/24/2024"
type input "certified funds"
checkbox input "false"
type input "Andres"
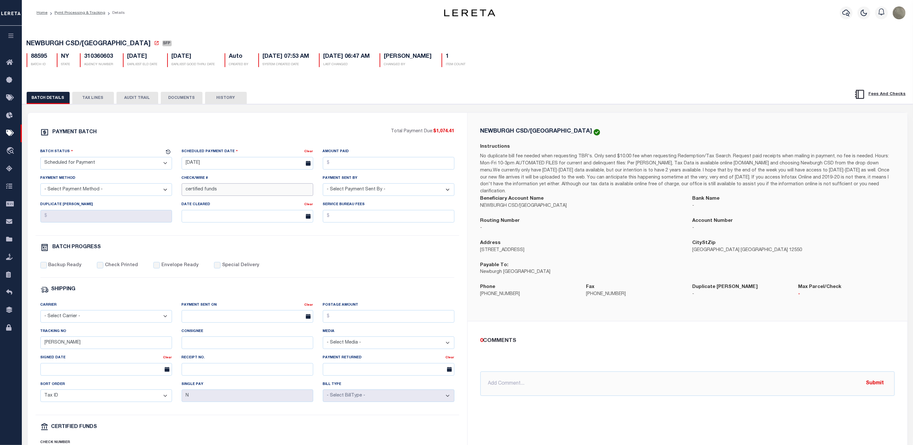
click at [201, 193] on input "certified funds" at bounding box center [248, 189] width 132 height 13
type input "andres processing"
click at [330, 127] on div "PAYMENT BATCH Total Payment Due: $1,074.41 Batch Status" at bounding box center [248, 301] width 440 height 376
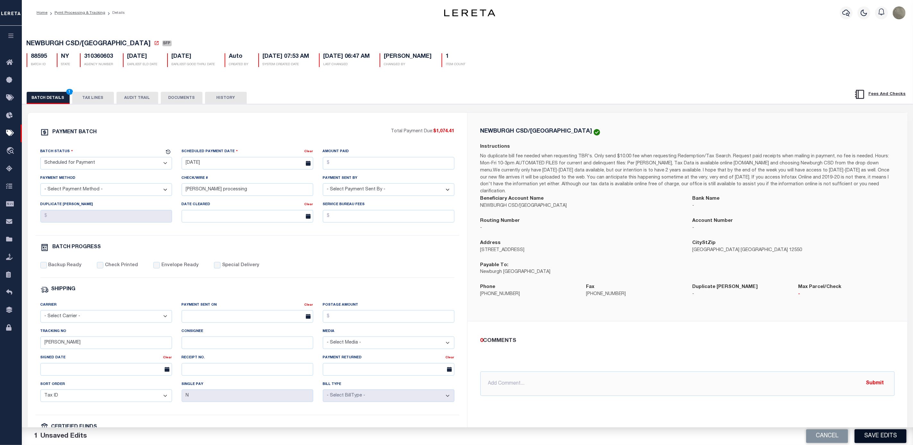
click at [868, 434] on button "Save Edits" at bounding box center [881, 436] width 52 height 14
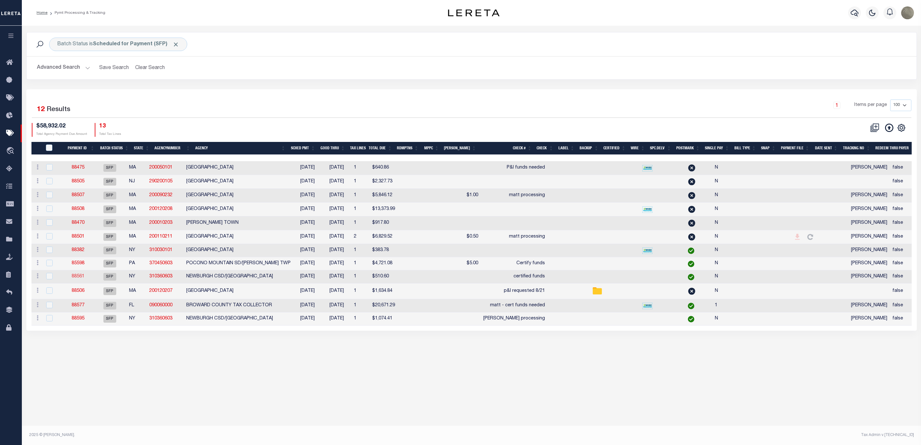
click at [84, 279] on link "88561" at bounding box center [78, 276] width 13 height 4
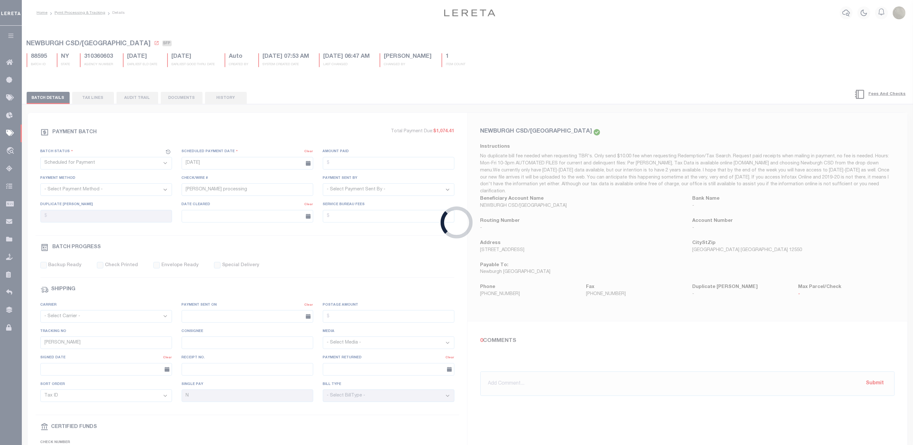
type input "02/23/2025"
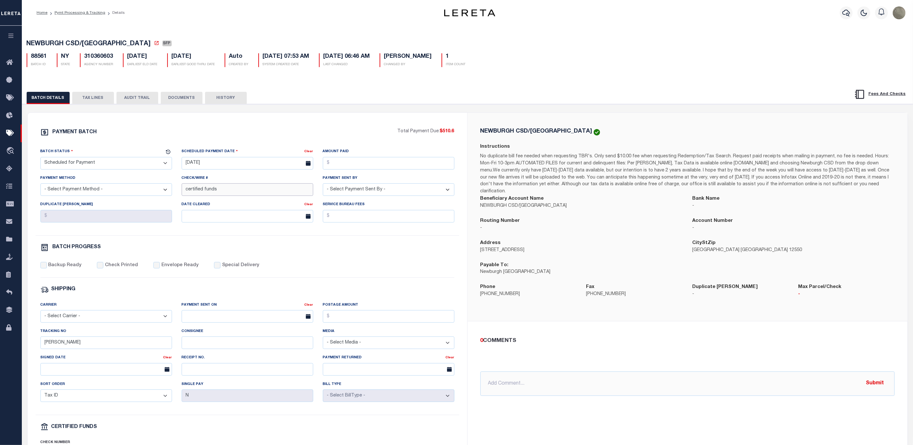
click at [212, 193] on input "certified funds" at bounding box center [248, 189] width 132 height 13
type input "[PERSON_NAME] processing"
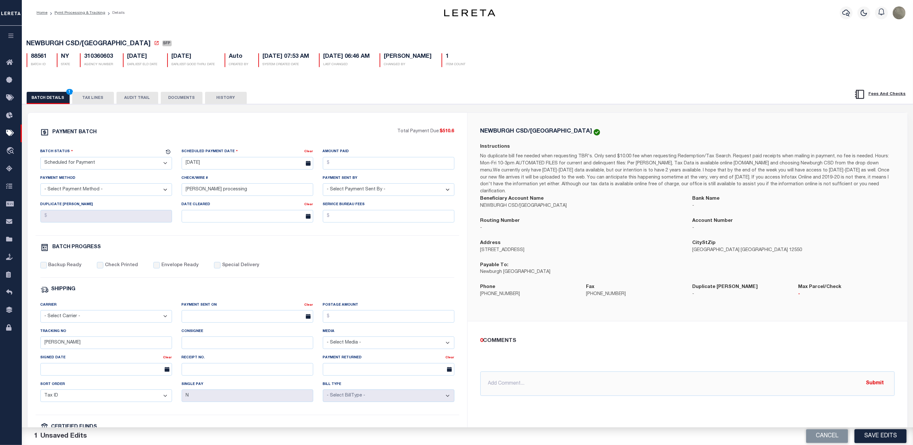
click at [271, 143] on div "PAYMENT BATCH Total Payment Due: $510.6 Batch Status - Select Status -" at bounding box center [247, 300] width 424 height 345
click at [878, 437] on button "Save Edits" at bounding box center [881, 436] width 52 height 14
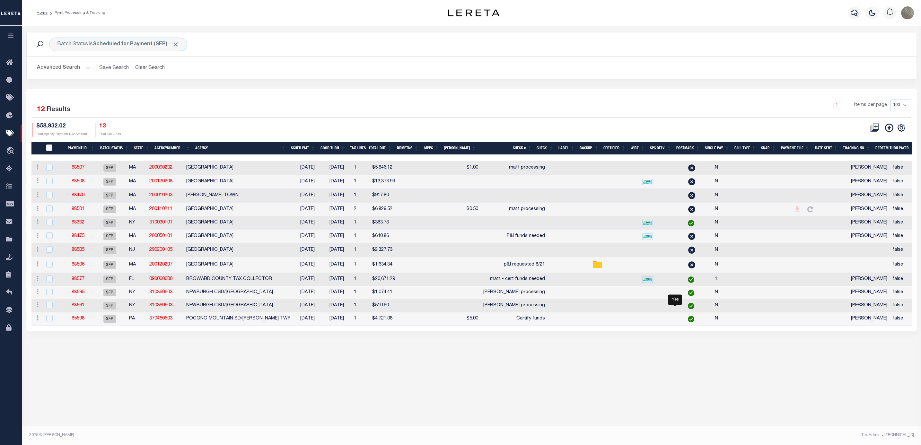
click at [137, 107] on div "1 Selected 12 Results" at bounding box center [138, 109] width 213 height 18
drag, startPoint x: 454, startPoint y: 106, endPoint x: 457, endPoint y: 108, distance: 4.0
click at [454, 105] on div "1 Items per page 100 200 500 1000" at bounding box center [582, 108] width 657 height 17
click at [418, 122] on div "1 Selected 12 Results 1 Items per page 100 200 500 1000 $58,932.02 Total Agency…" at bounding box center [472, 118] width 890 height 37
drag, startPoint x: 283, startPoint y: 102, endPoint x: 279, endPoint y: 106, distance: 5.9
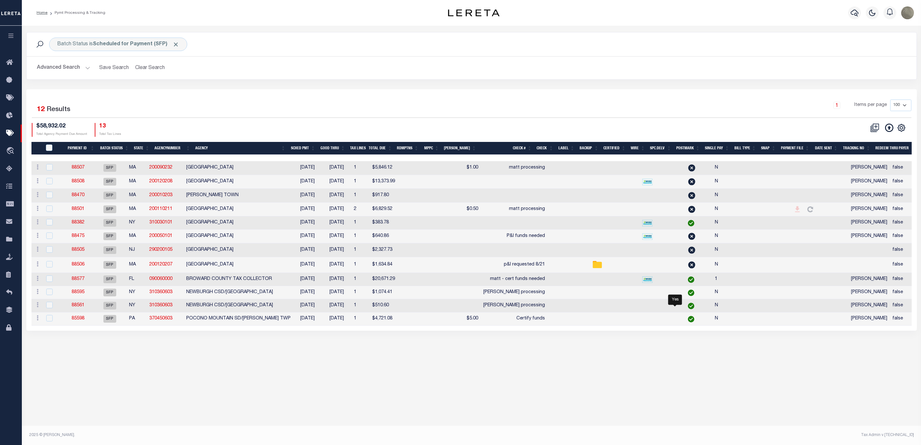
click at [283, 102] on div "1 Items per page 100 200 500 1000" at bounding box center [582, 108] width 657 height 17
click at [212, 86] on div "Batch Status is Scheduled for Payment (SFP) Search Advanced Search Save Search …" at bounding box center [472, 60] width 900 height 57
click at [234, 123] on div "1 Selected 12 Results 1 Items per page 100 200 500 1000 $58,932.02 Total Agency…" at bounding box center [472, 118] width 890 height 37
drag, startPoint x: 318, startPoint y: 102, endPoint x: 321, endPoint y: 96, distance: 6.3
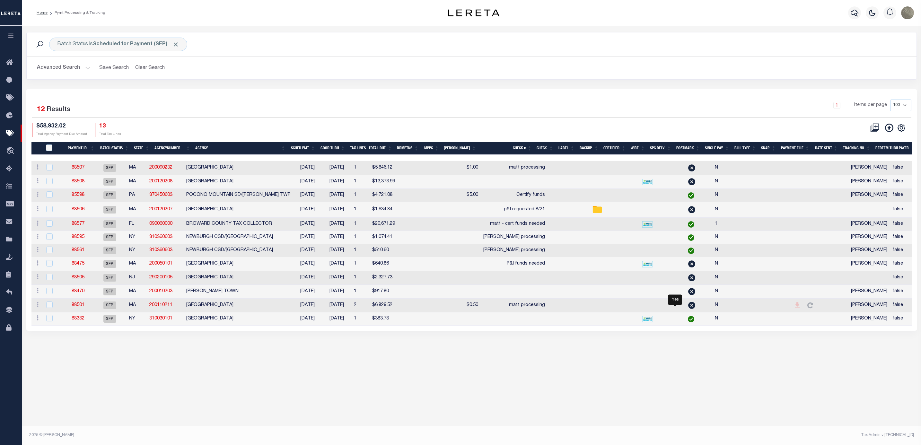
type input "[DATE]"
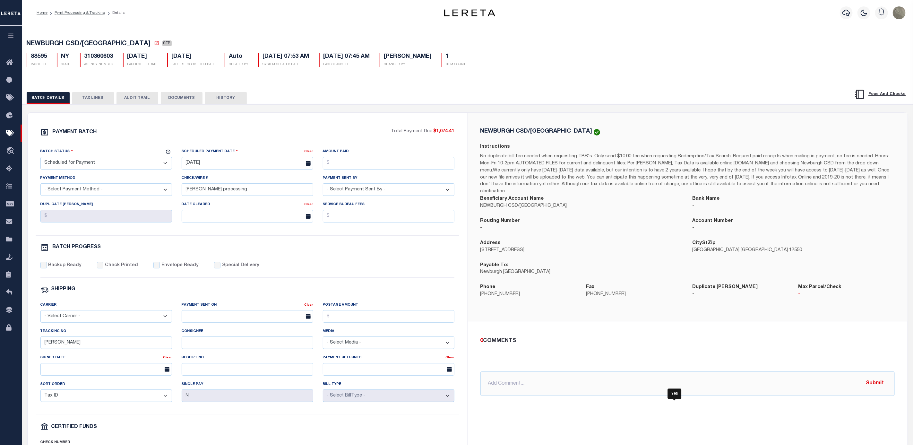
click at [100, 100] on button "TAX LINES" at bounding box center [93, 98] width 42 height 12
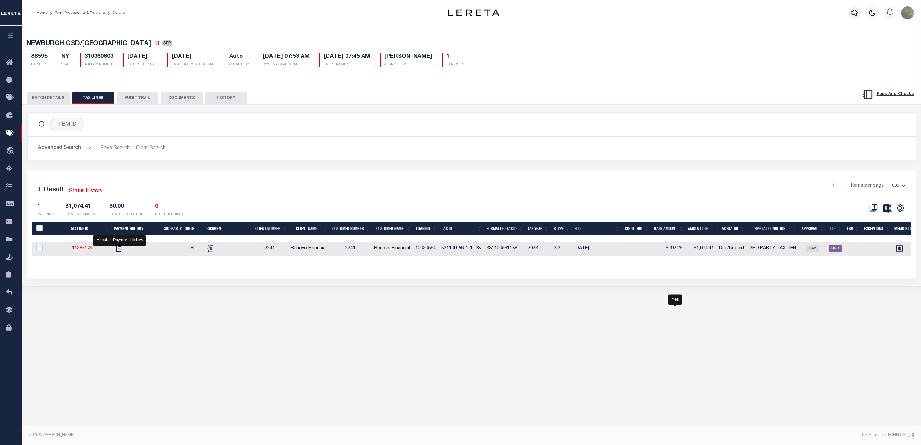
click at [124, 249] on link "" at bounding box center [119, 248] width 10 height 4
checkbox input "true"
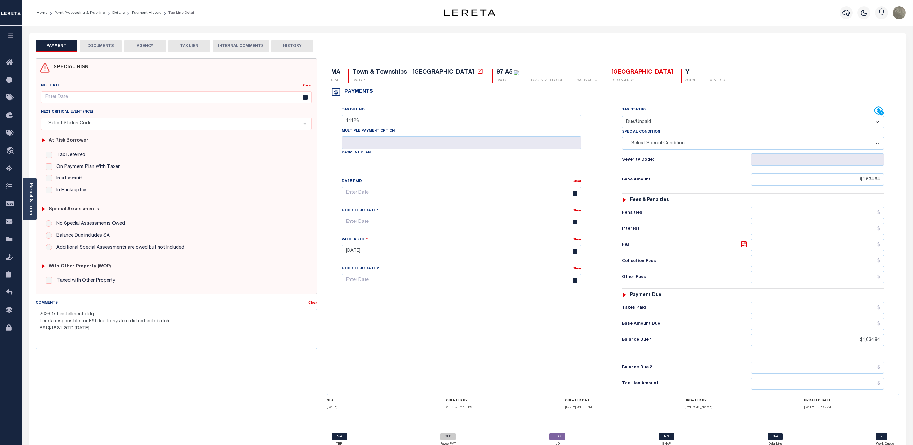
select select "DUE"
click at [437, 333] on div "Tax Bill No 14123 Multiple Payment Option Payment Plan" at bounding box center [471, 247] width 284 height 283
click at [387, 42] on div "PAYMENT DOCUMENTS AGENCY DELINQUENT PAYEE TAX LIEN HISTORY" at bounding box center [468, 46] width 864 height 12
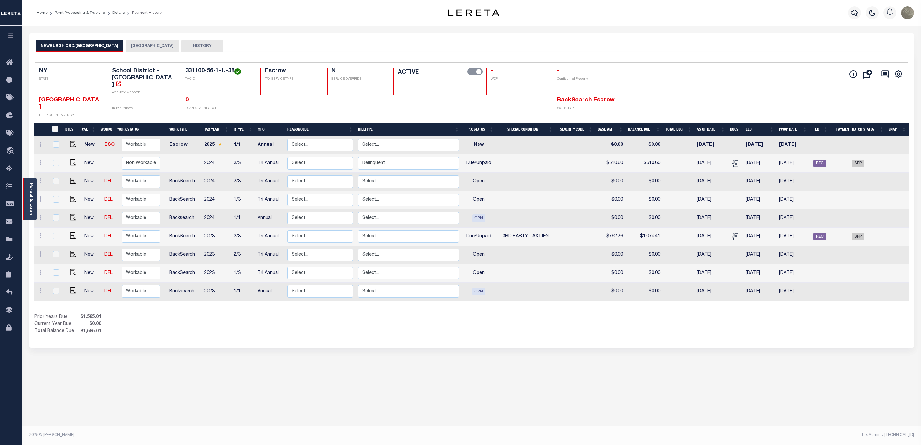
click at [34, 192] on div "Parcel & Loan" at bounding box center [30, 199] width 14 height 42
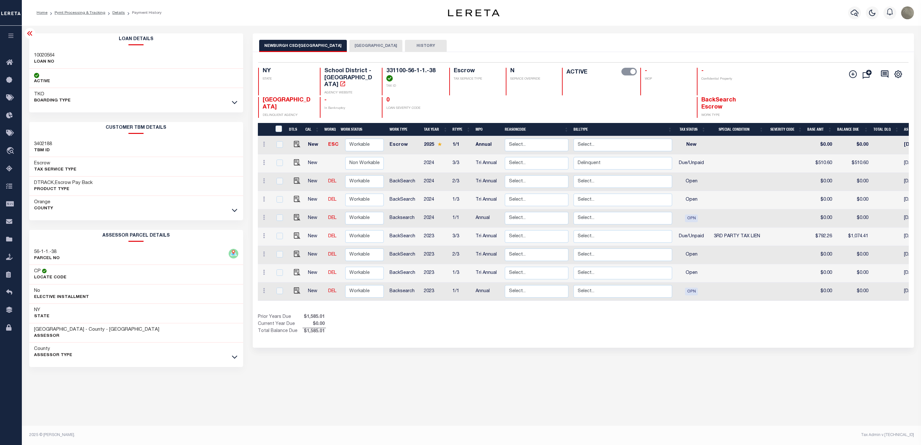
click at [47, 56] on h3 "10020564" at bounding box center [44, 55] width 21 height 6
copy h3 "10020564"
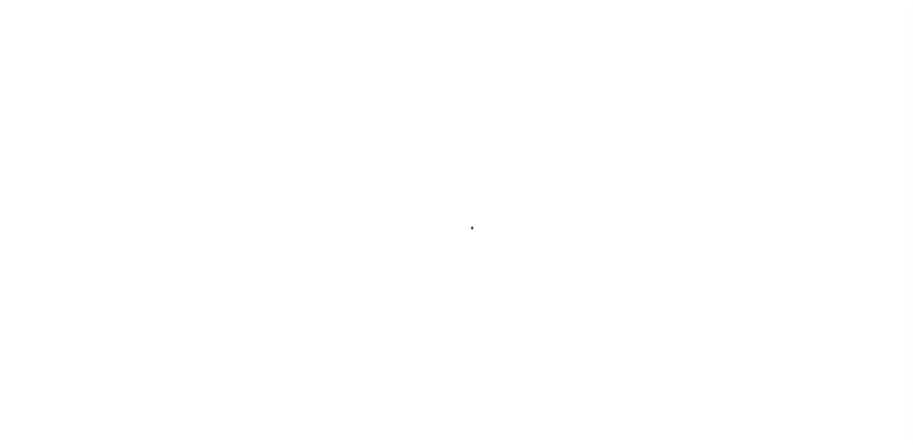
select select "SFP"
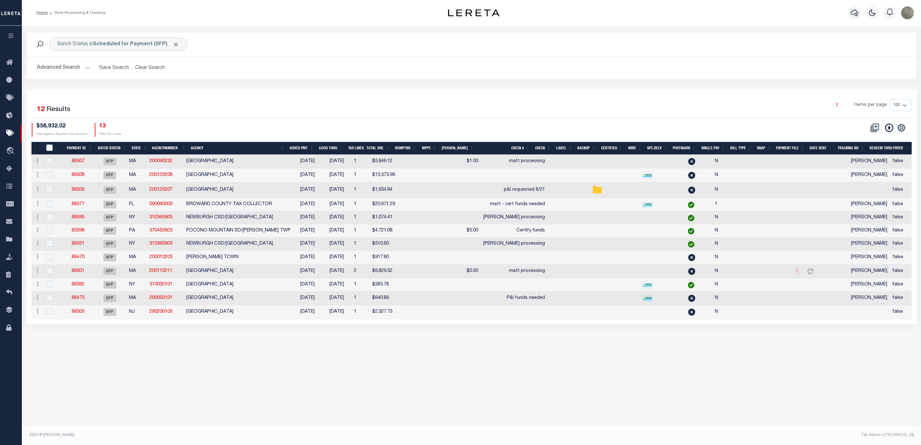
click at [476, 93] on div "Selected 12 Results 1 Items per page 100 200 500 1000 $58,932.02" at bounding box center [471, 206] width 890 height 235
click at [327, 102] on div "1 Items per page 100 200 500 1000" at bounding box center [582, 108] width 657 height 17
